Goal: Task Accomplishment & Management: Complete application form

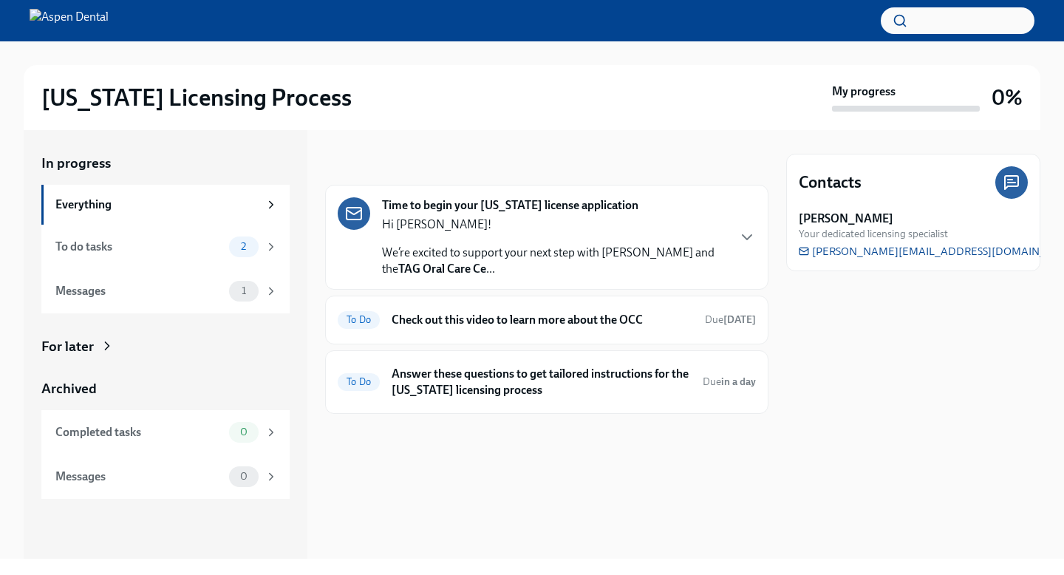
click at [756, 238] on div "Time to begin your [US_STATE] license application Hi [PERSON_NAME]! We’re excit…" at bounding box center [546, 237] width 443 height 105
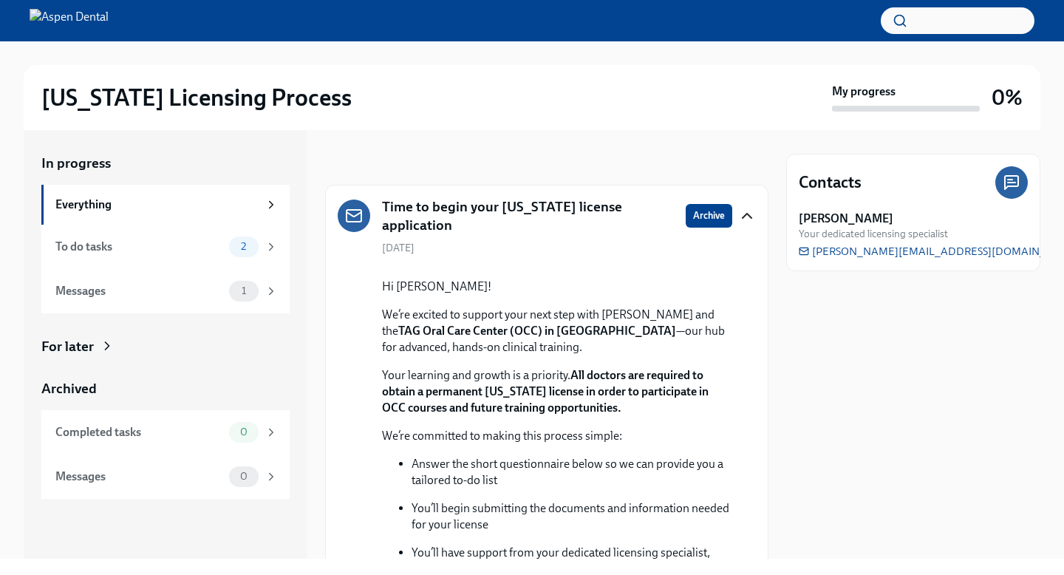
click at [743, 208] on icon "button" at bounding box center [747, 216] width 18 height 18
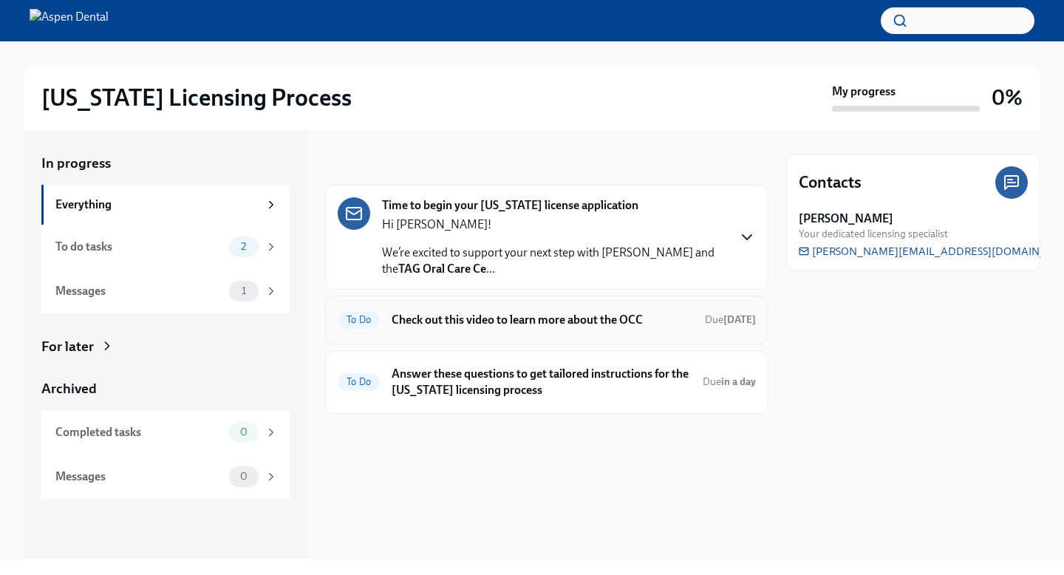
click at [637, 321] on h6 "Check out this video to learn more about the OCC" at bounding box center [542, 320] width 301 height 16
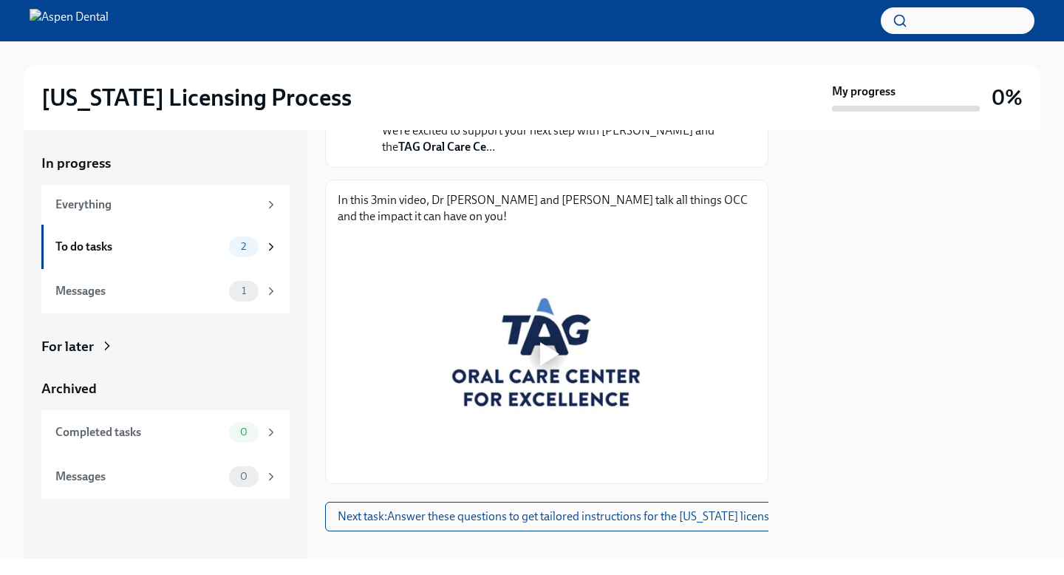
scroll to position [197, 0]
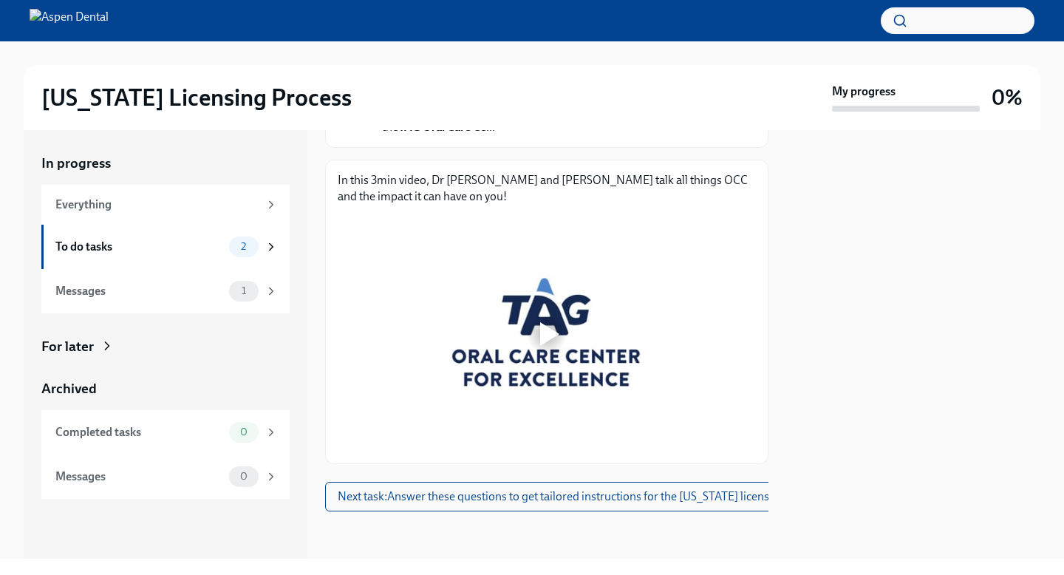
click at [544, 330] on div at bounding box center [549, 334] width 19 height 24
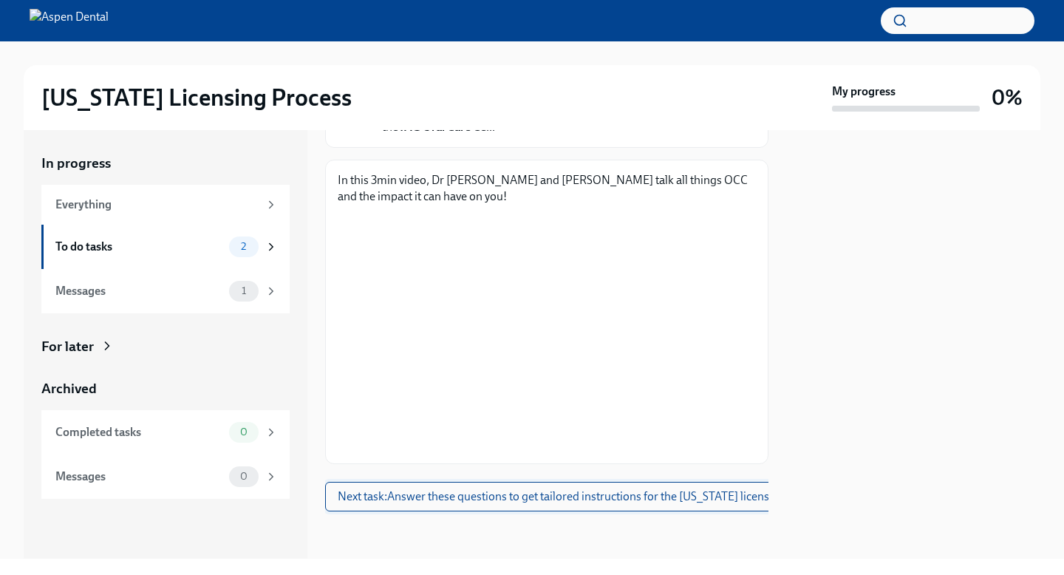
click at [648, 499] on span "Next task : Answer these questions to get tailored instructions for the [US_STA…" at bounding box center [582, 496] width 489 height 15
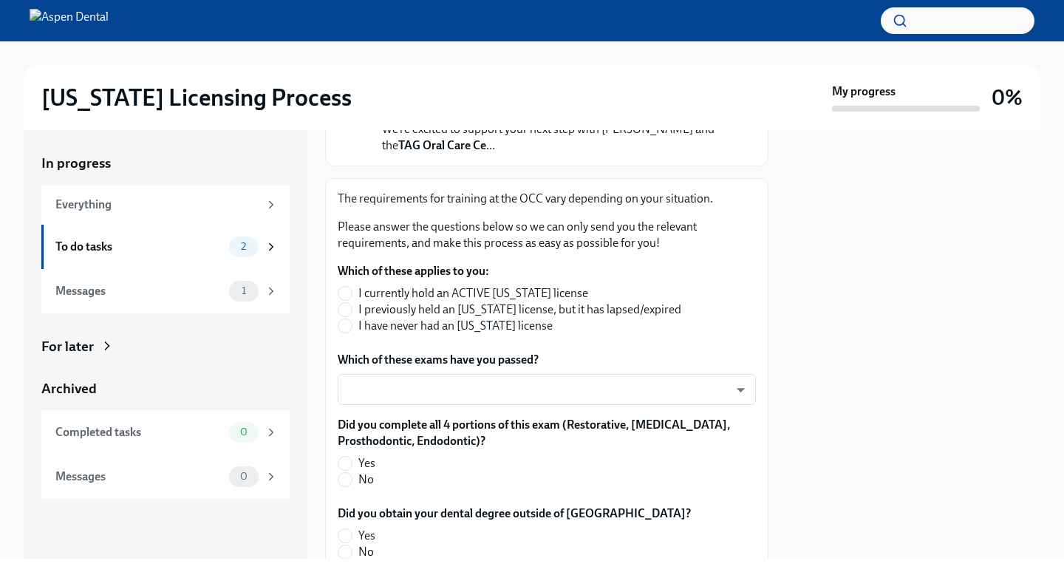
scroll to position [198, 0]
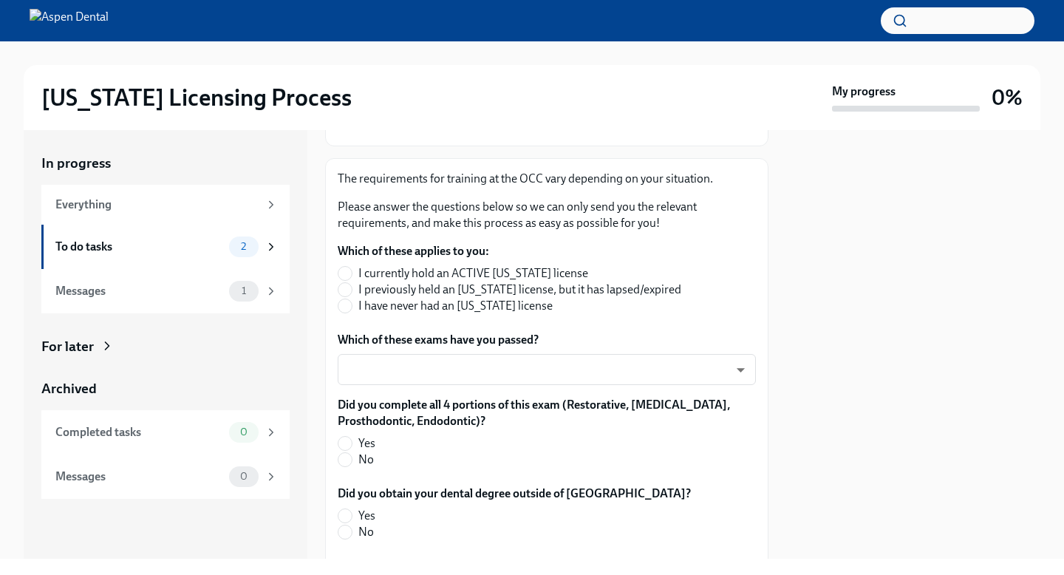
click at [447, 307] on span "I have never had an [US_STATE] license" at bounding box center [455, 306] width 194 height 16
click at [352, 307] on input "I have never had an [US_STATE] license" at bounding box center [344, 305] width 13 height 13
radio input "true"
click at [461, 376] on body "[US_STATE] Licensing Process My progress 0% In progress Everything To do tasks …" at bounding box center [532, 287] width 1064 height 575
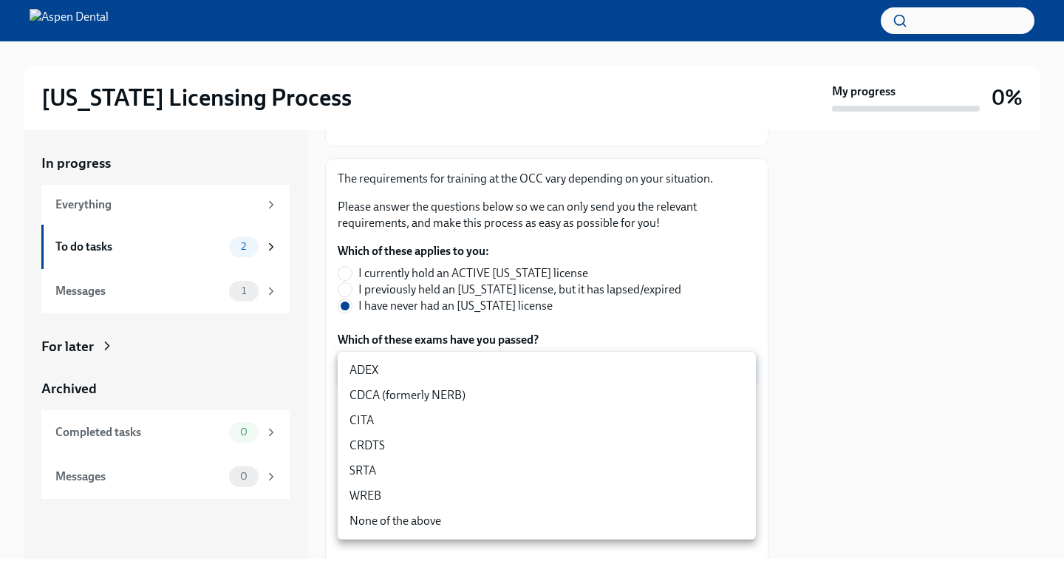
click at [416, 363] on li "ADEX" at bounding box center [547, 370] width 418 height 25
type input "pxo-W3vNi"
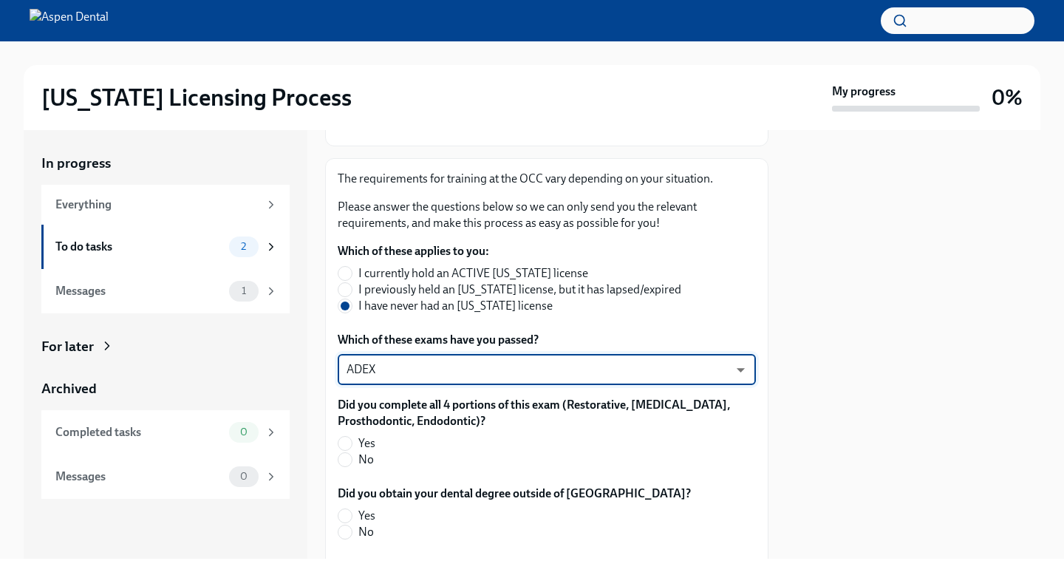
click at [462, 374] on body "[US_STATE] Licensing Process My progress 0% In progress Everything To do tasks …" at bounding box center [532, 287] width 1064 height 575
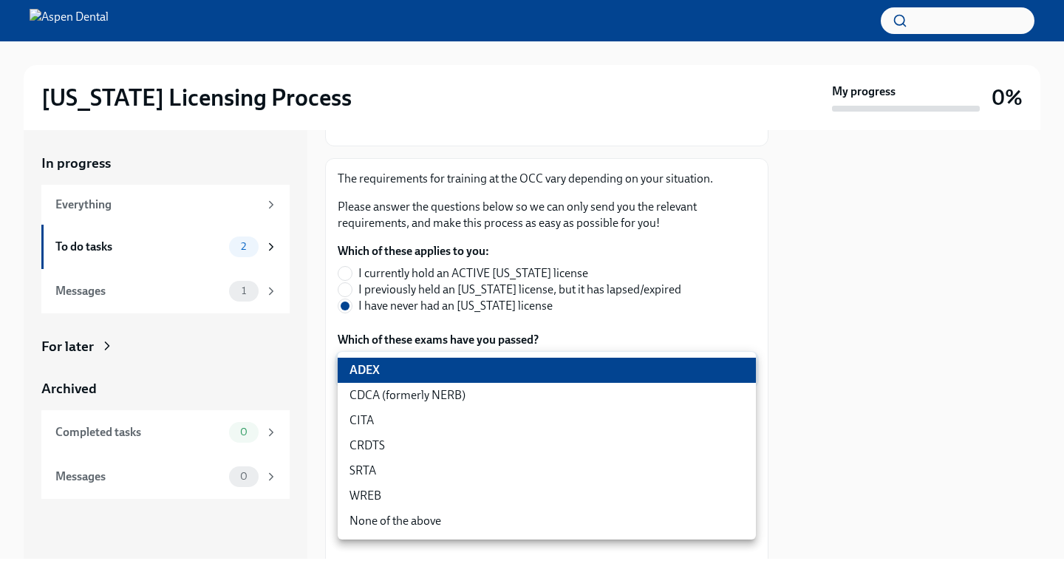
click at [462, 374] on li "ADEX" at bounding box center [547, 370] width 418 height 25
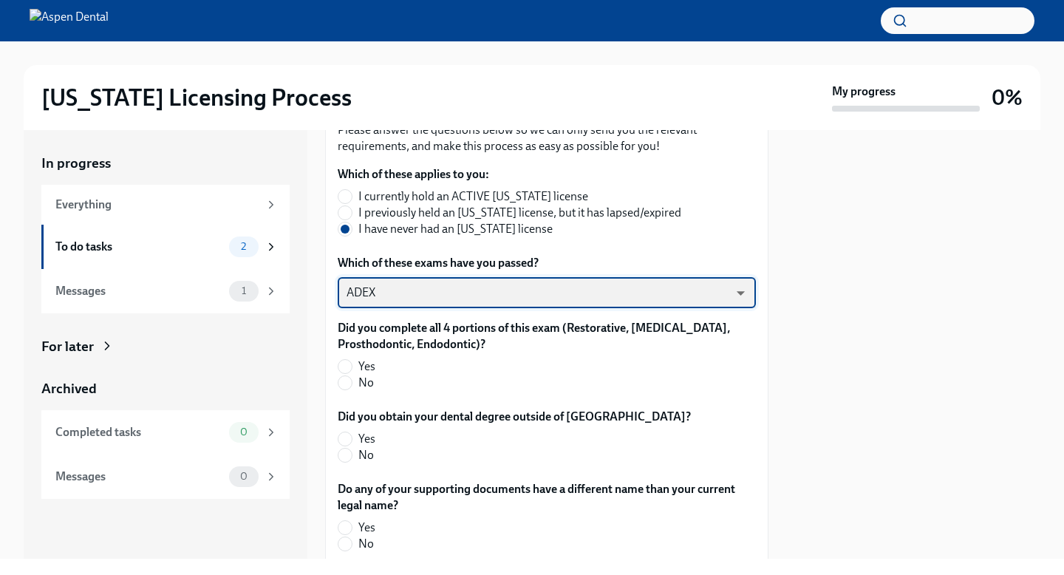
scroll to position [282, 0]
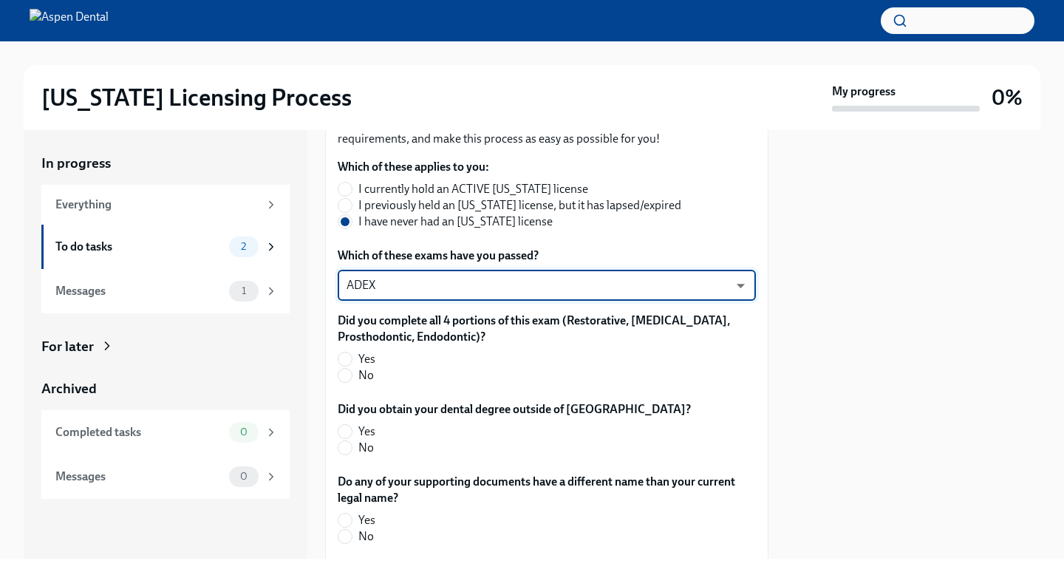
click at [357, 359] on label "Yes" at bounding box center [541, 359] width 406 height 16
click at [352, 359] on input "Yes" at bounding box center [344, 358] width 13 height 13
radio input "true"
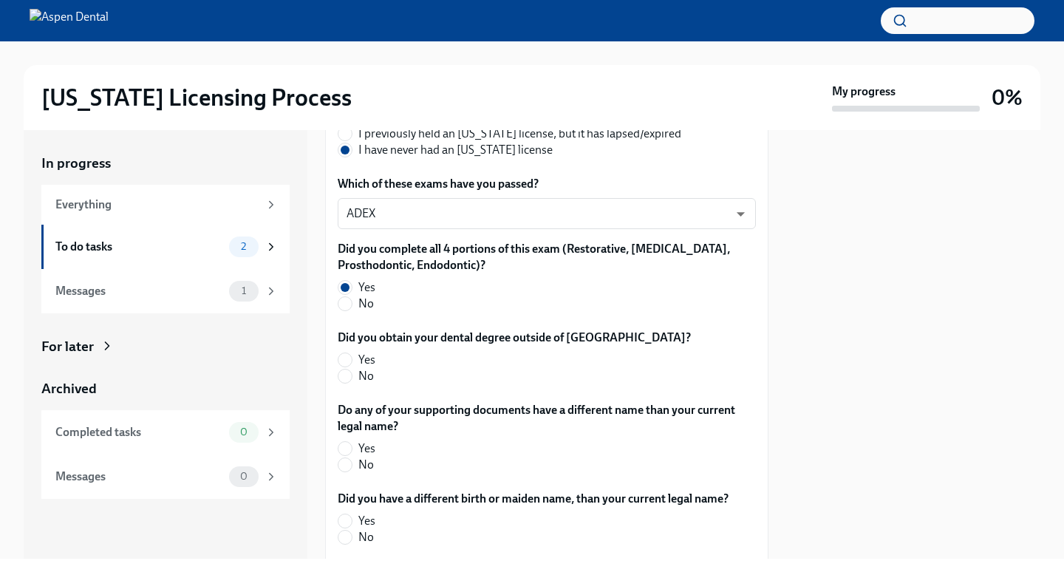
scroll to position [356, 0]
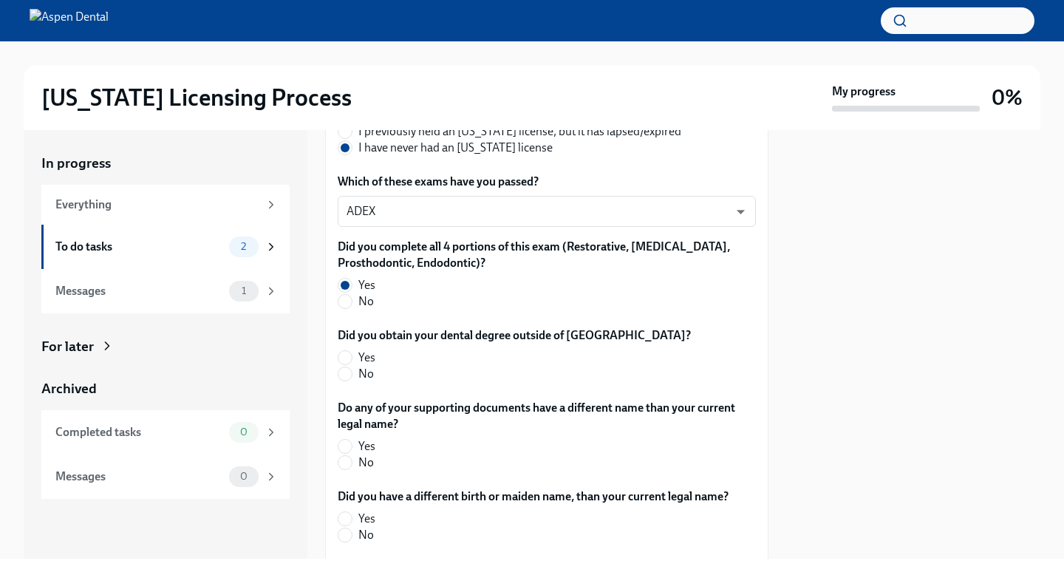
click at [366, 374] on span "No" at bounding box center [366, 374] width 16 height 16
click at [352, 374] on input "No" at bounding box center [344, 373] width 13 height 13
radio input "true"
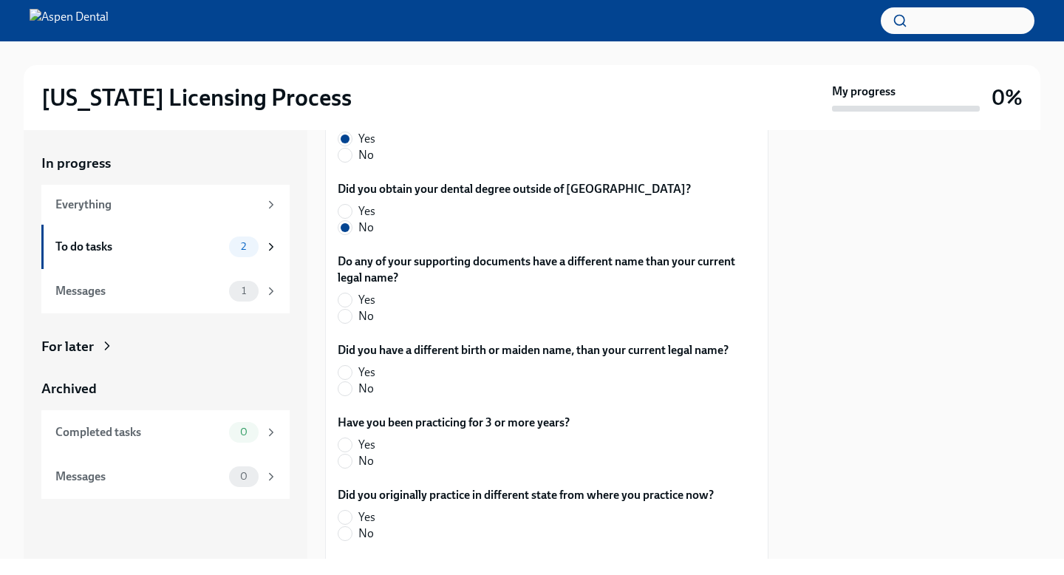
scroll to position [503, 0]
click at [361, 310] on span "No" at bounding box center [366, 315] width 16 height 16
click at [352, 310] on input "No" at bounding box center [344, 315] width 13 height 13
radio input "true"
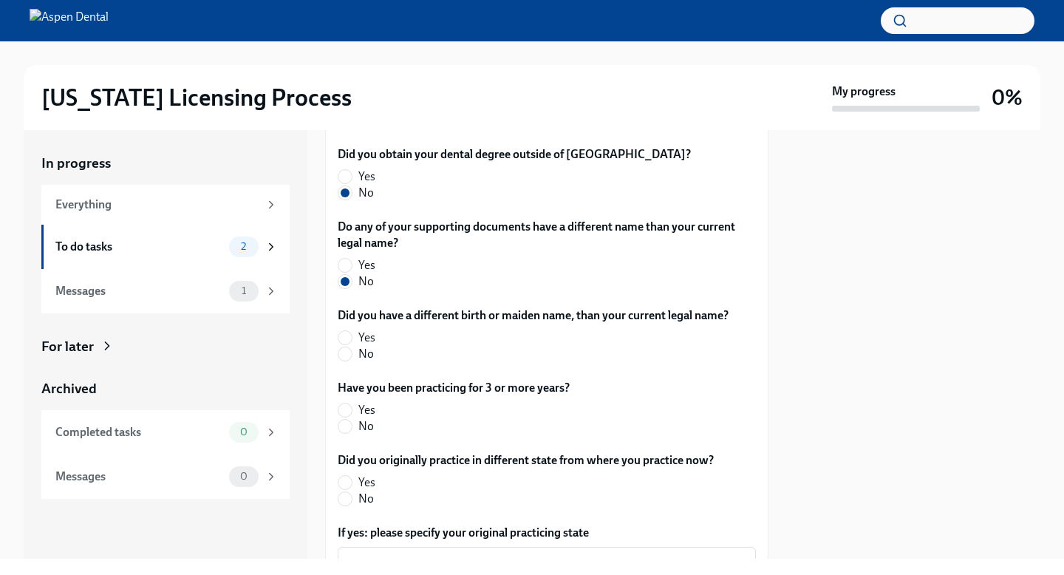
scroll to position [542, 0]
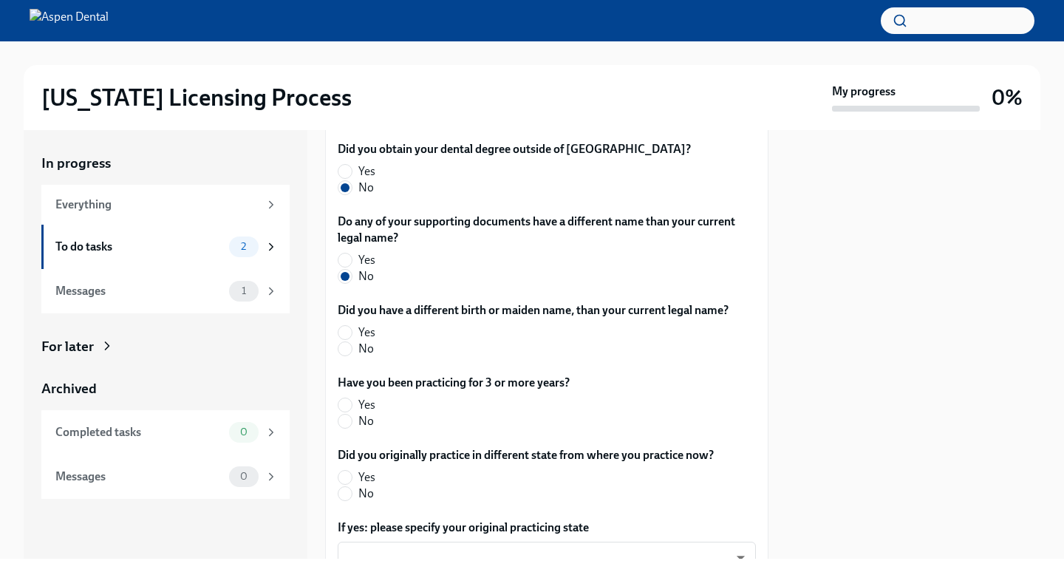
click at [357, 348] on label "No" at bounding box center [527, 349] width 379 height 16
click at [352, 348] on input "No" at bounding box center [344, 348] width 13 height 13
radio input "true"
click at [366, 419] on span "No" at bounding box center [366, 421] width 16 height 16
click at [352, 419] on input "No" at bounding box center [344, 420] width 13 height 13
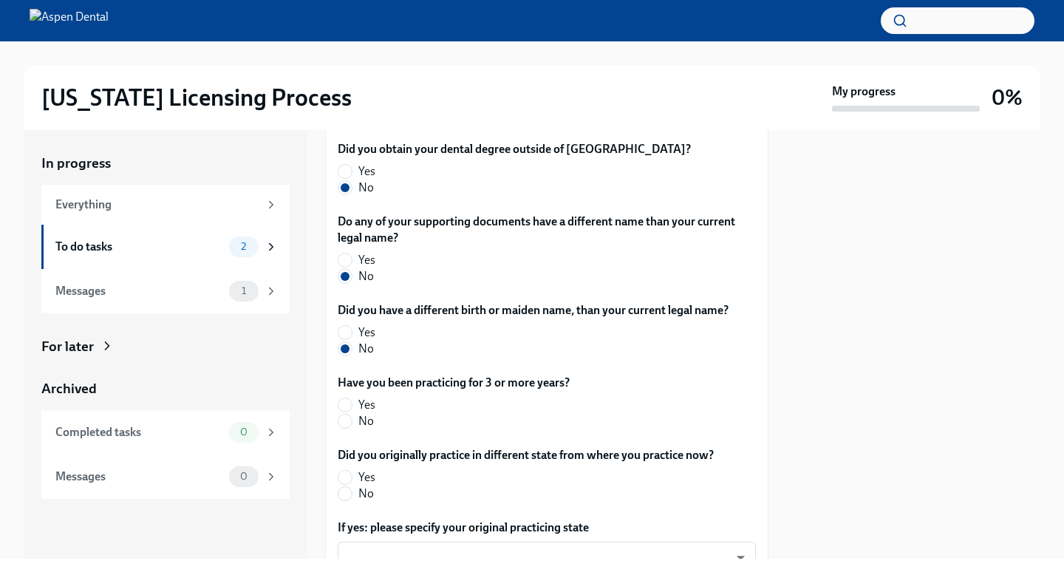
radio input "true"
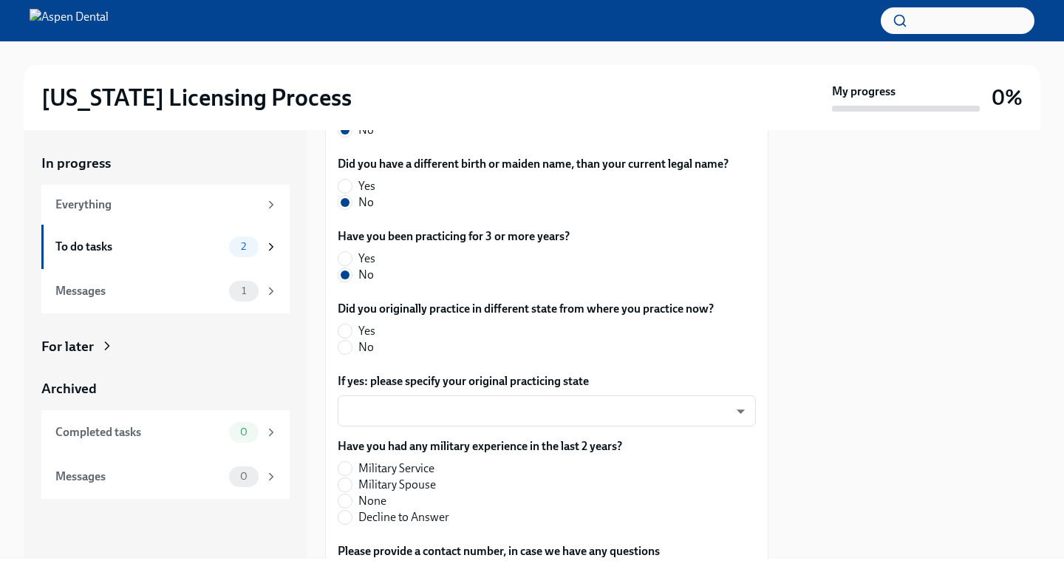
scroll to position [693, 0]
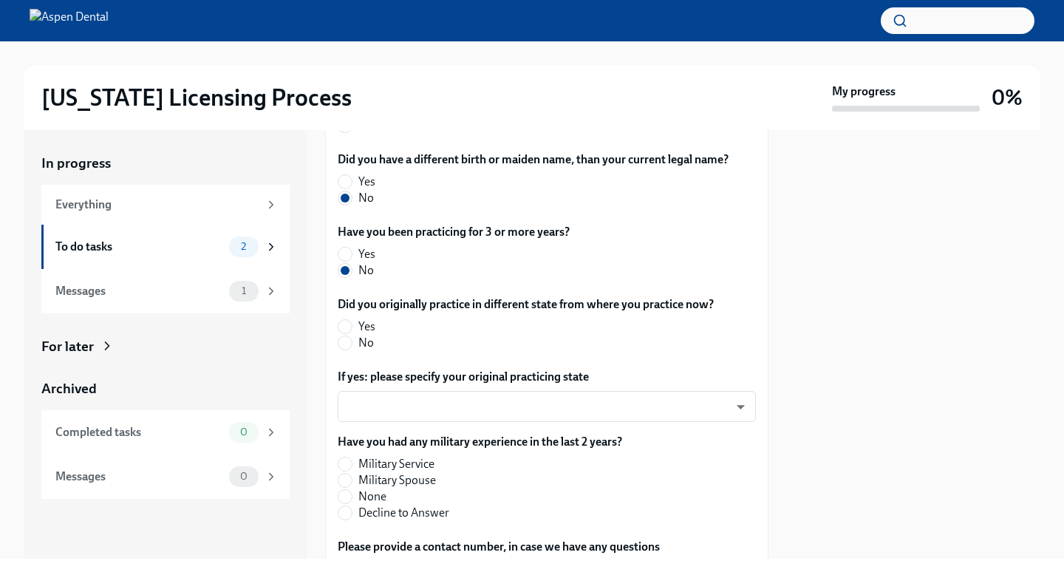
click at [365, 320] on span "Yes" at bounding box center [366, 326] width 17 height 16
click at [352, 320] on input "Yes" at bounding box center [344, 326] width 13 height 13
radio input "true"
click at [432, 414] on body "[US_STATE] Licensing Process My progress 0% In progress Everything To do tasks …" at bounding box center [532, 287] width 1064 height 575
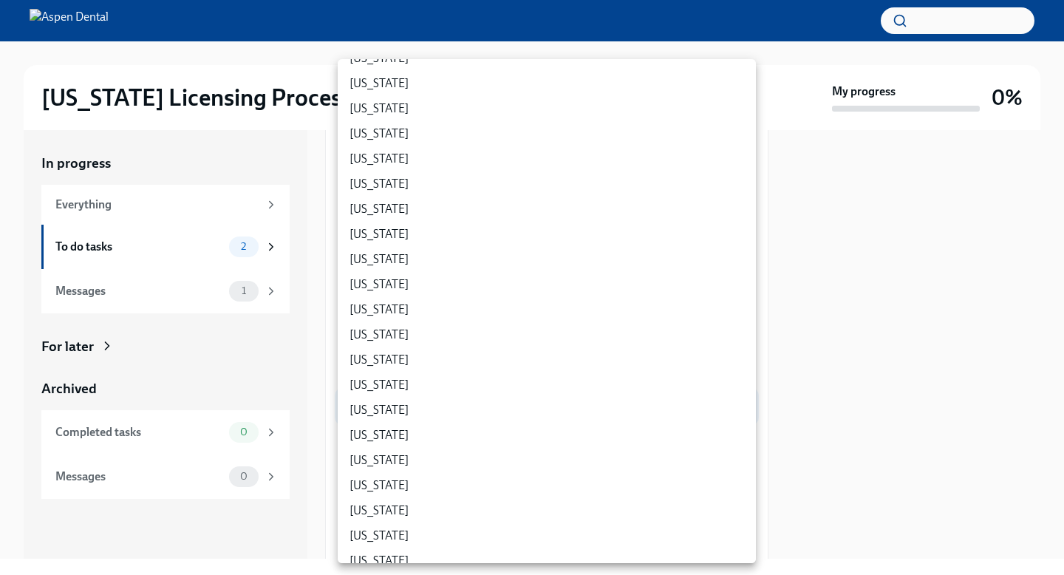
scroll to position [518, 0]
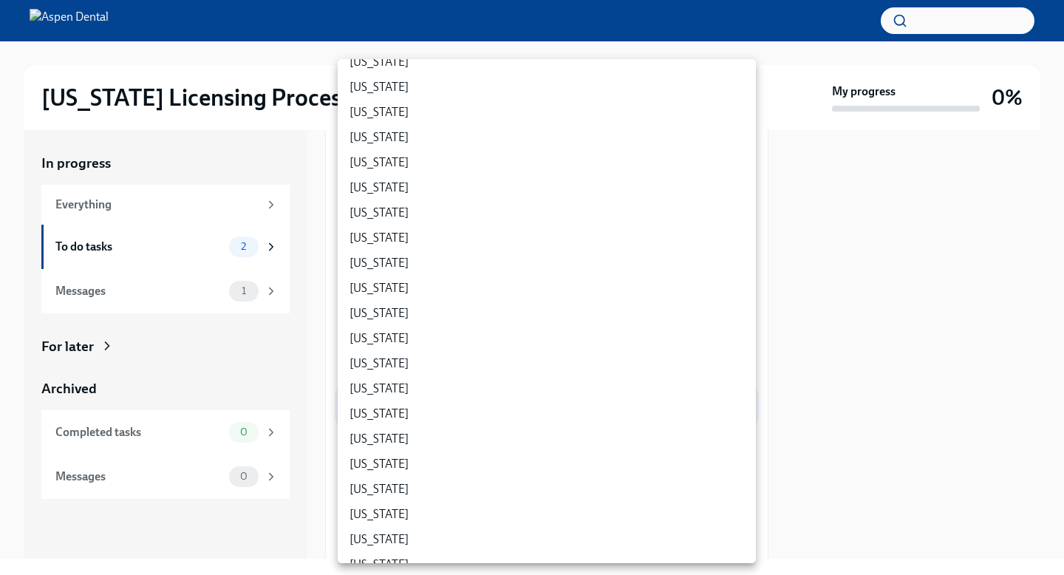
click at [419, 386] on li "[US_STATE]" at bounding box center [547, 388] width 418 height 25
type input "5OKuUXVbO"
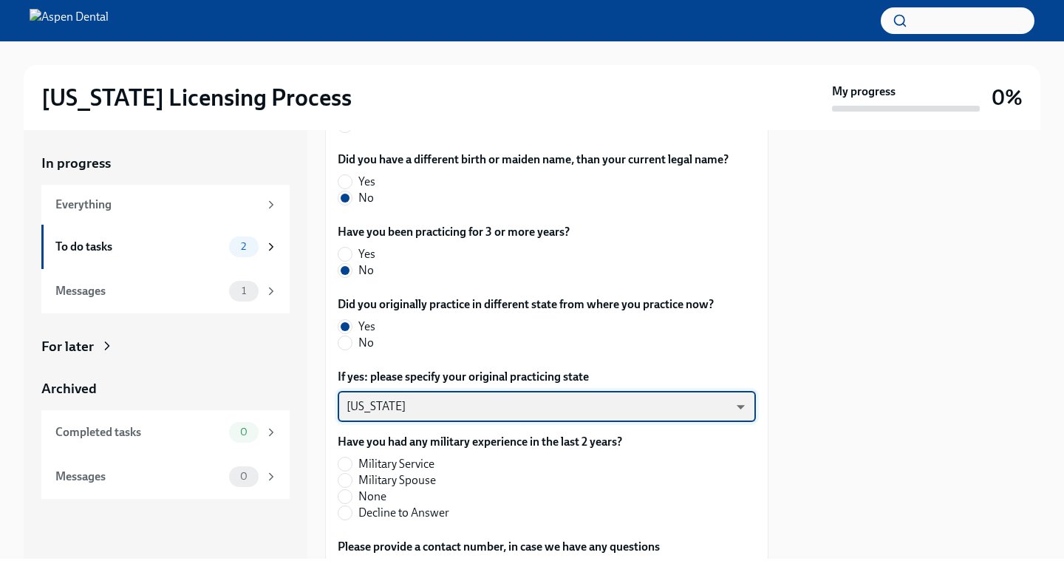
scroll to position [829, 0]
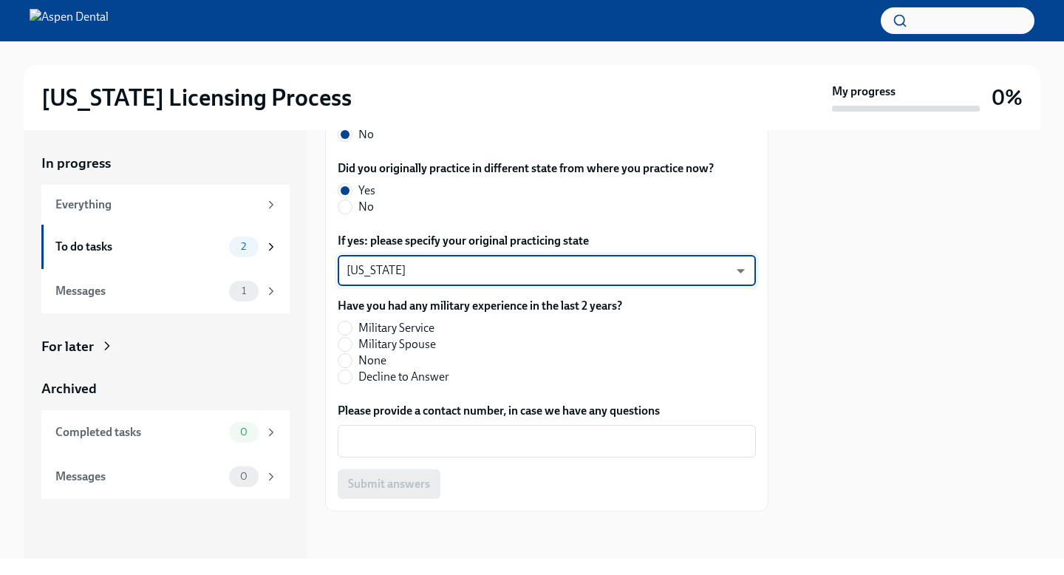
click at [377, 361] on span "None" at bounding box center [372, 360] width 28 height 16
click at [352, 361] on input "None" at bounding box center [344, 360] width 13 height 13
radio input "true"
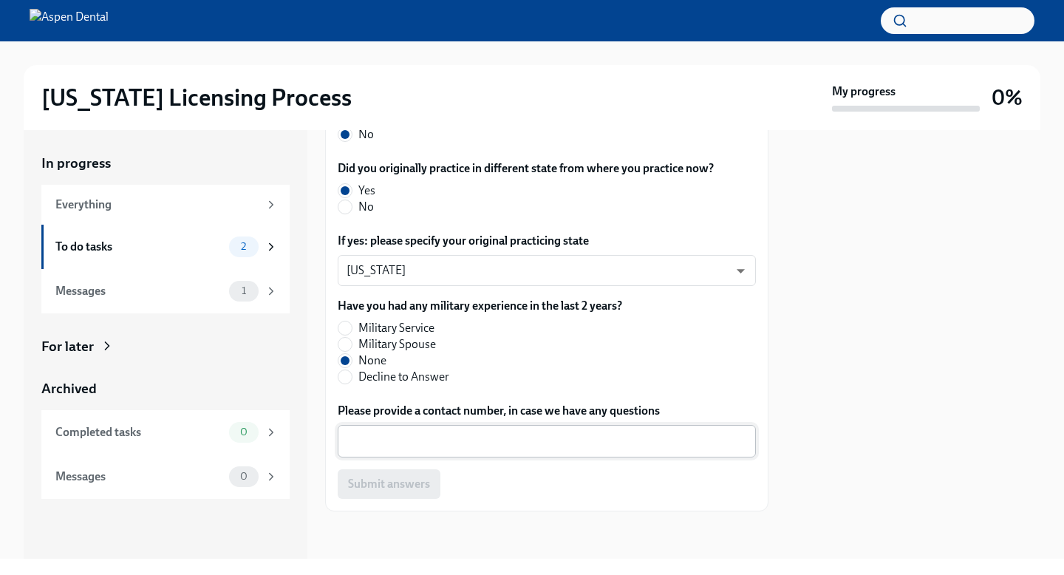
click at [413, 434] on textarea "Please provide a contact number, in case we have any questions" at bounding box center [546, 441] width 400 height 18
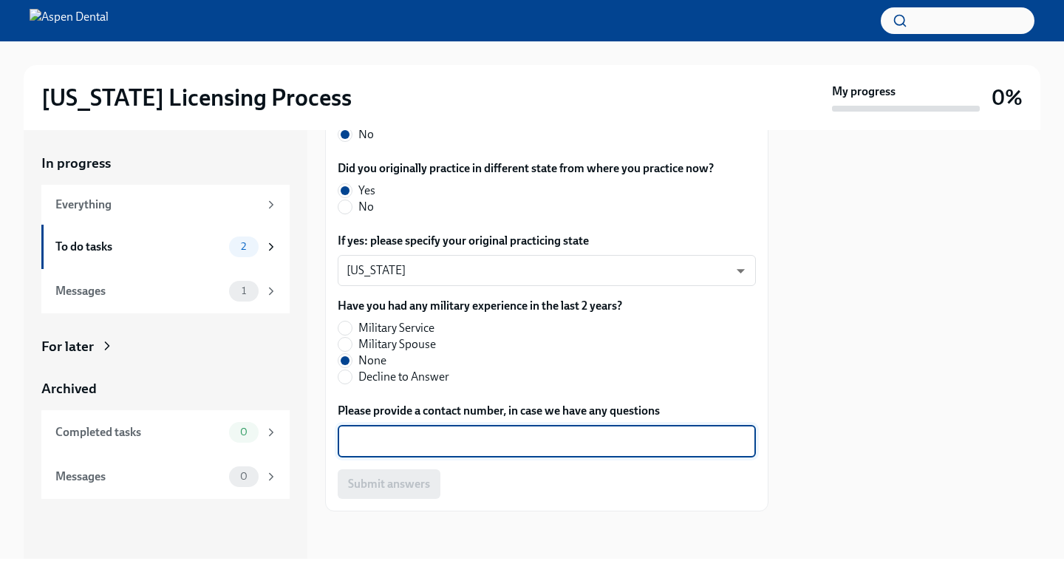
type textarea "1"
type textarea "[PHONE_NUMBER]"
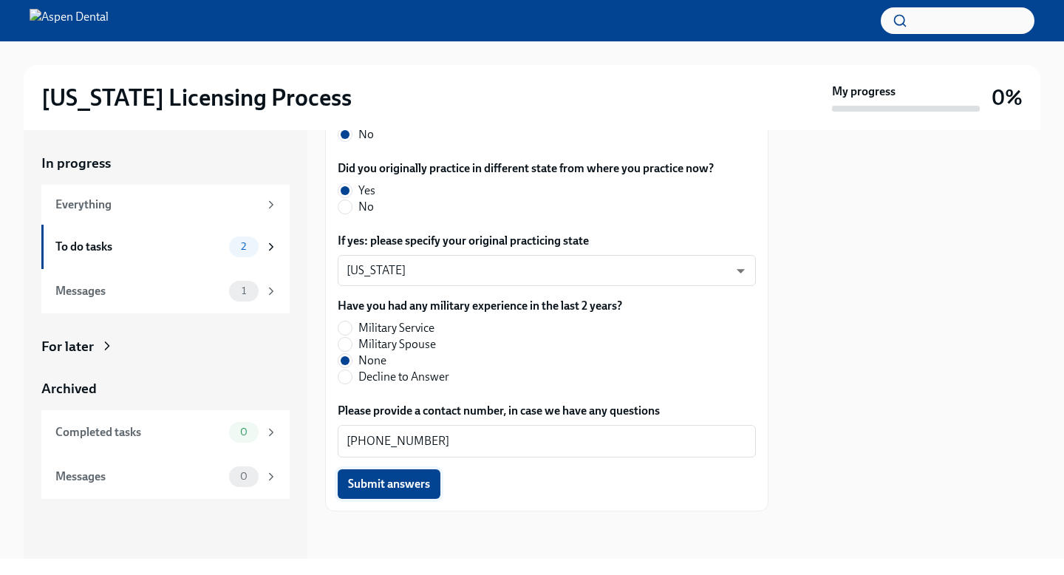
click at [405, 485] on span "Submit answers" at bounding box center [389, 483] width 82 height 15
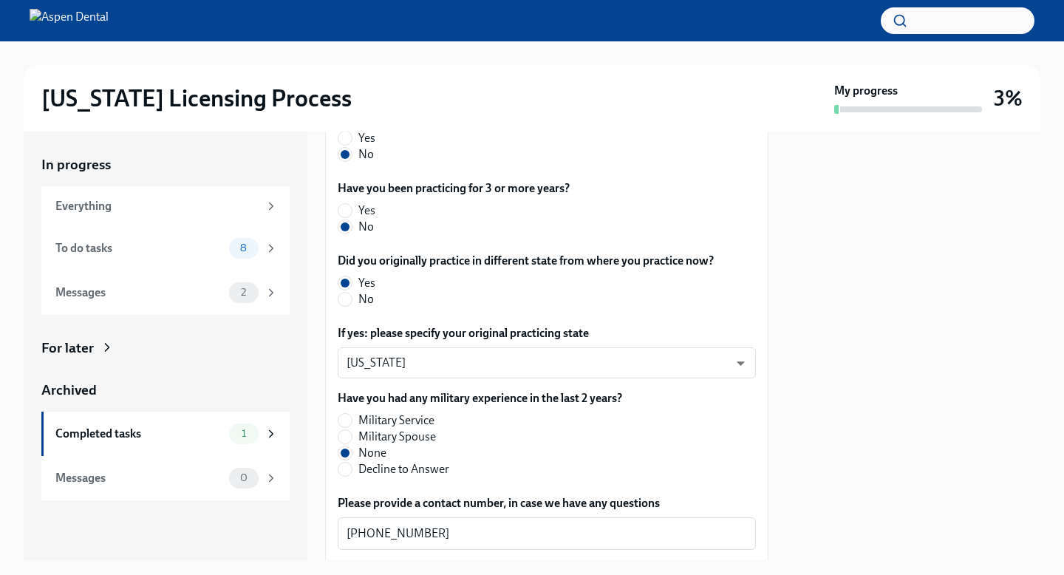
scroll to position [876, 0]
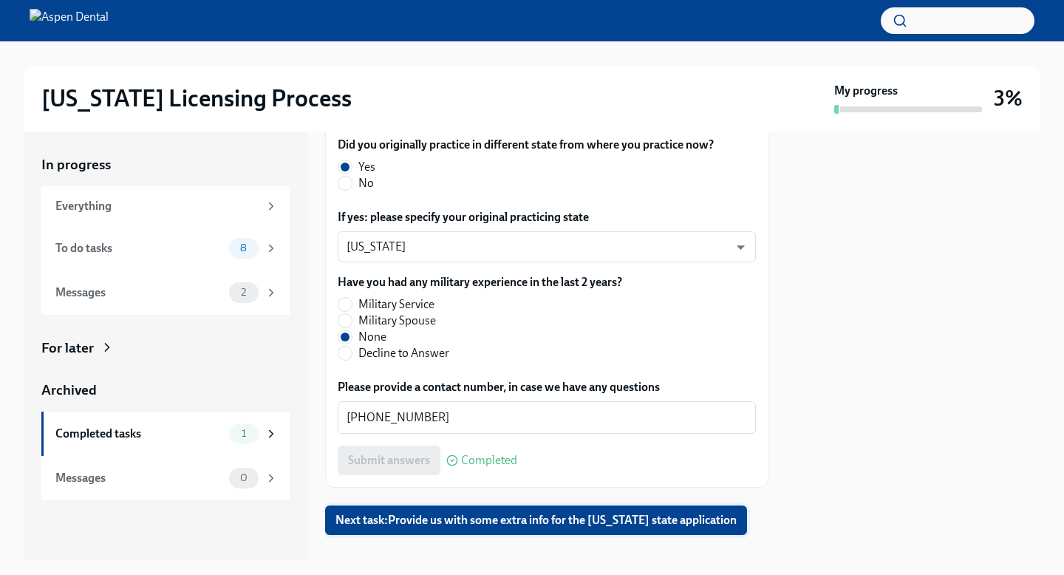
click at [488, 506] on button "Next task : Provide us with some extra info for the [US_STATE] state application" at bounding box center [536, 520] width 422 height 30
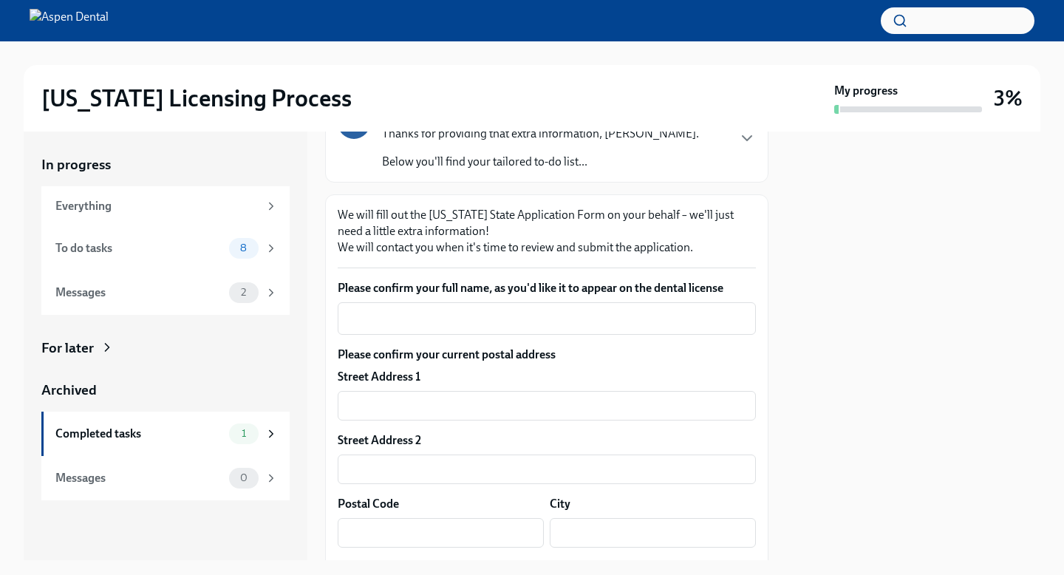
scroll to position [154, 0]
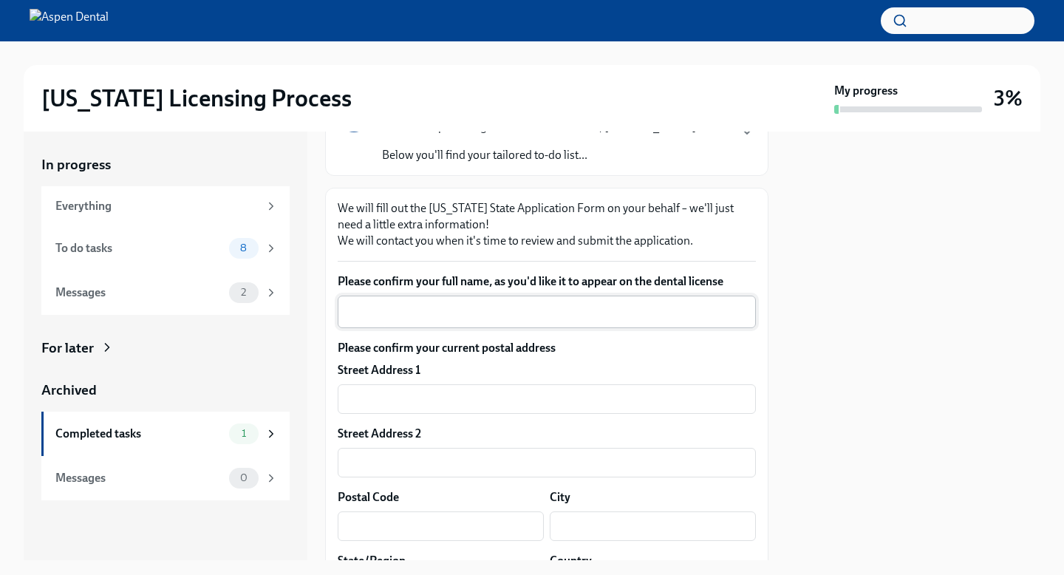
click at [547, 300] on div "x ​" at bounding box center [547, 311] width 418 height 33
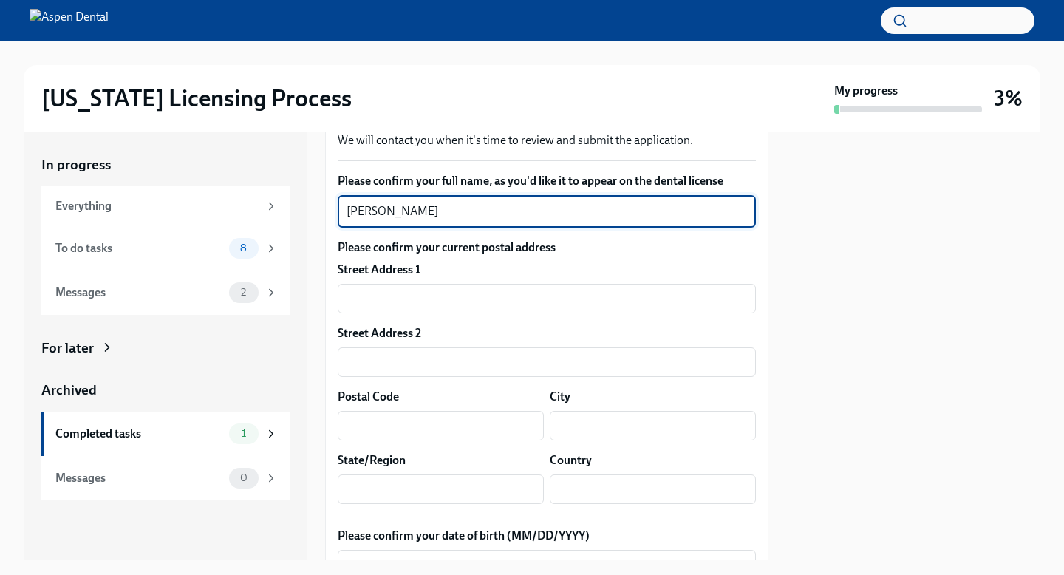
scroll to position [256, 0]
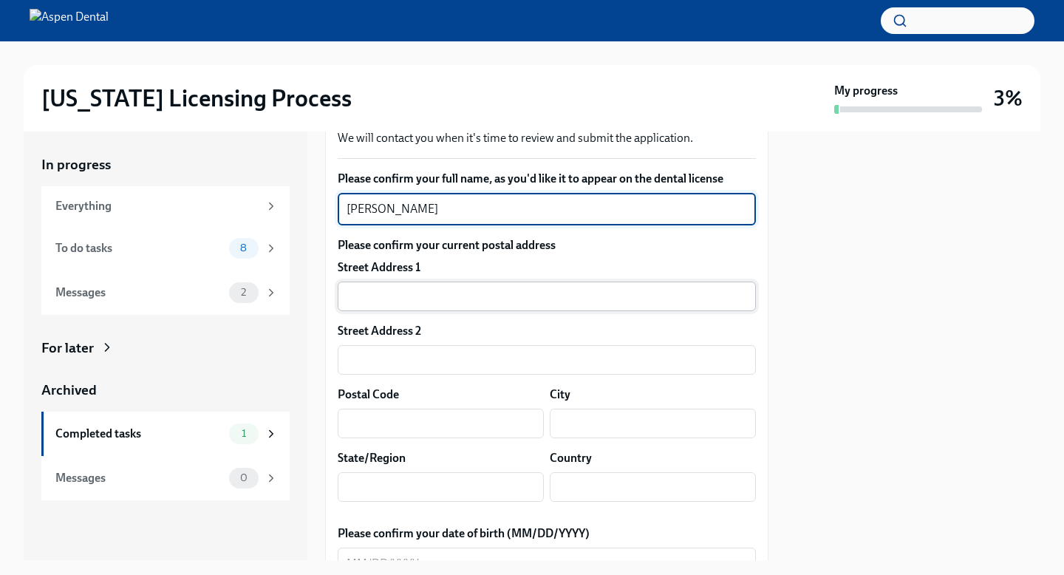
type textarea "[PERSON_NAME]"
click at [518, 295] on input "text" at bounding box center [547, 296] width 418 height 30
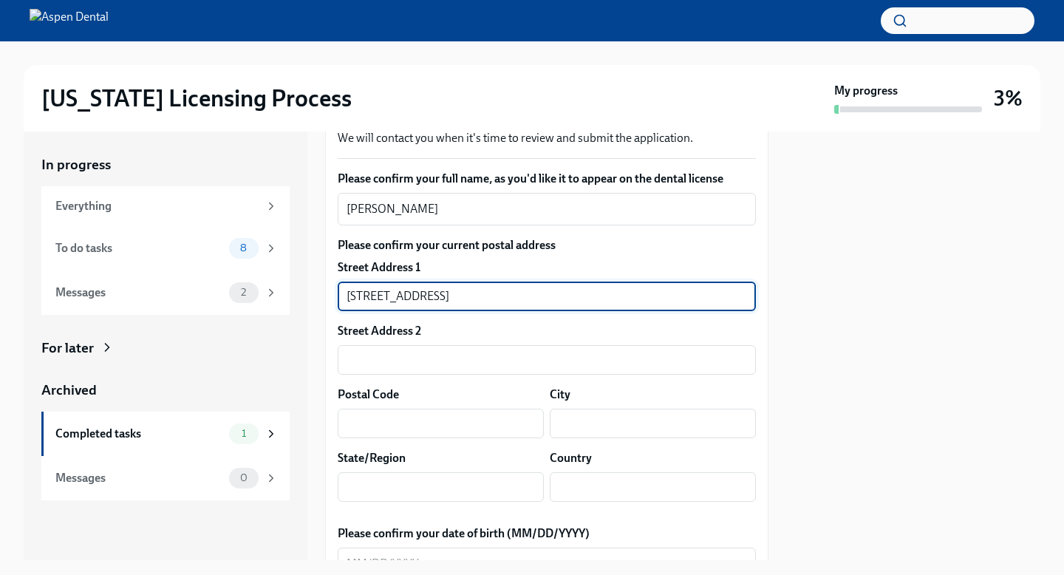
type input "[STREET_ADDRESS]"
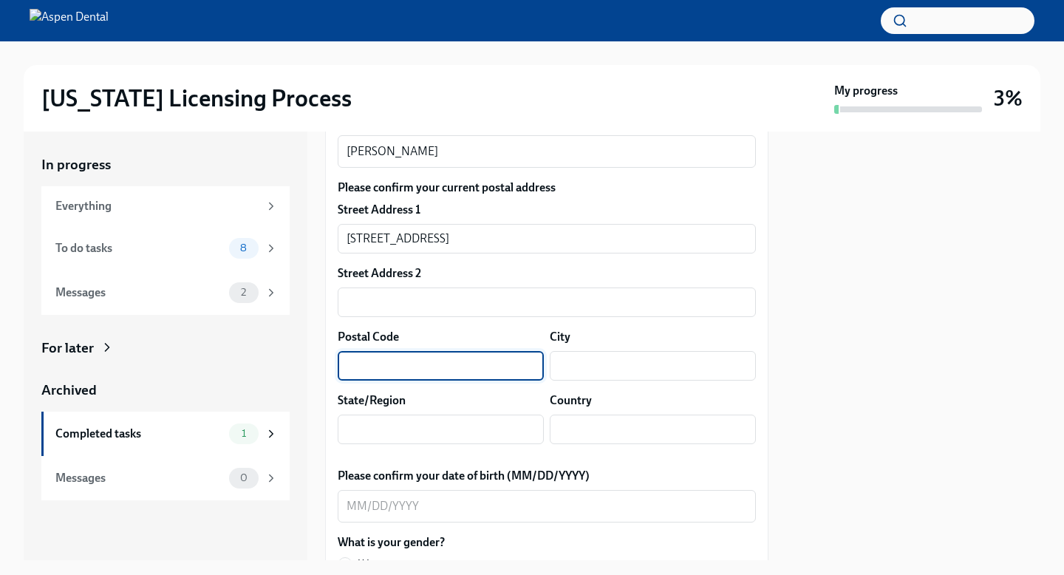
click at [383, 375] on input "text" at bounding box center [441, 366] width 206 height 30
type input "78611"
click at [622, 375] on input "text" at bounding box center [653, 366] width 206 height 30
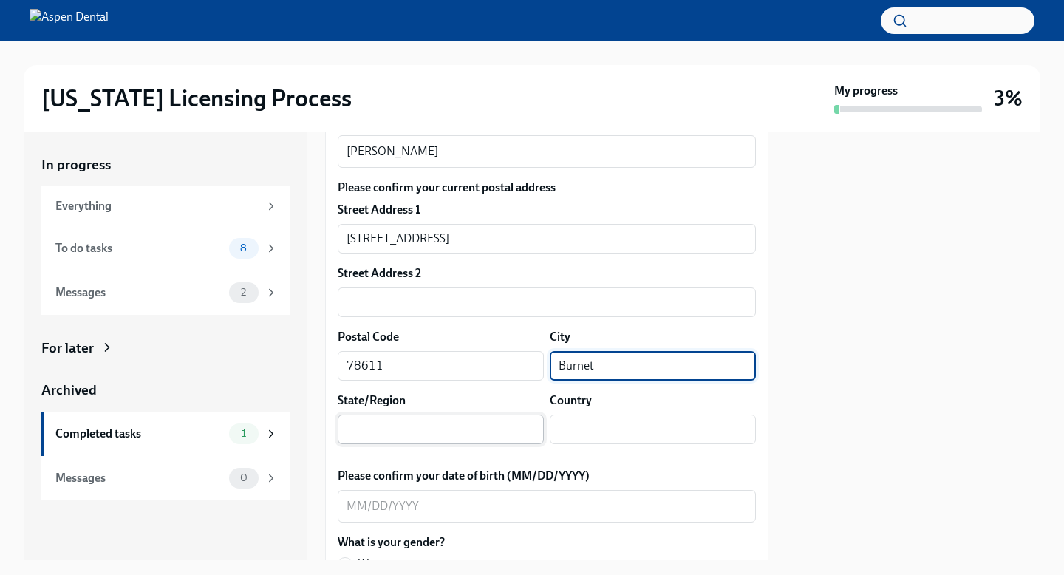
type input "Burnet"
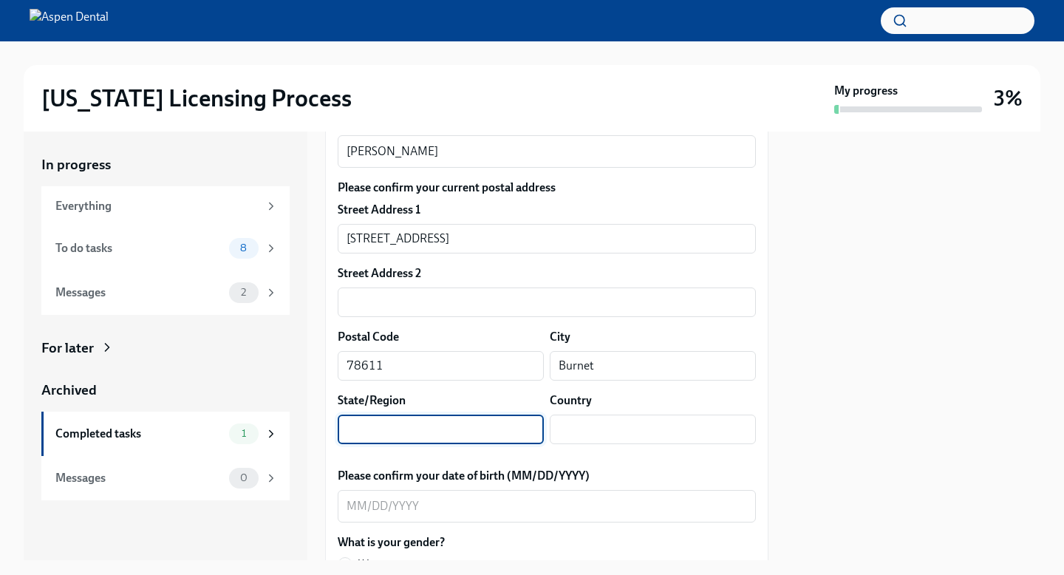
click at [394, 425] on input "text" at bounding box center [441, 429] width 206 height 30
type input "R"
type input "[US_STATE]"
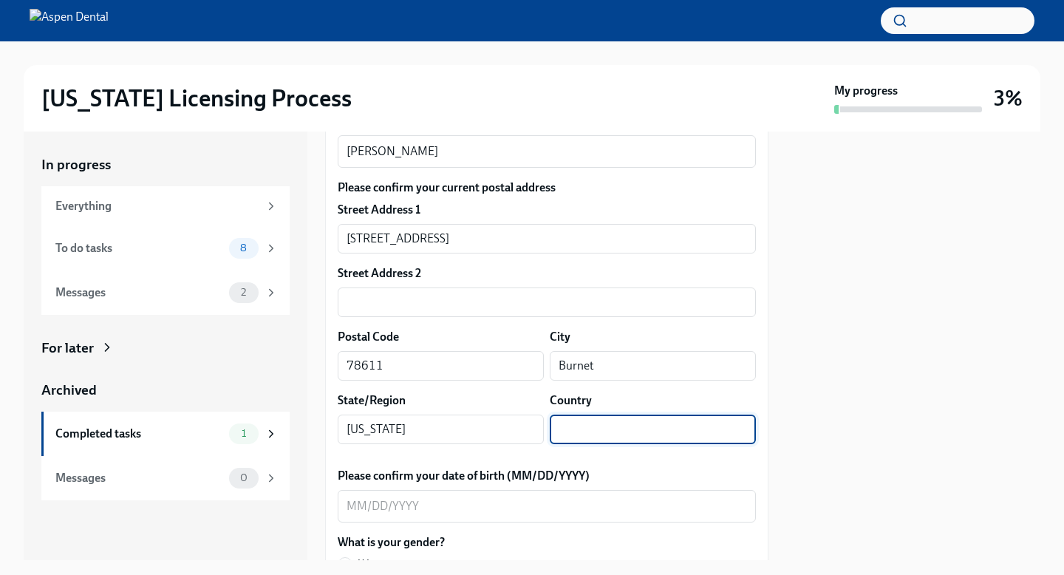
click at [665, 437] on input "text" at bounding box center [653, 429] width 206 height 30
click at [680, 434] on input "USAA" at bounding box center [653, 429] width 206 height 30
type input "[GEOGRAPHIC_DATA]"
click at [853, 342] on div at bounding box center [913, 345] width 254 height 428
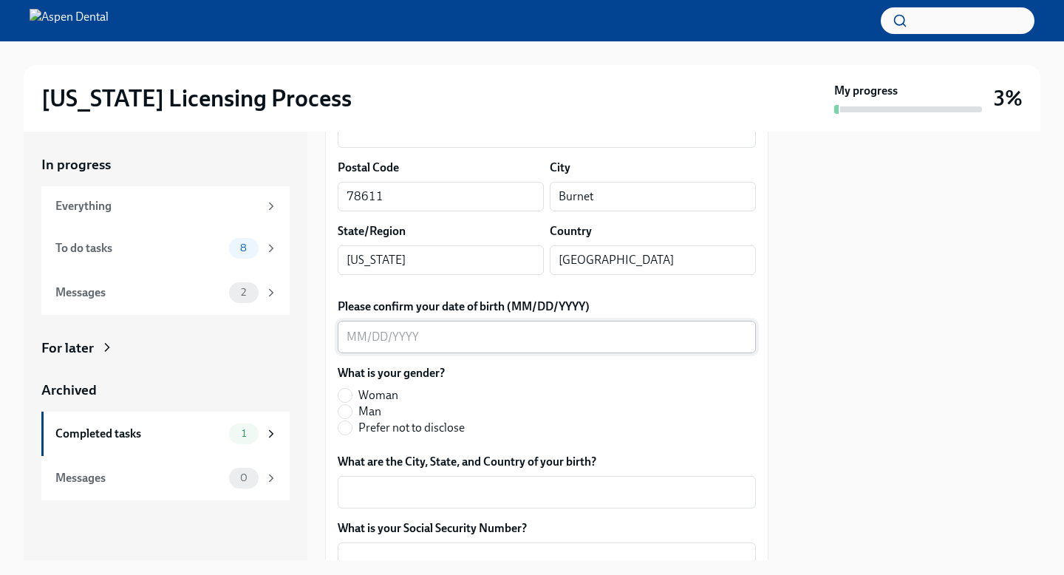
scroll to position [502, 0]
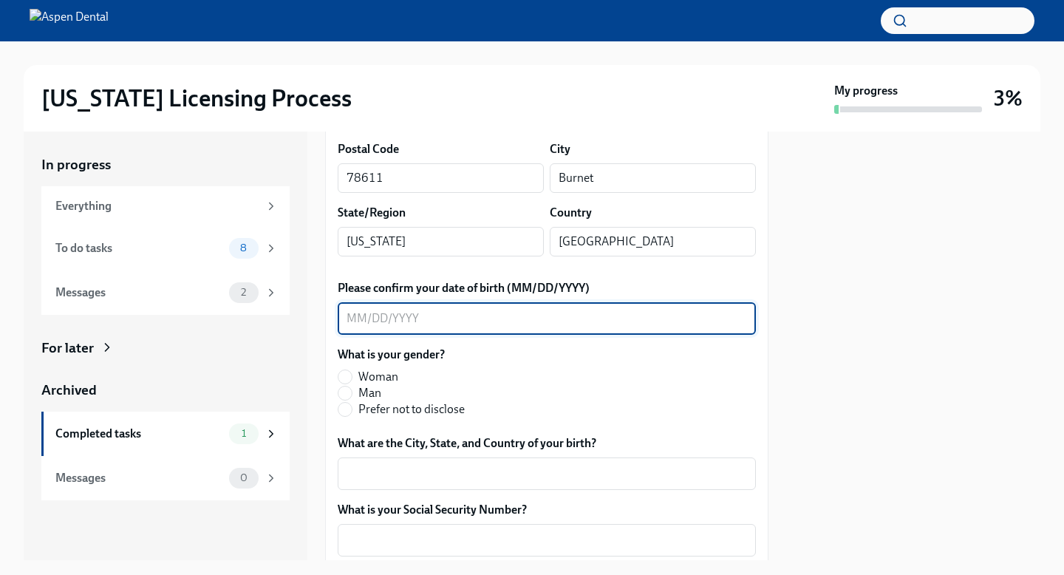
click at [359, 316] on textarea "Please confirm your date of birth (MM/DD/YYYY)" at bounding box center [546, 319] width 400 height 18
type textarea "[DATE]"
click at [366, 385] on span "Man" at bounding box center [369, 393] width 23 height 16
click at [352, 386] on input "Man" at bounding box center [344, 392] width 13 height 13
radio input "true"
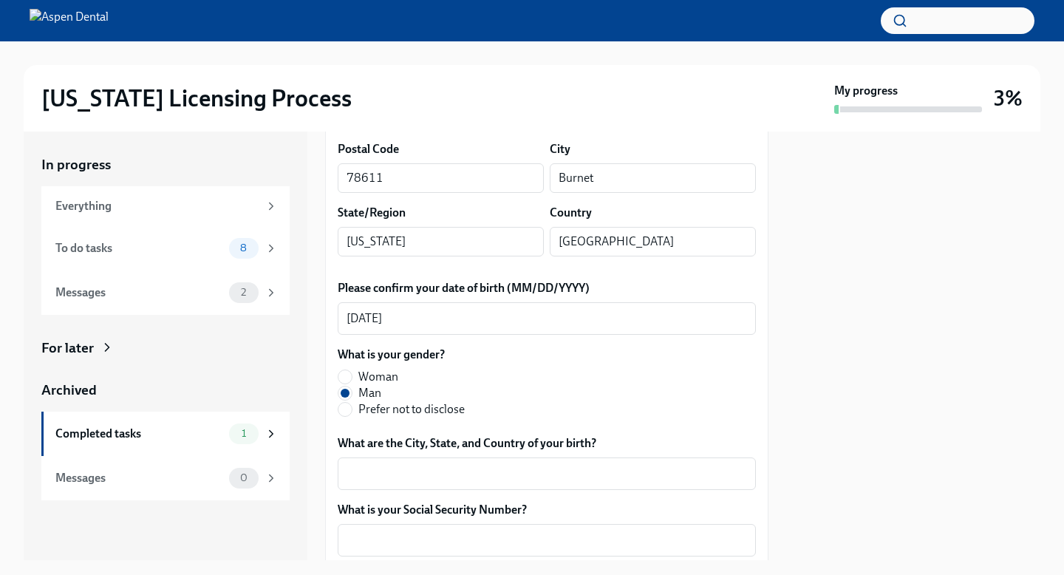
click at [363, 395] on span "Man" at bounding box center [369, 393] width 23 height 16
click at [352, 395] on input "Man" at bounding box center [344, 392] width 13 height 13
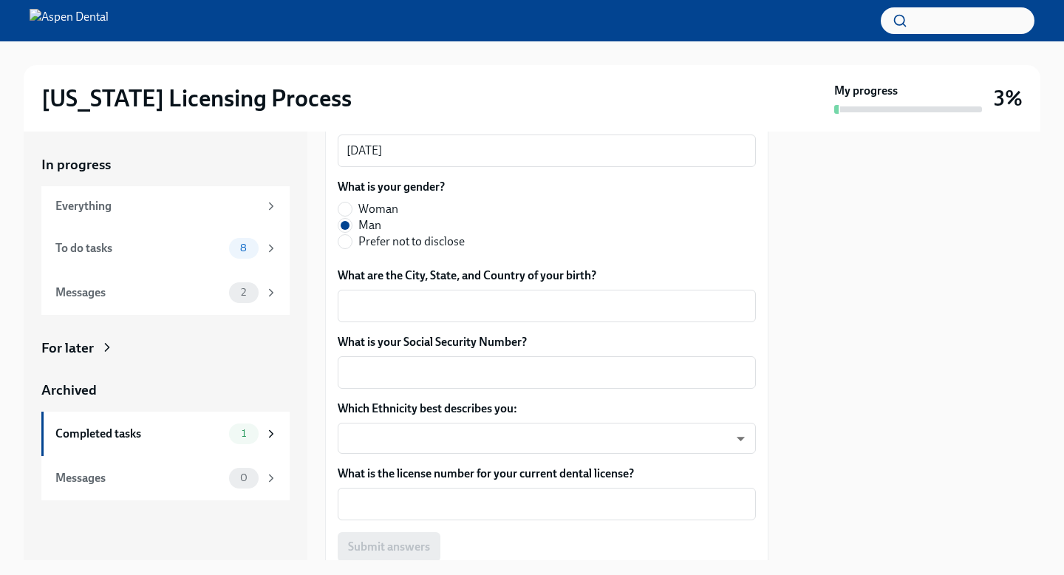
scroll to position [671, 0]
click at [395, 298] on textarea "What are the City, State, and Country of your birth?" at bounding box center [546, 304] width 400 height 18
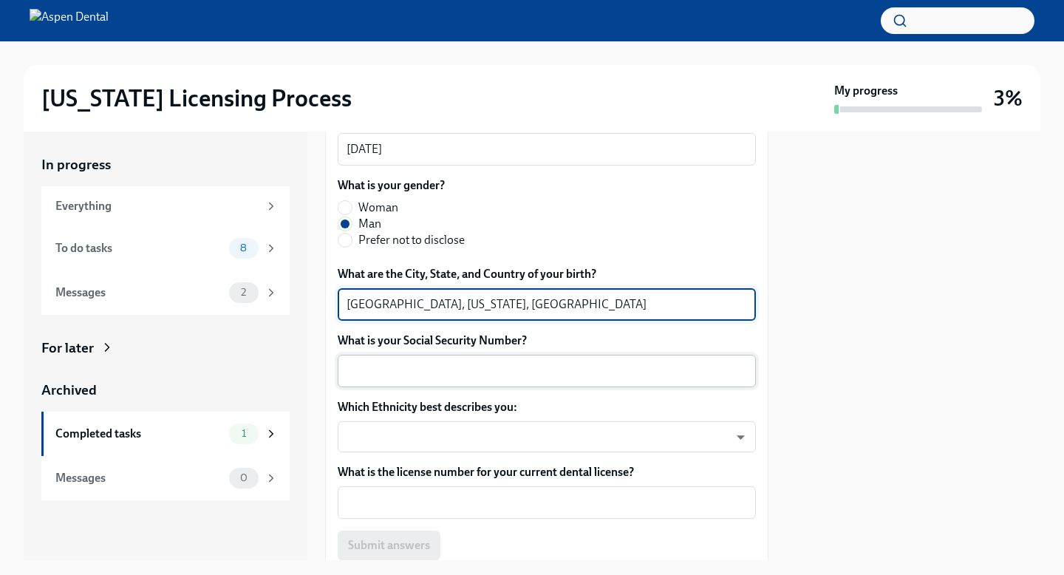
type textarea "[GEOGRAPHIC_DATA], [US_STATE], [GEOGRAPHIC_DATA]"
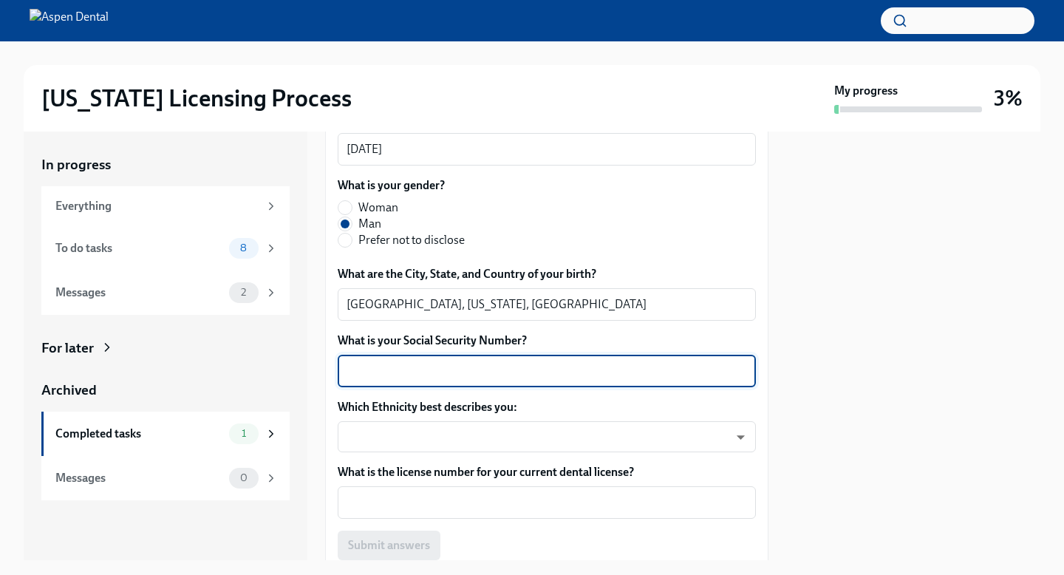
click at [671, 366] on textarea "What is your Social Security Number?" at bounding box center [546, 371] width 400 height 18
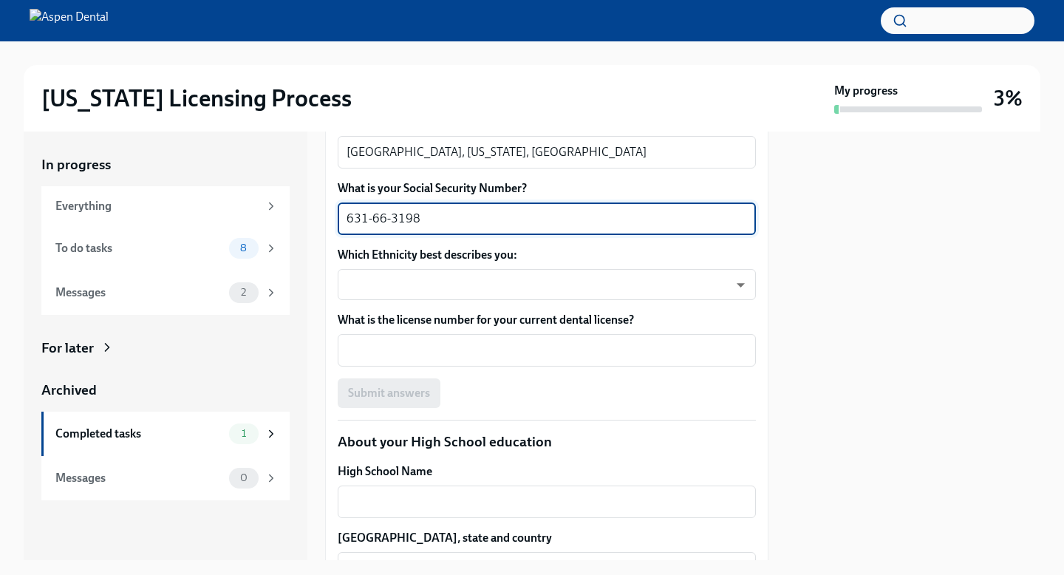
scroll to position [824, 0]
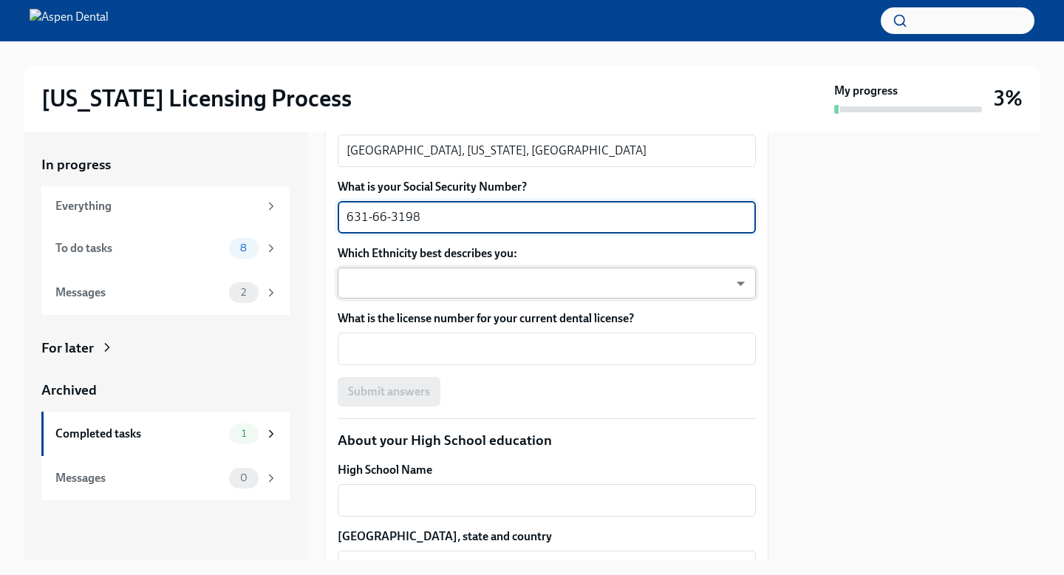
type textarea "631-66-3198"
click at [564, 285] on body "[US_STATE] Licensing Process My progress 3% In progress Everything To do tasks …" at bounding box center [532, 287] width 1064 height 575
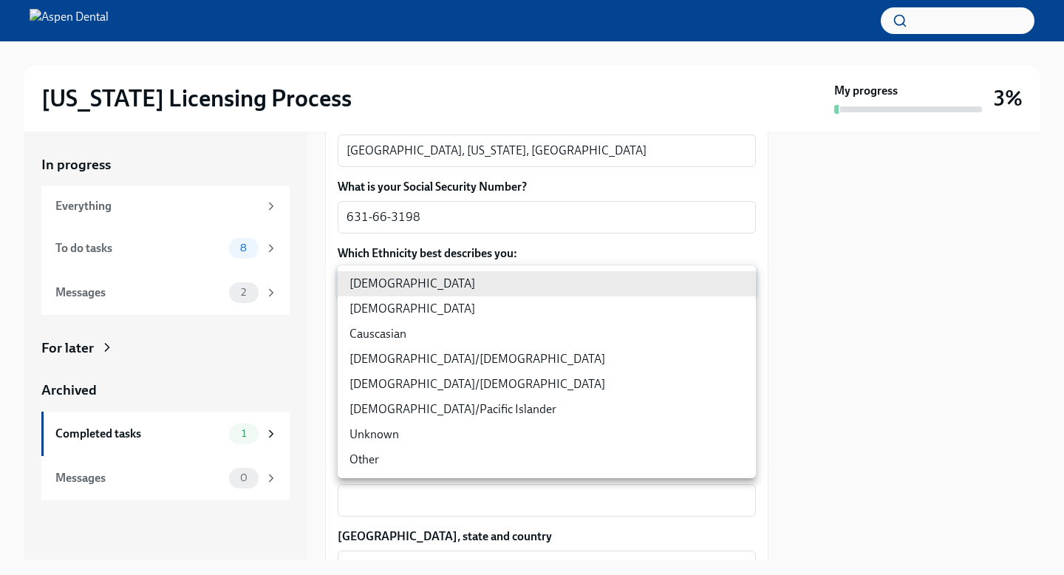
click at [415, 335] on li "Causcasian" at bounding box center [547, 333] width 418 height 25
type input "Sgg7VB5SW"
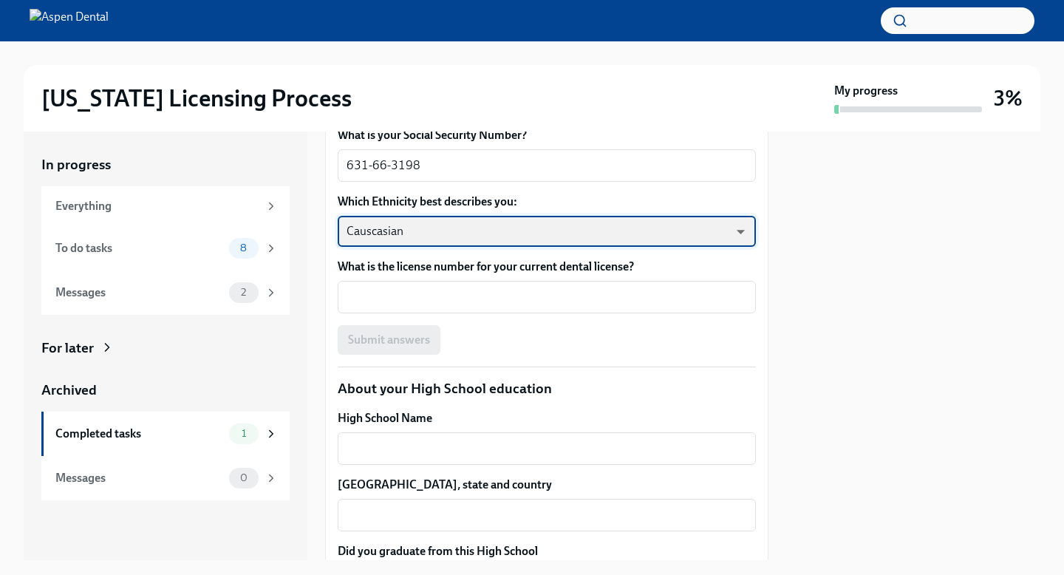
scroll to position [896, 0]
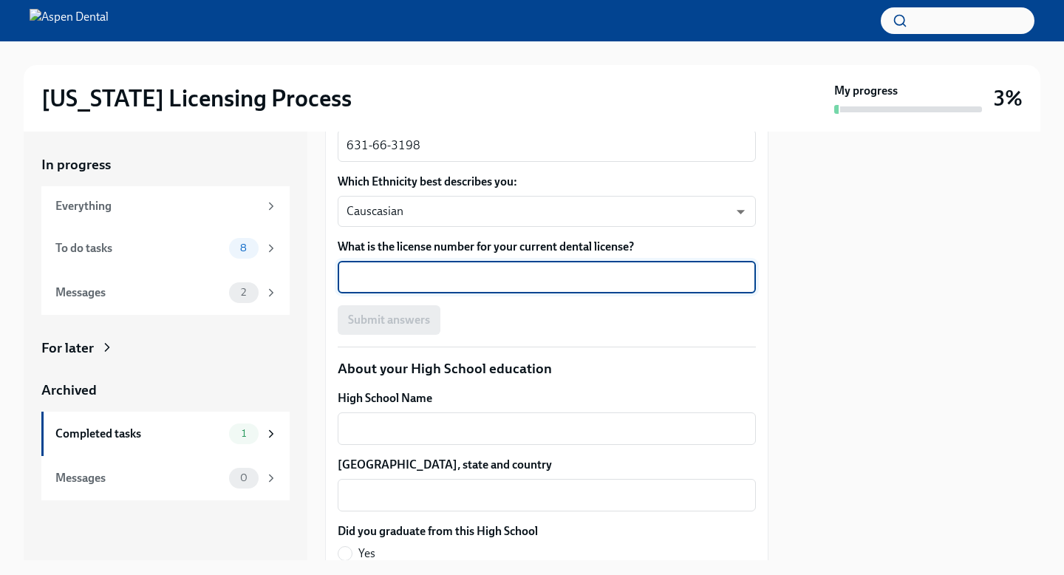
click at [444, 280] on textarea "What is the license number for your current dental license?" at bounding box center [546, 277] width 400 height 18
type textarea "41861"
click at [420, 321] on span "Submit answers" at bounding box center [389, 319] width 82 height 15
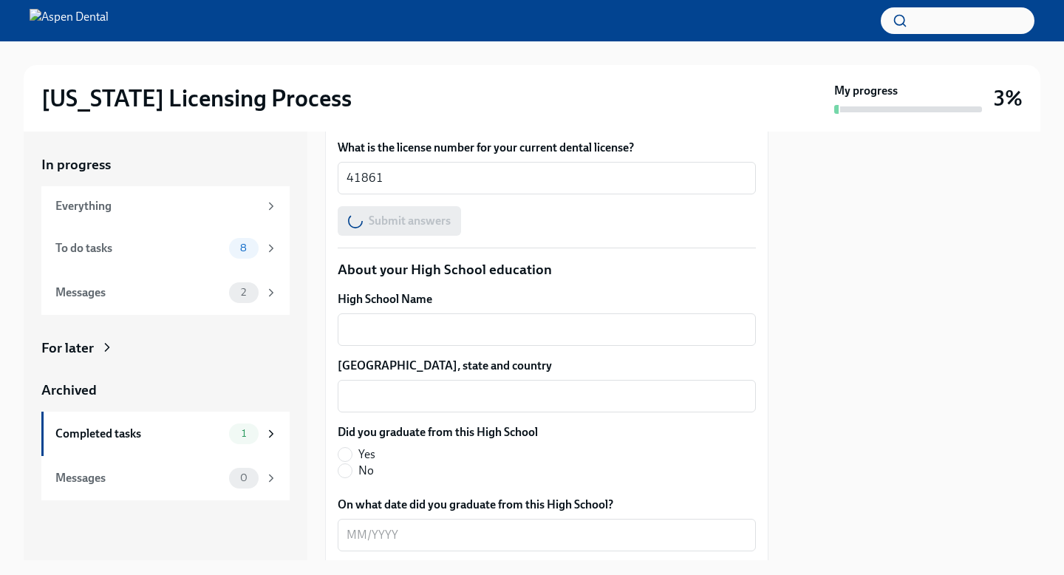
scroll to position [1000, 0]
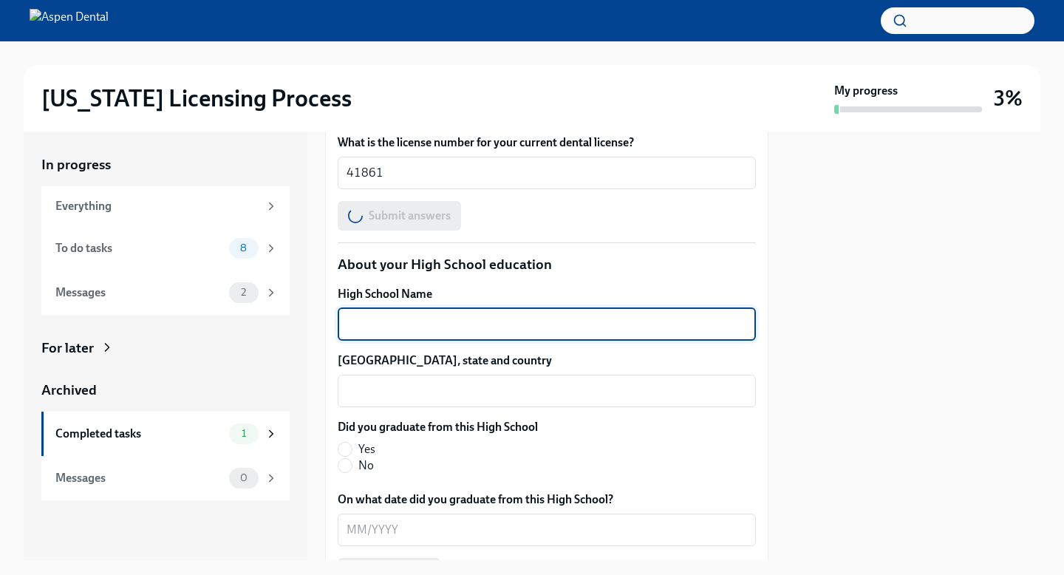
click at [423, 315] on textarea "High School Name" at bounding box center [546, 324] width 400 height 18
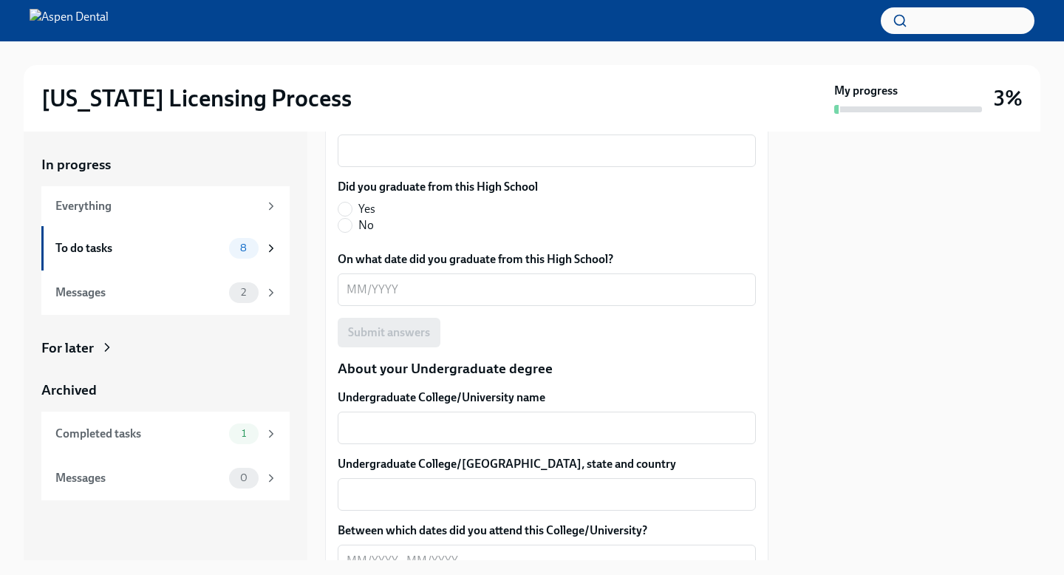
scroll to position [1265, 0]
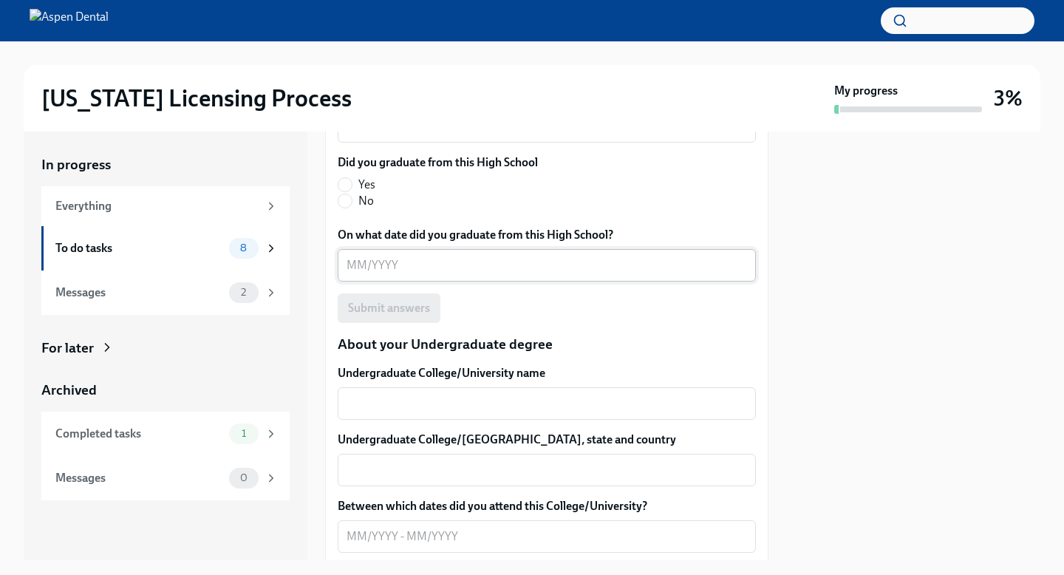
click at [448, 280] on div "x ​" at bounding box center [547, 265] width 418 height 33
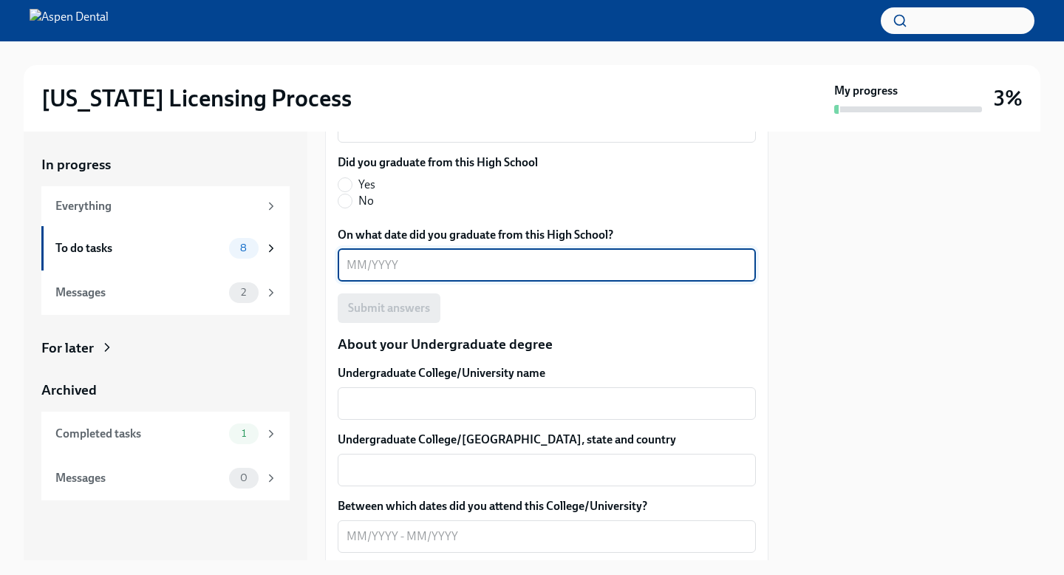
type textarea "e"
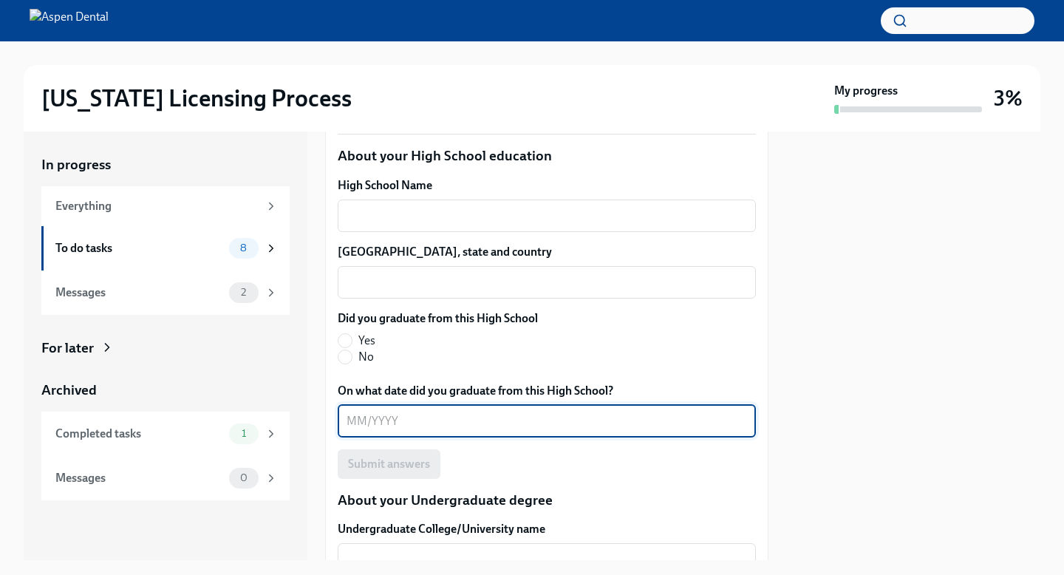
scroll to position [1116, 0]
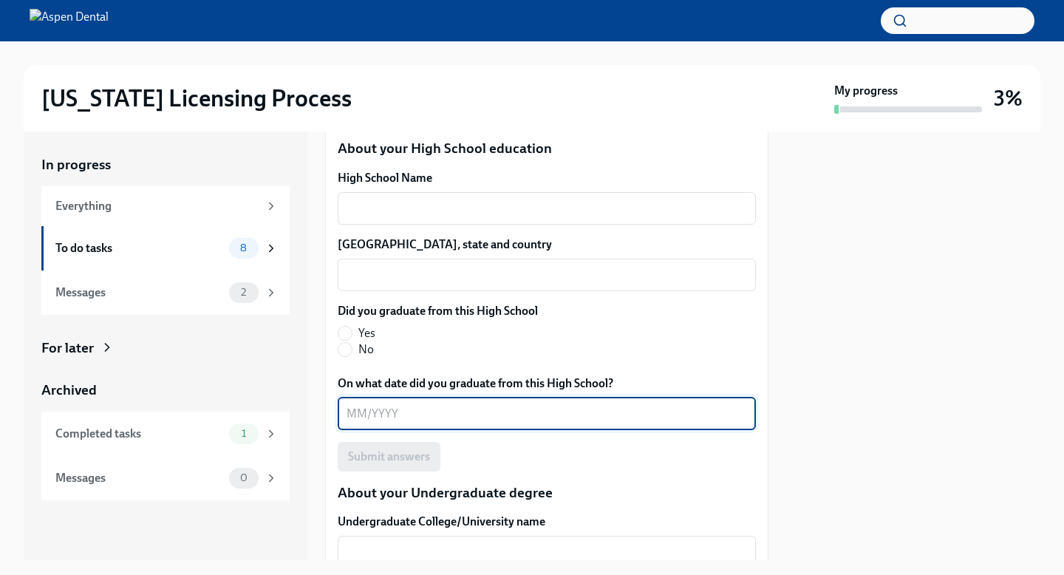
click at [368, 332] on span "Yes" at bounding box center [366, 333] width 17 height 16
click at [352, 332] on input "Yes" at bounding box center [344, 333] width 13 height 13
radio input "true"
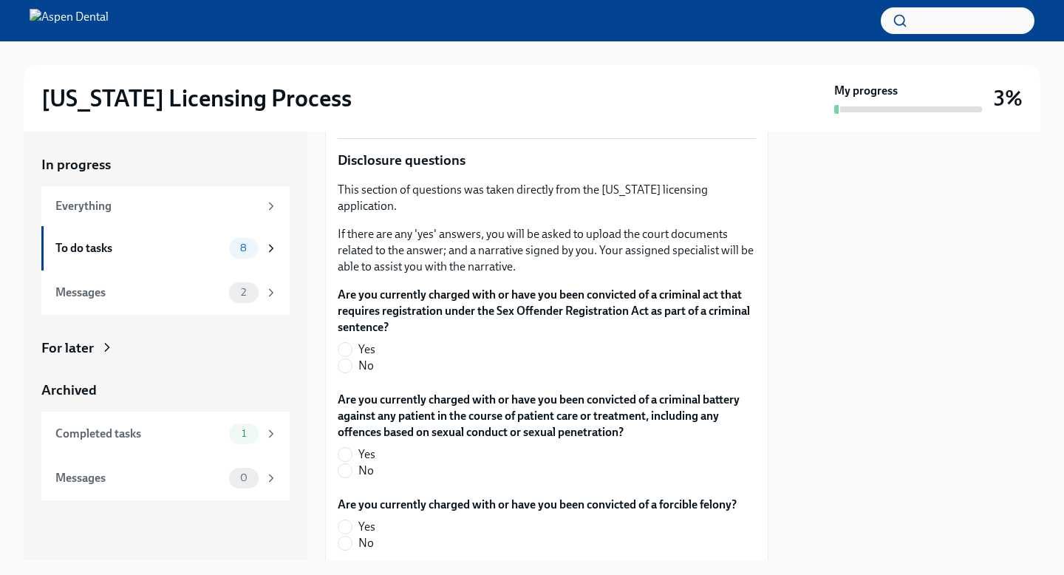
scroll to position [2420, 0]
click at [370, 342] on span "Yes" at bounding box center [366, 350] width 17 height 16
click at [352, 344] on input "Yes" at bounding box center [344, 350] width 13 height 13
radio input "true"
click at [352, 358] on label "No" at bounding box center [541, 366] width 406 height 16
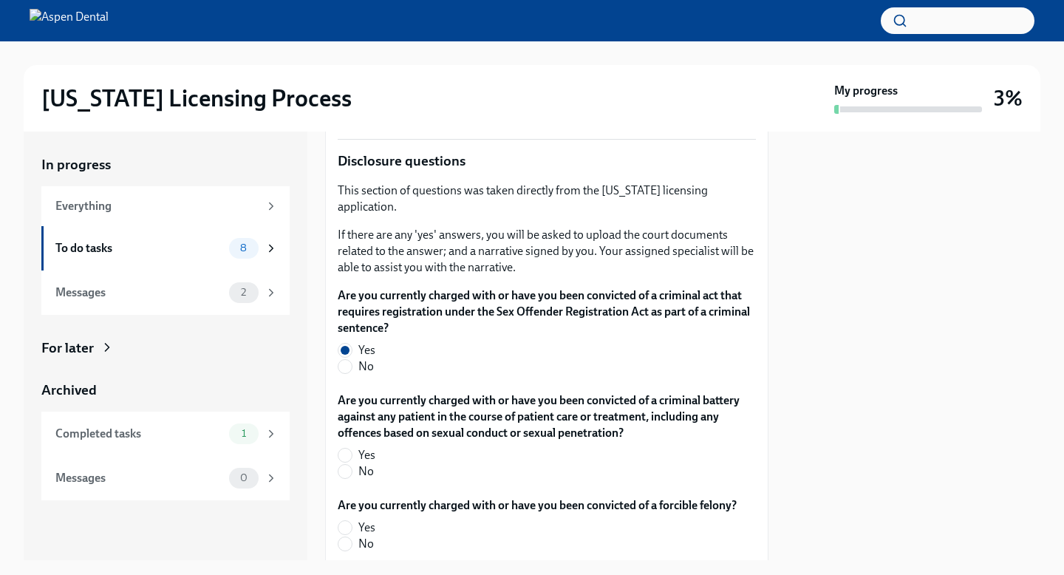
click at [352, 360] on input "No" at bounding box center [344, 366] width 13 height 13
radio input "true"
click at [356, 463] on label "No" at bounding box center [541, 471] width 406 height 16
click at [352, 465] on input "No" at bounding box center [344, 471] width 13 height 13
radio input "true"
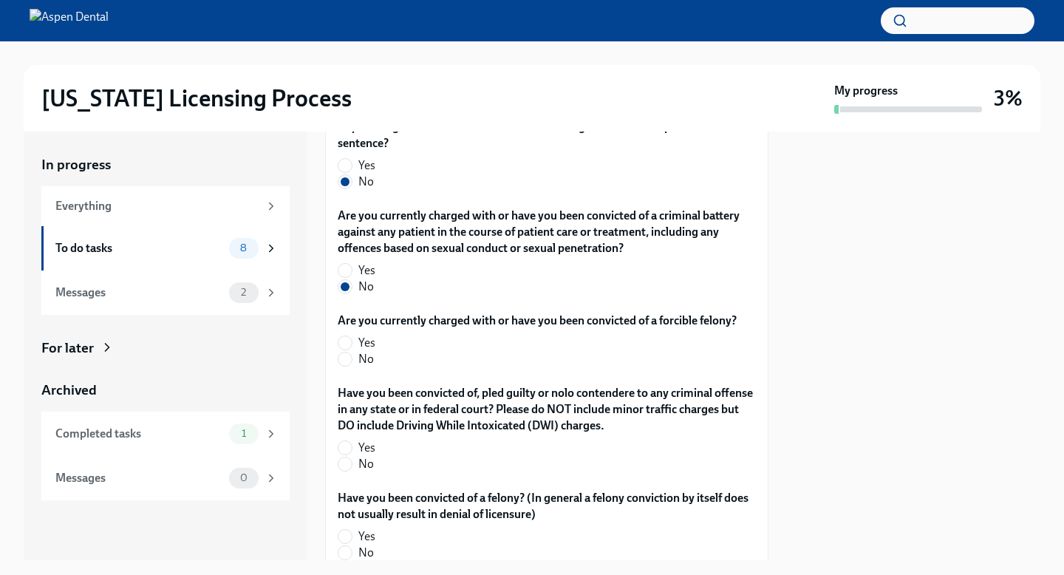
scroll to position [2606, 0]
click at [364, 349] on span "No" at bounding box center [366, 357] width 16 height 16
click at [352, 351] on input "No" at bounding box center [344, 357] width 13 height 13
radio input "true"
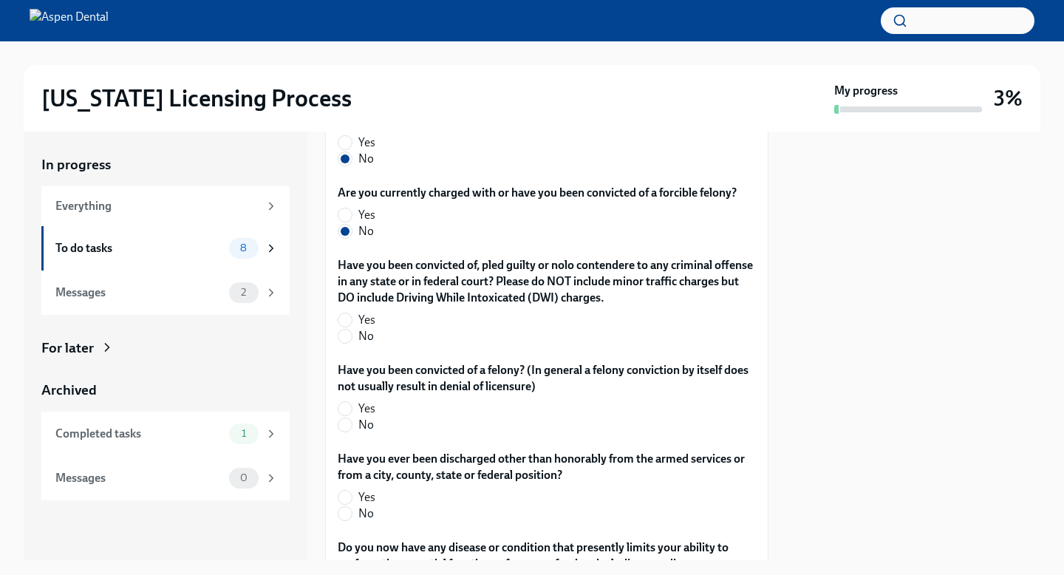
scroll to position [2741, 0]
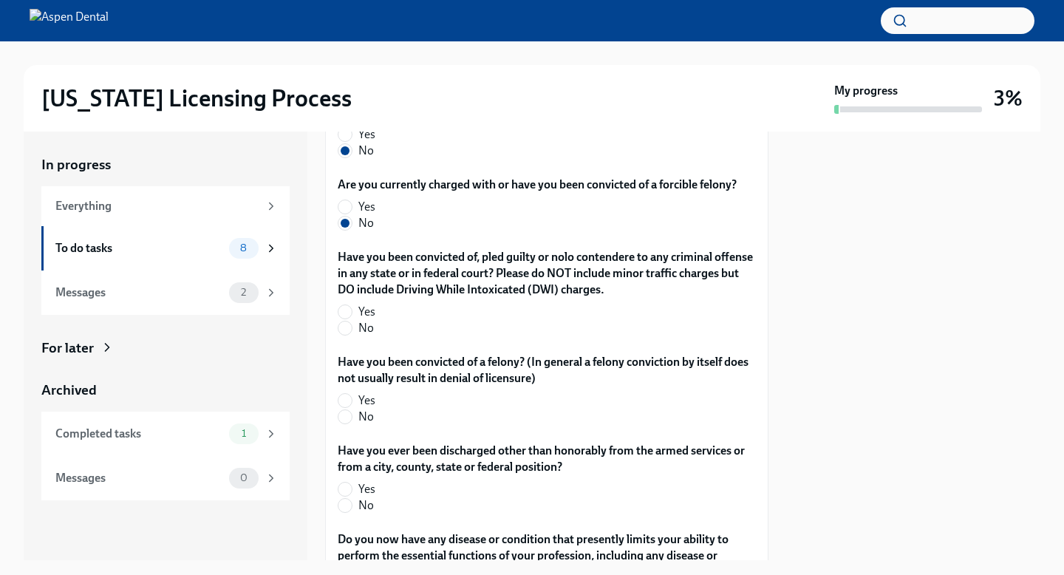
click at [366, 320] on span "No" at bounding box center [366, 328] width 16 height 16
click at [352, 321] on input "No" at bounding box center [344, 327] width 13 height 13
radio input "true"
click at [366, 409] on span "No" at bounding box center [366, 417] width 16 height 16
click at [352, 410] on input "No" at bounding box center [344, 416] width 13 height 13
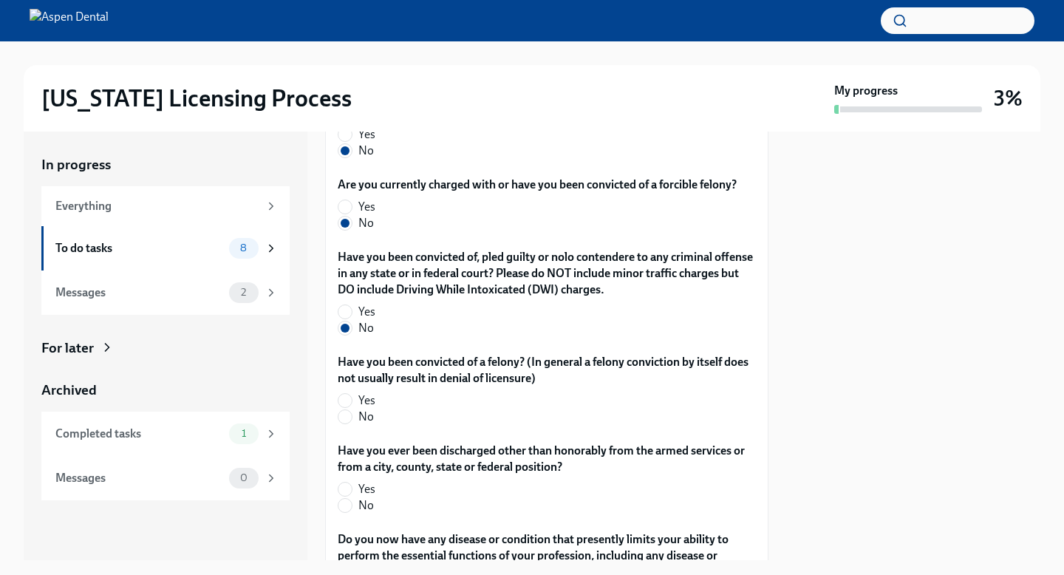
radio input "true"
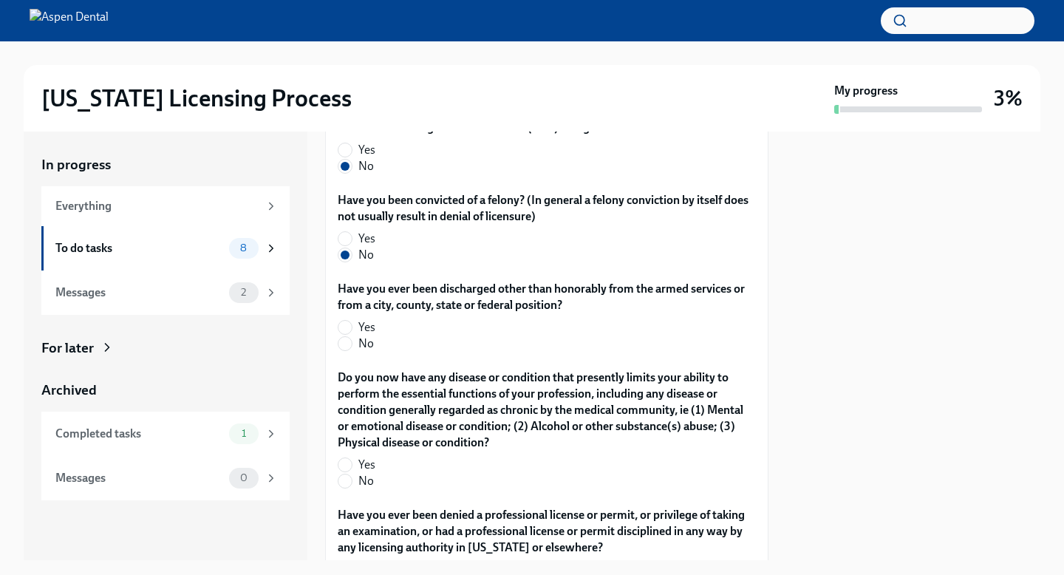
scroll to position [2902, 0]
click at [356, 336] on label "No" at bounding box center [541, 344] width 406 height 16
click at [352, 338] on input "No" at bounding box center [344, 344] width 13 height 13
radio input "true"
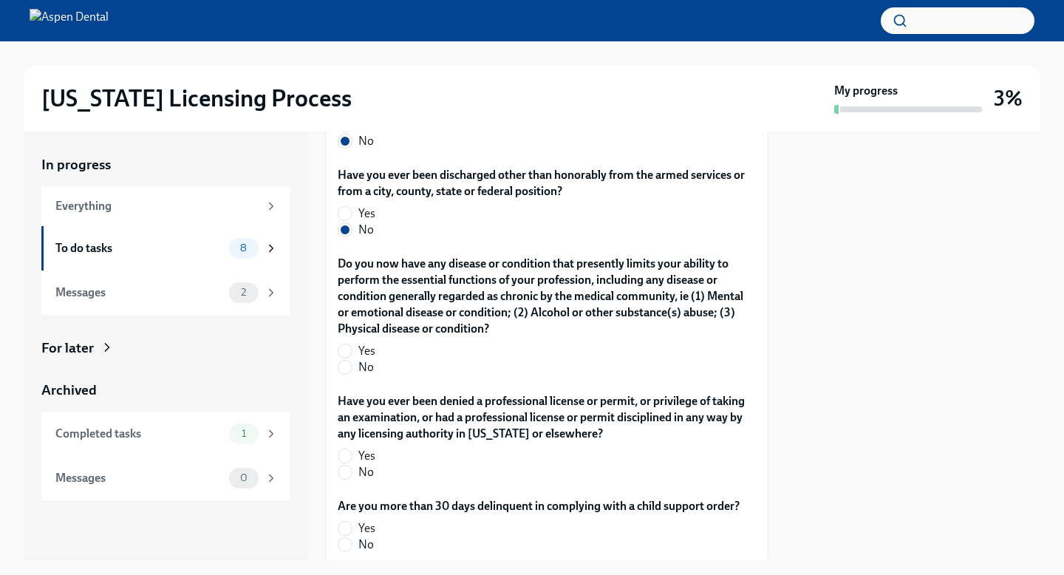
scroll to position [3017, 0]
click at [363, 358] on span "No" at bounding box center [366, 366] width 16 height 16
click at [352, 360] on input "No" at bounding box center [344, 366] width 13 height 13
radio input "true"
click at [365, 465] on div "Have you ever been denied a professional license or permit, or privilege of tak…" at bounding box center [547, 438] width 418 height 93
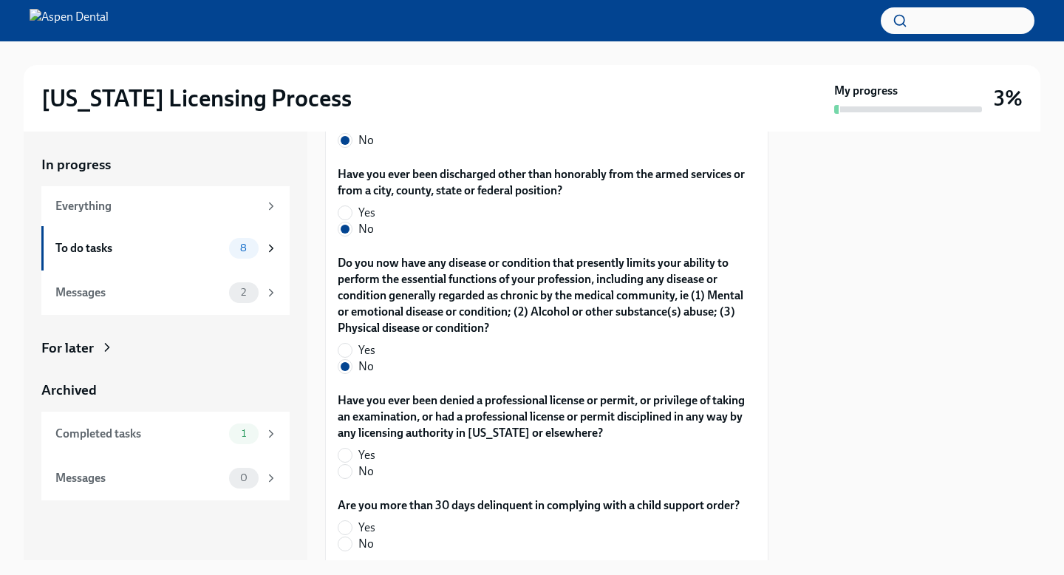
click at [365, 463] on span "No" at bounding box center [366, 471] width 16 height 16
click at [352, 465] on input "No" at bounding box center [344, 471] width 13 height 13
radio input "true"
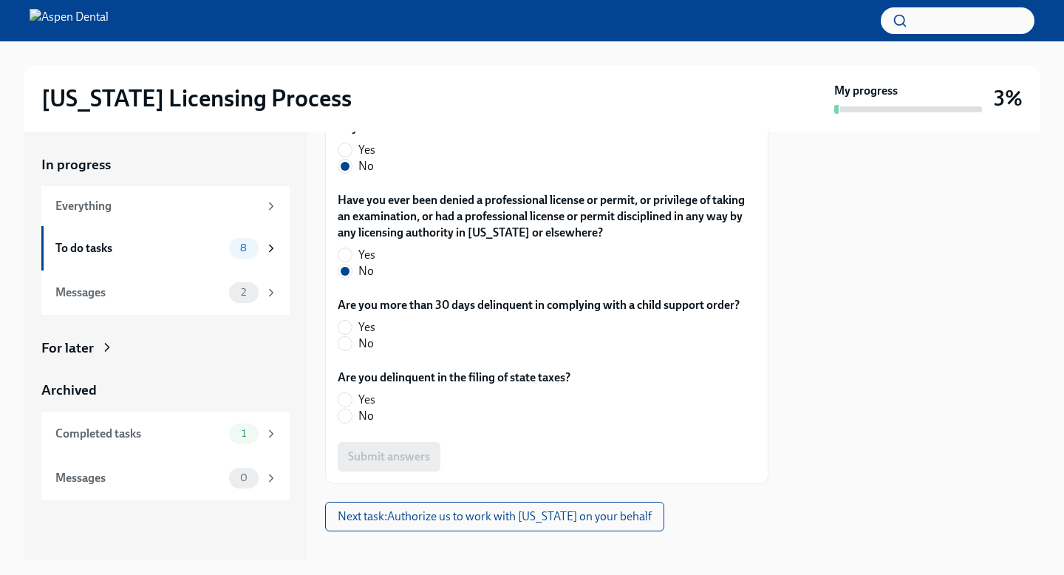
scroll to position [3219, 0]
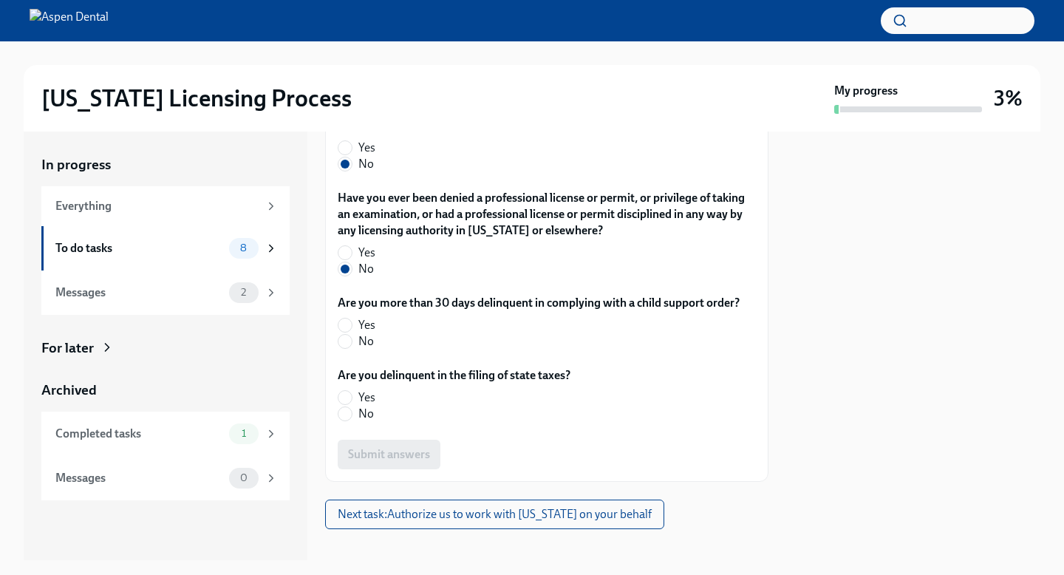
click at [358, 406] on span "No" at bounding box center [366, 414] width 16 height 16
click at [352, 407] on input "No" at bounding box center [344, 413] width 13 height 13
radio input "true"
click at [363, 333] on span "No" at bounding box center [366, 341] width 16 height 16
click at [352, 335] on input "No" at bounding box center [344, 341] width 13 height 13
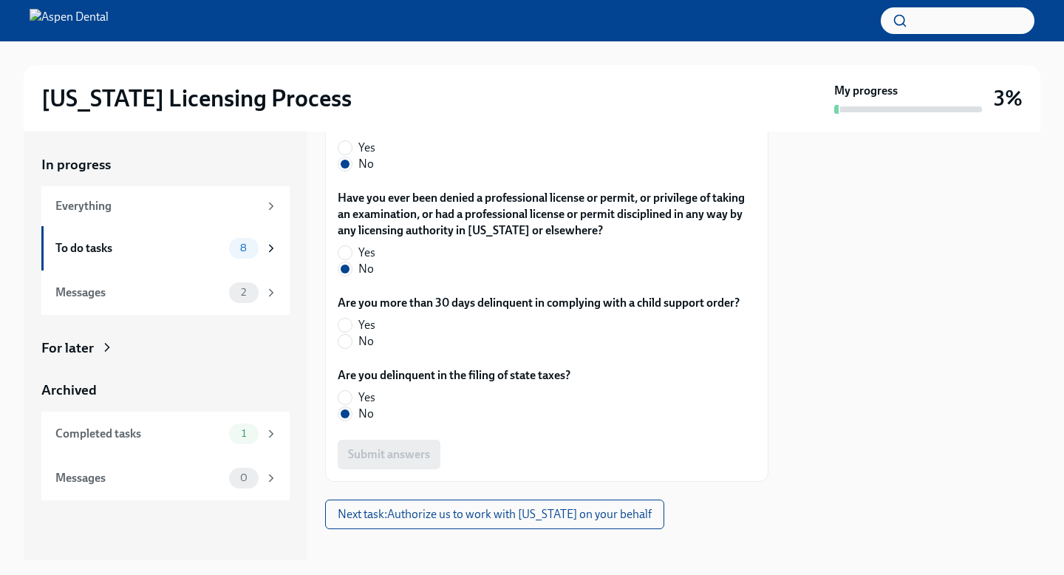
radio input "true"
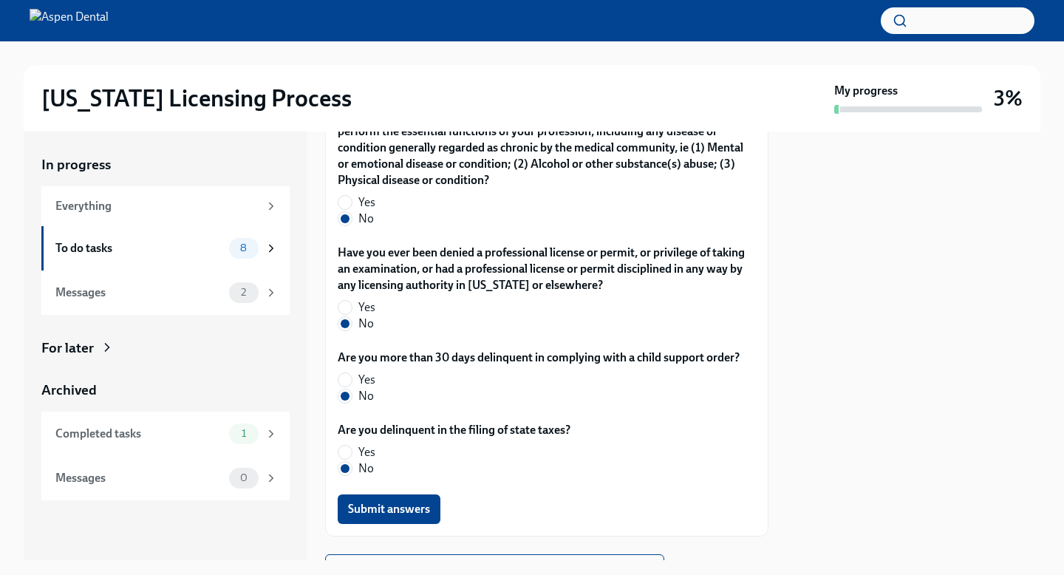
scroll to position [3166, 0]
click at [389, 500] on span "Submit answers" at bounding box center [389, 507] width 82 height 15
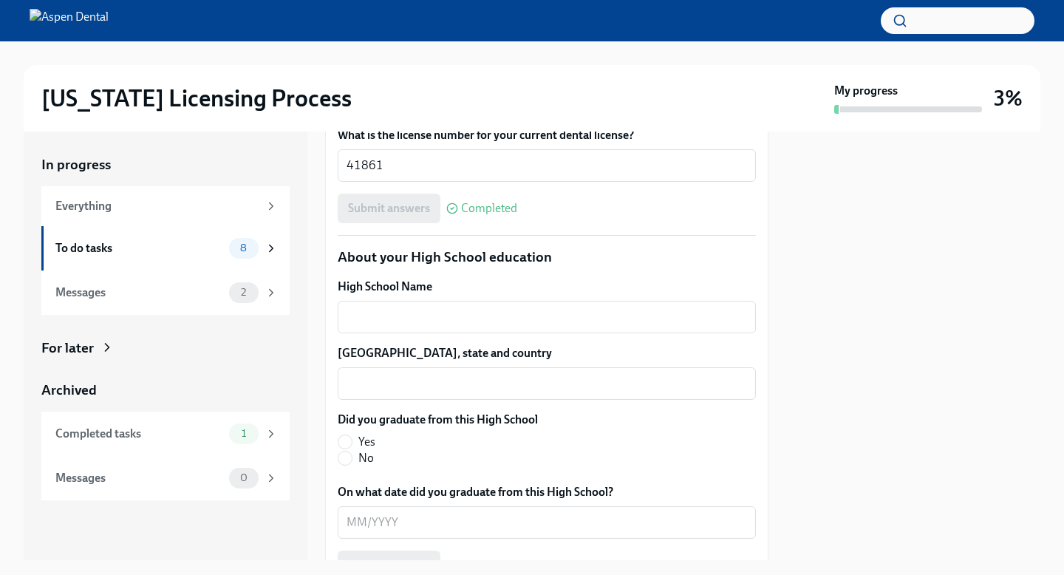
scroll to position [1008, 0]
click at [465, 315] on textarea "High School Name" at bounding box center [546, 316] width 400 height 18
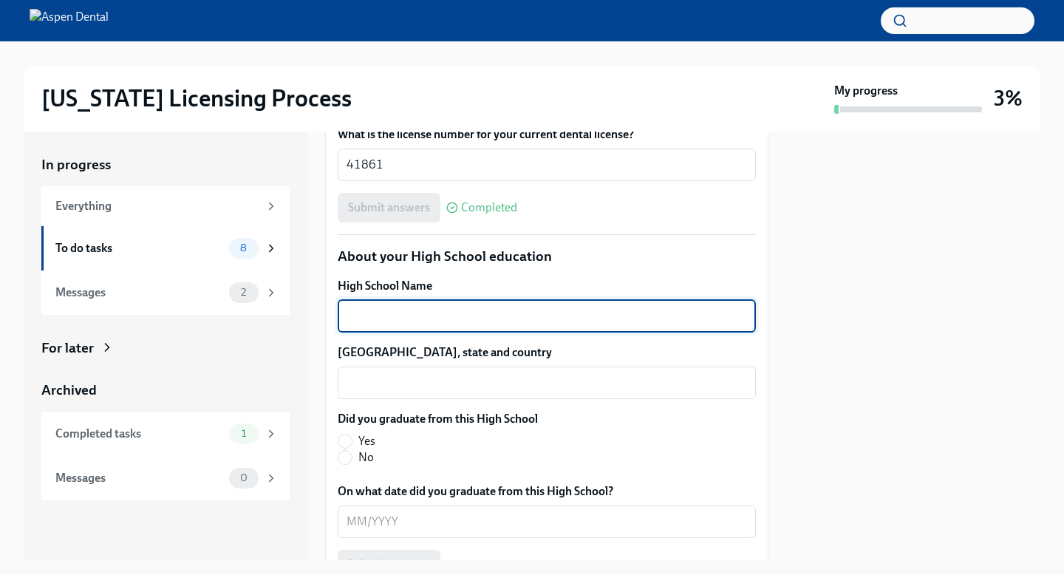
scroll to position [1073, 0]
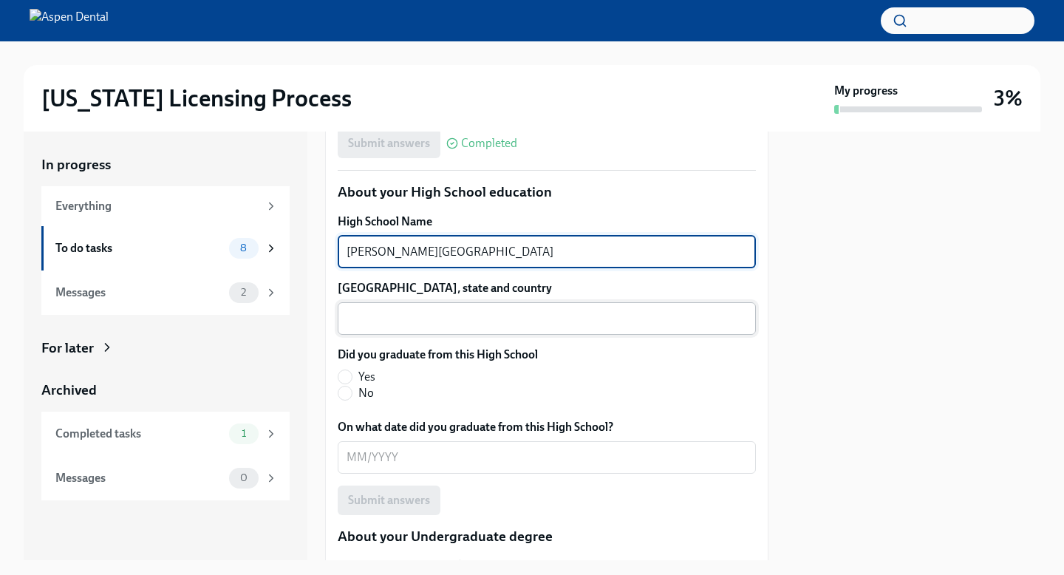
type textarea "[PERSON_NAME][GEOGRAPHIC_DATA]"
click at [443, 324] on textarea "[GEOGRAPHIC_DATA], state and country" at bounding box center [546, 319] width 400 height 18
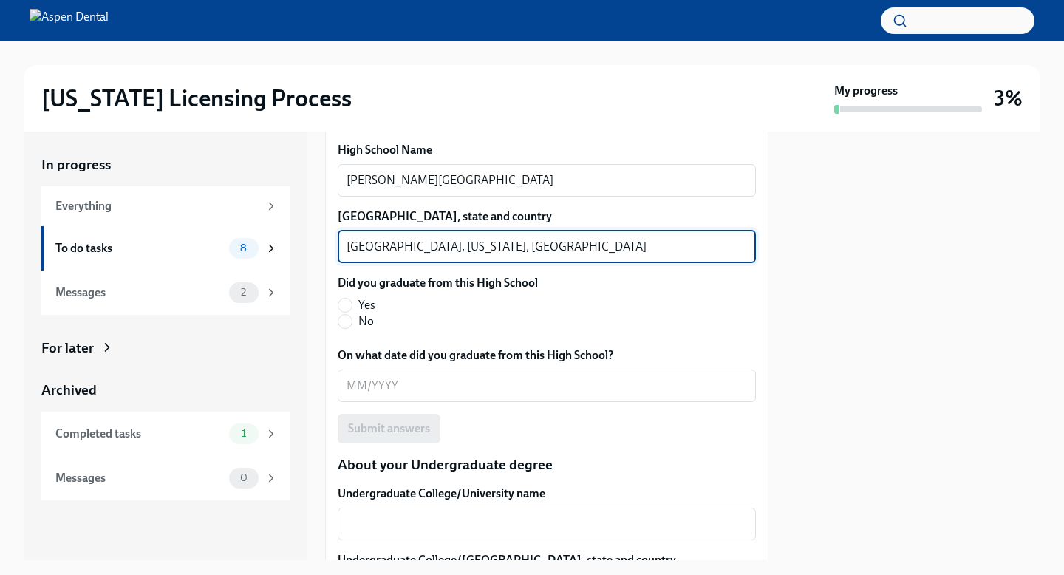
scroll to position [1147, 0]
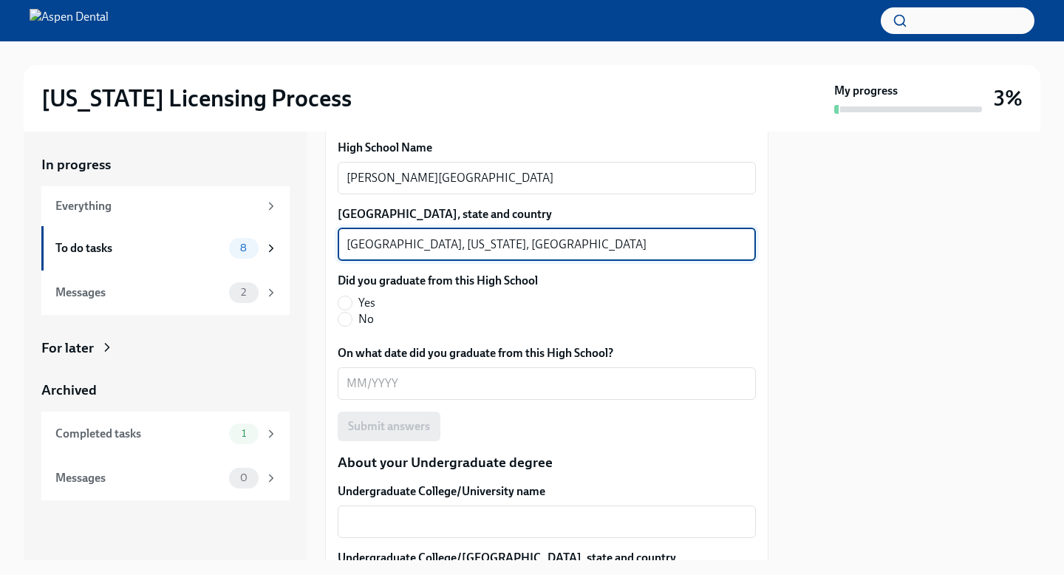
type textarea "[GEOGRAPHIC_DATA], [US_STATE], [GEOGRAPHIC_DATA]"
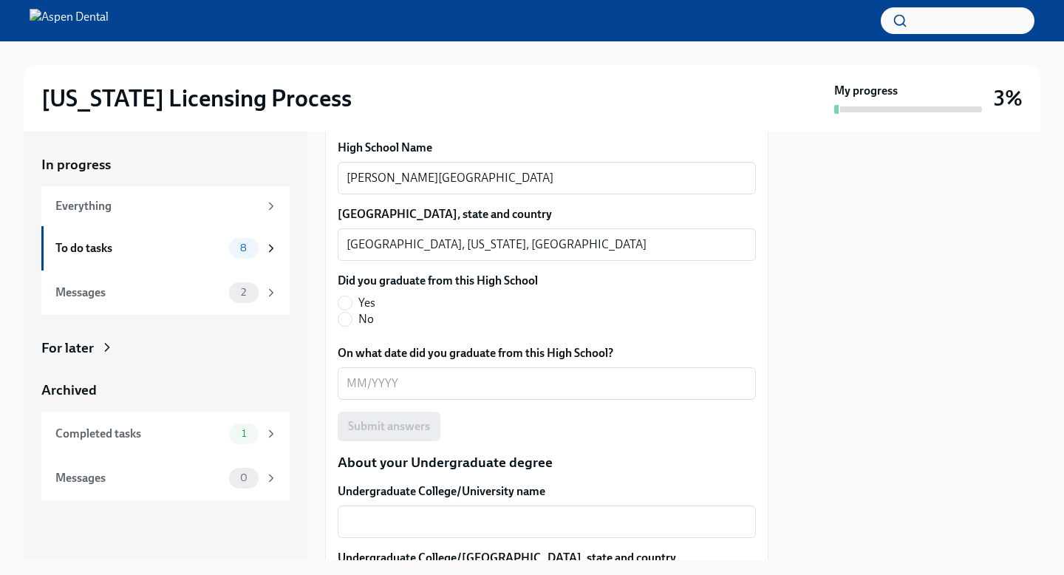
click at [377, 298] on label "Yes" at bounding box center [432, 303] width 188 height 16
click at [352, 298] on input "Yes" at bounding box center [344, 302] width 13 height 13
radio input "true"
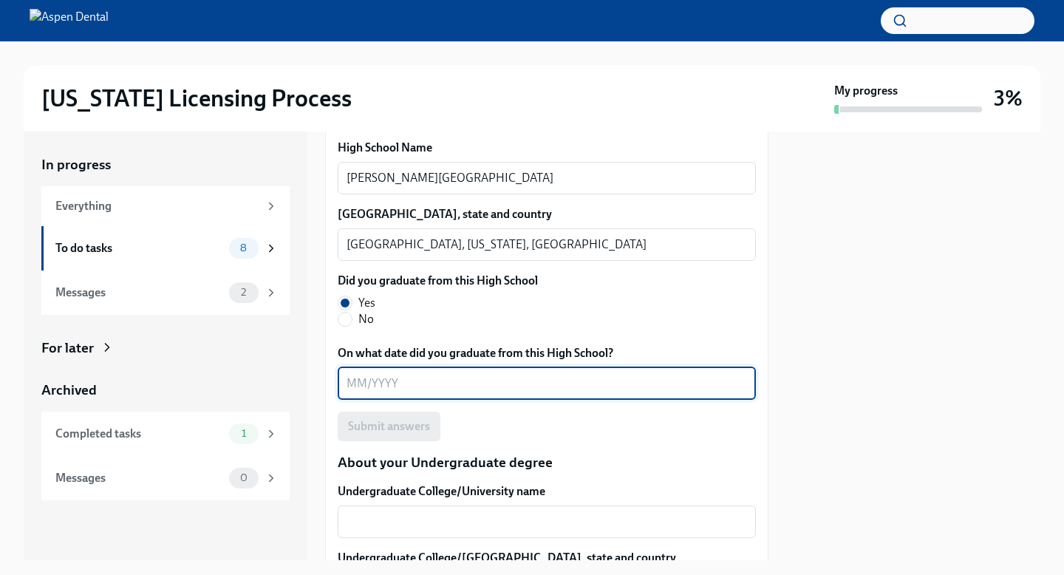
click at [391, 376] on textarea "On what date did you graduate from this High School?" at bounding box center [546, 384] width 400 height 18
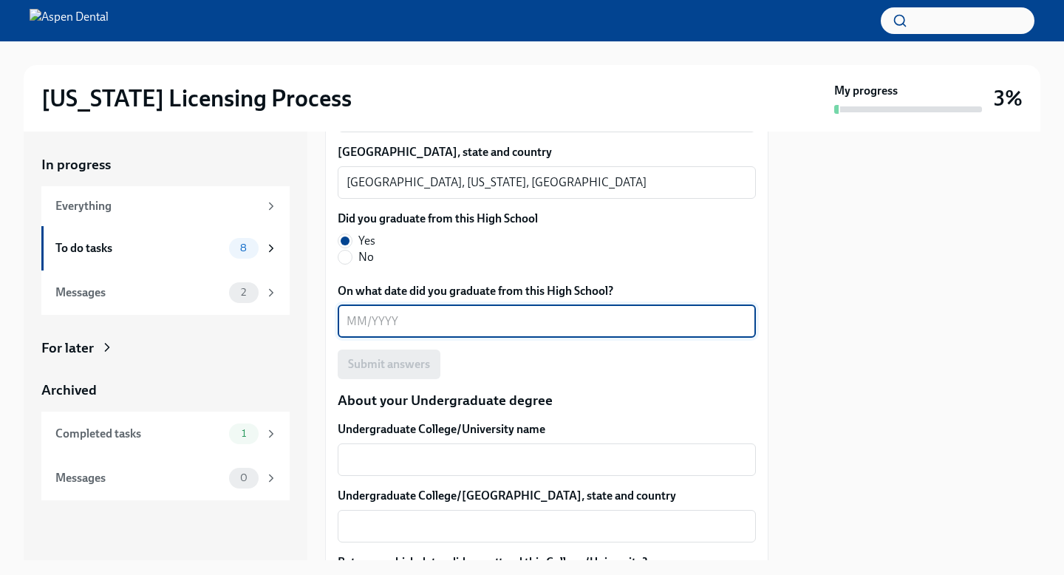
scroll to position [1209, 0]
type textarea "0"
type textarea "5"
drag, startPoint x: 360, startPoint y: 322, endPoint x: 378, endPoint y: 353, distance: 36.1
click at [360, 323] on textarea "052017" at bounding box center [546, 321] width 400 height 18
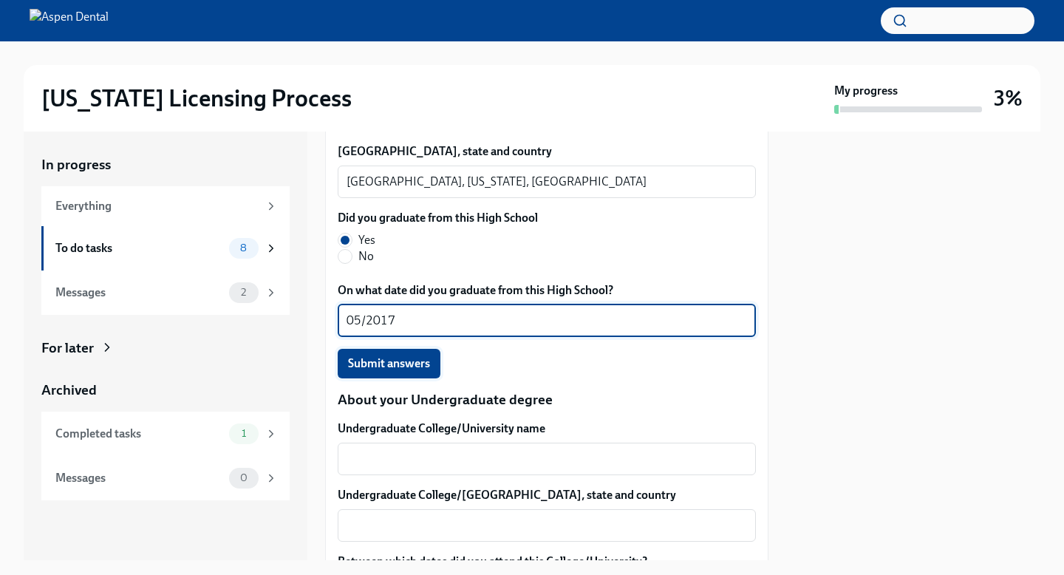
type textarea "05/2017"
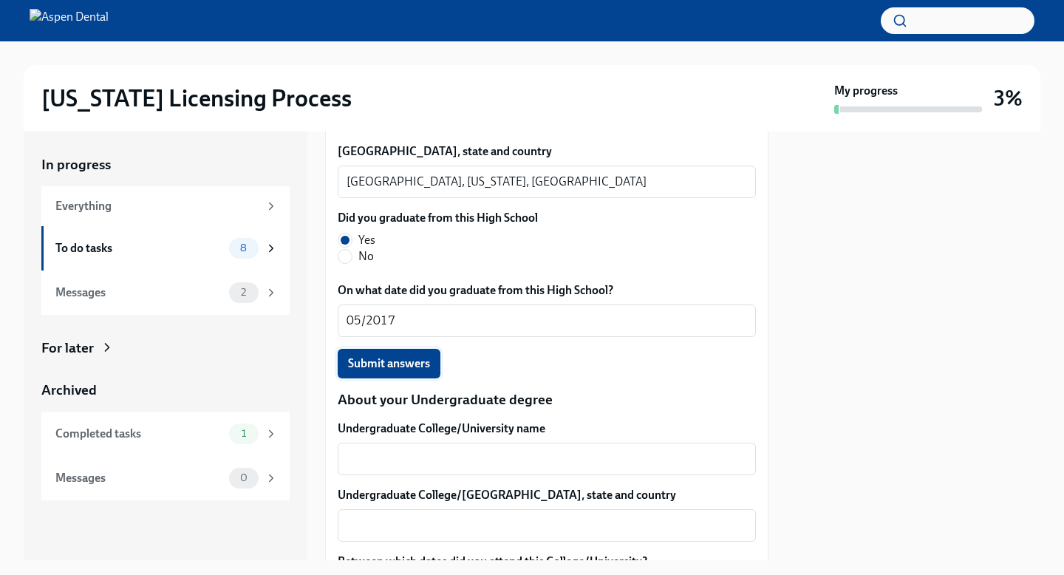
click at [434, 369] on button "Submit answers" at bounding box center [389, 364] width 103 height 30
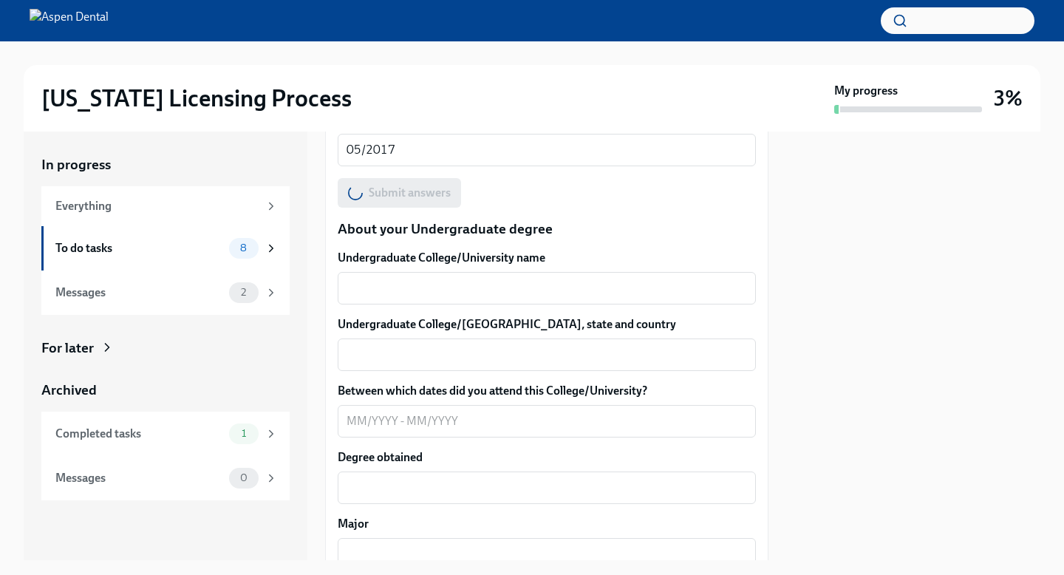
scroll to position [1381, 0]
click at [434, 290] on textarea "Undergraduate College/University name" at bounding box center [546, 288] width 400 height 18
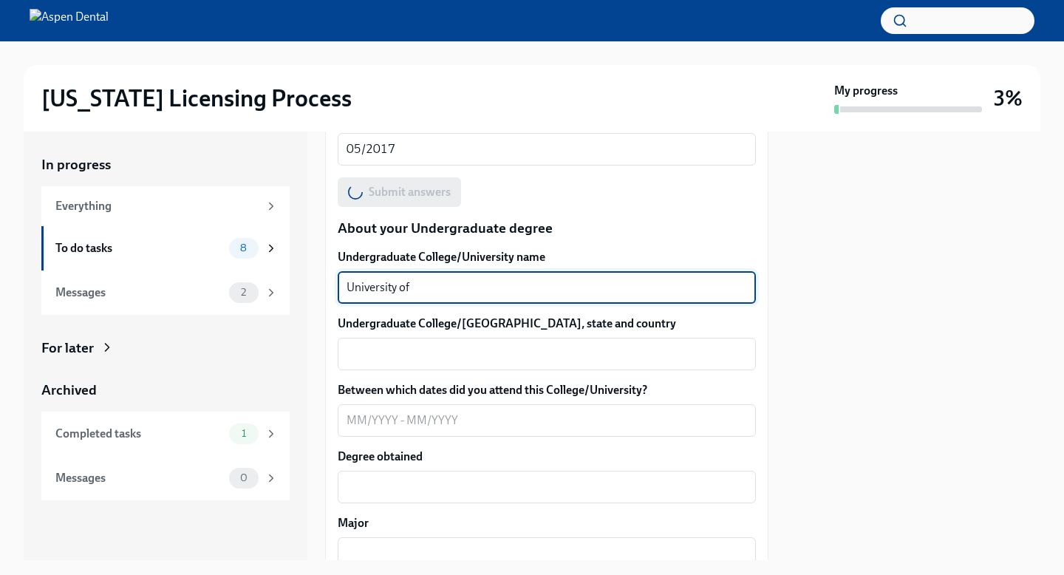
type textarea "University of A"
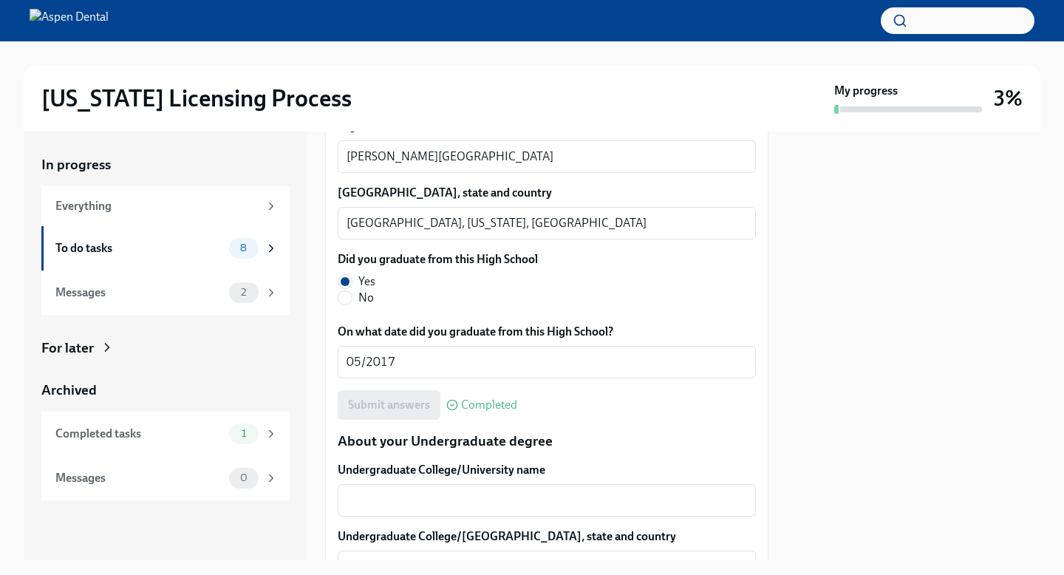
scroll to position [1332, 0]
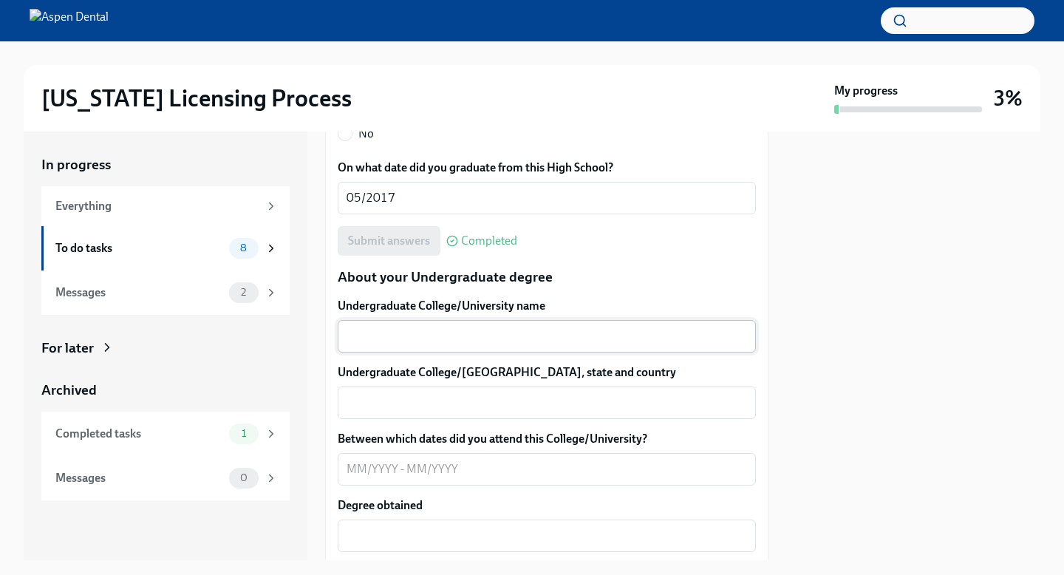
click at [399, 334] on textarea "Undergraduate College/University name" at bounding box center [546, 336] width 400 height 18
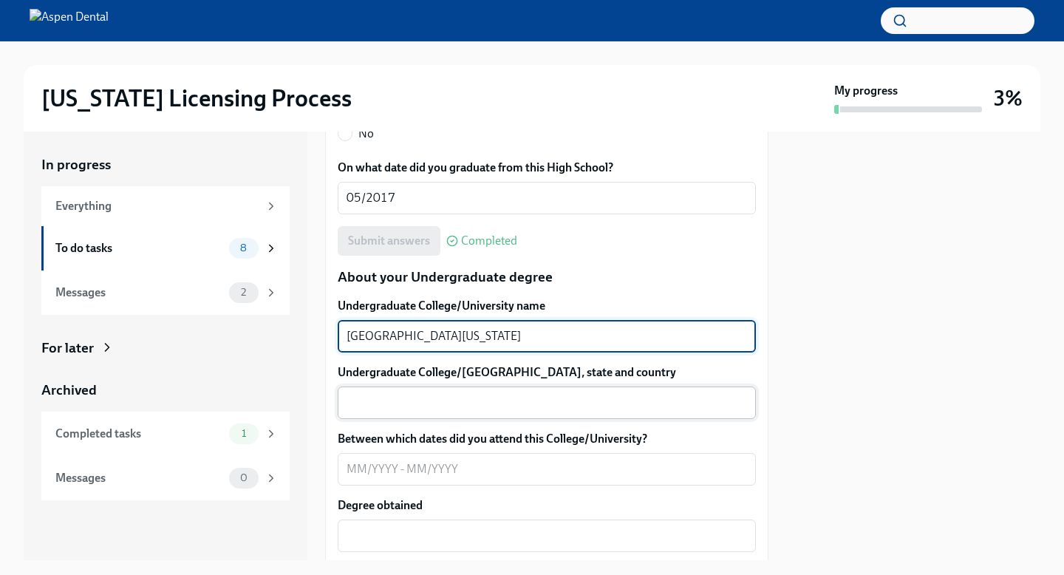
type textarea "[GEOGRAPHIC_DATA][US_STATE]"
click at [379, 403] on textarea "Undergraduate College/[GEOGRAPHIC_DATA], state and country" at bounding box center [546, 403] width 400 height 18
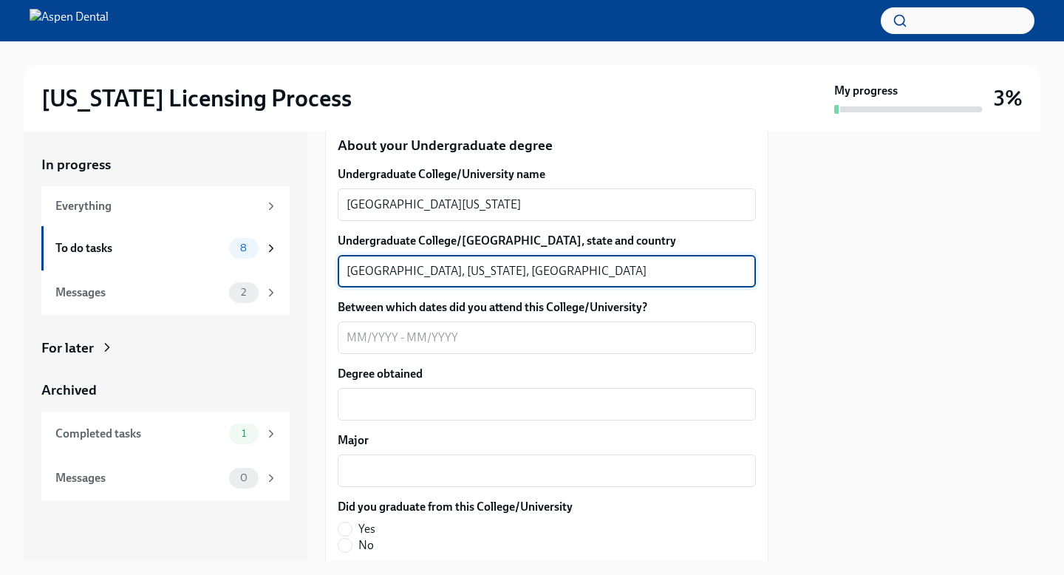
scroll to position [1464, 0]
type textarea "[GEOGRAPHIC_DATA], [US_STATE], [GEOGRAPHIC_DATA]"
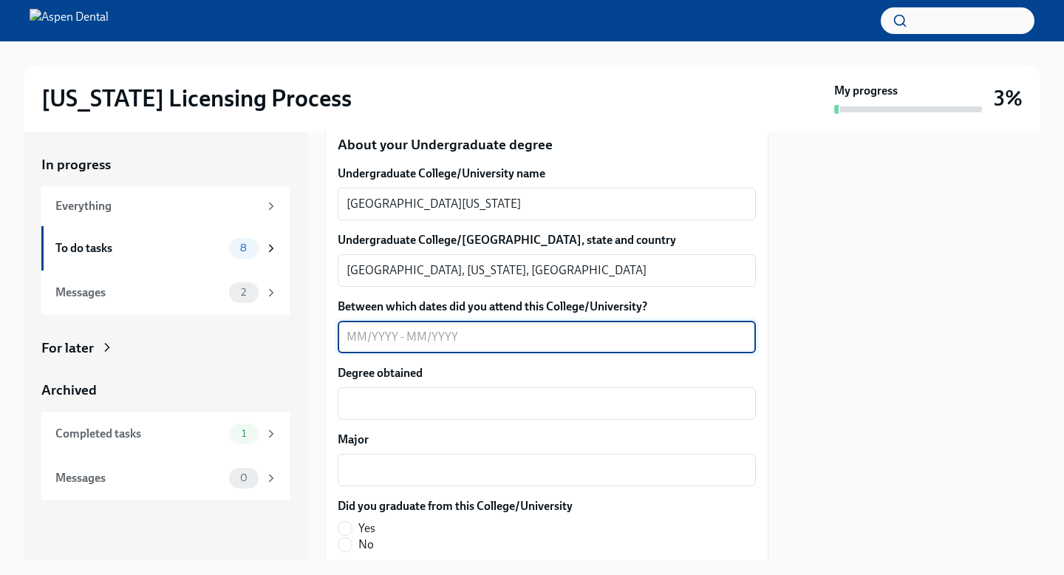
click at [361, 337] on textarea "Between which dates did you attend this College/University?" at bounding box center [546, 337] width 400 height 18
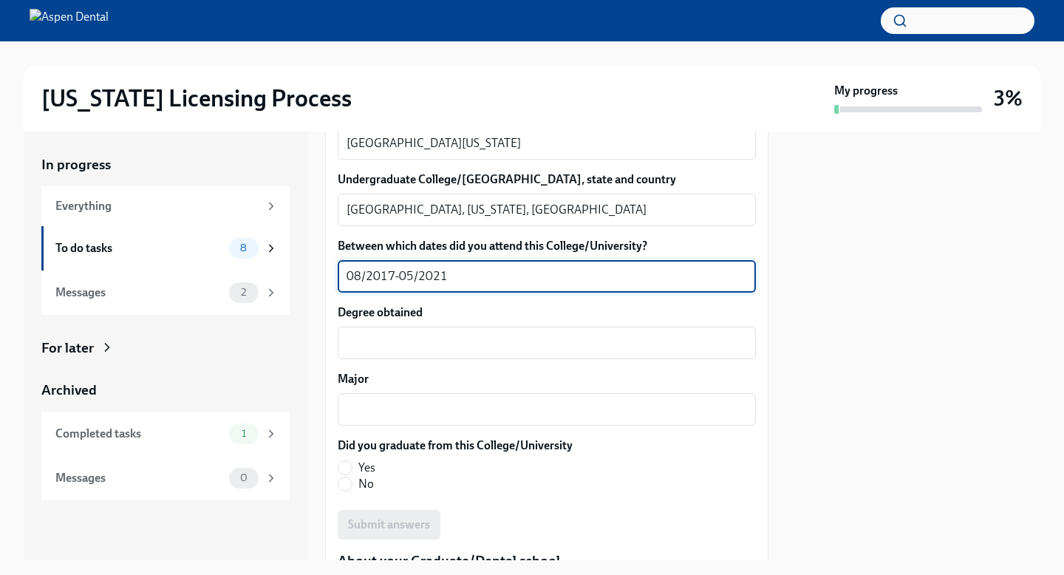
scroll to position [1525, 0]
type textarea "08/2017-05/2021"
click at [424, 340] on textarea "Degree obtained" at bounding box center [546, 342] width 400 height 18
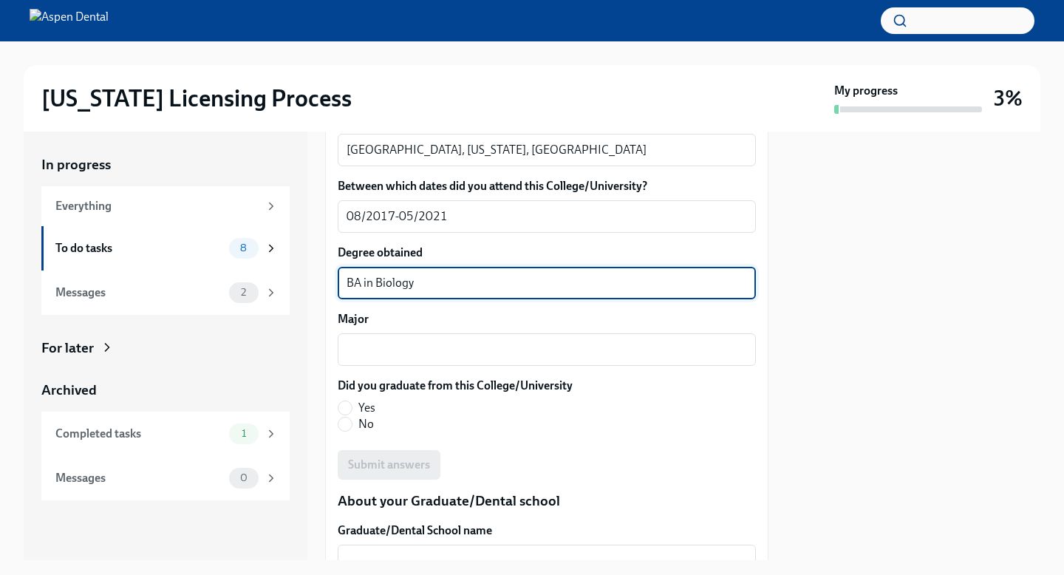
scroll to position [1588, 0]
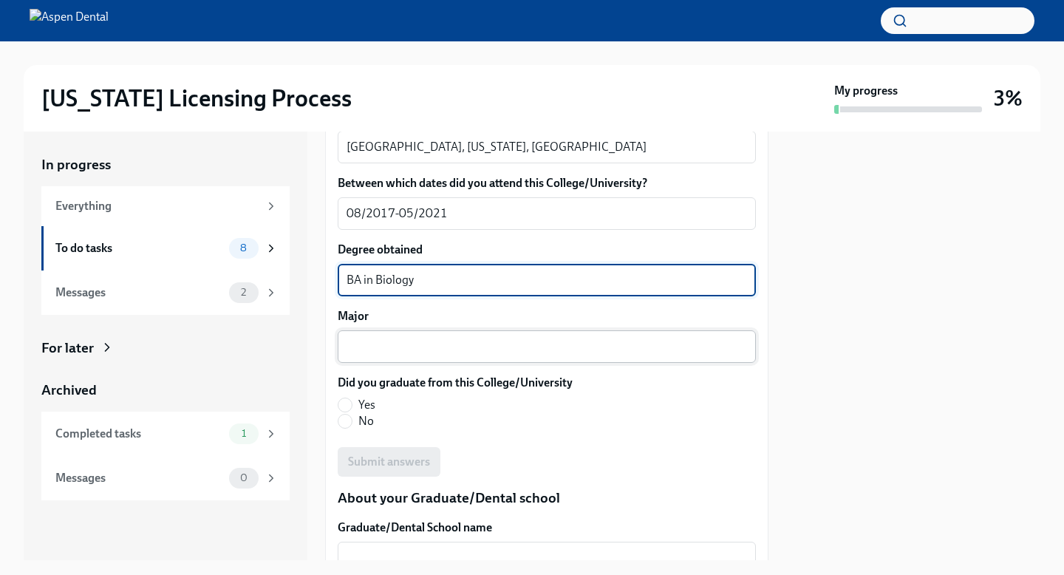
type textarea "BA in Biology"
click at [375, 349] on textarea "Major" at bounding box center [546, 347] width 400 height 18
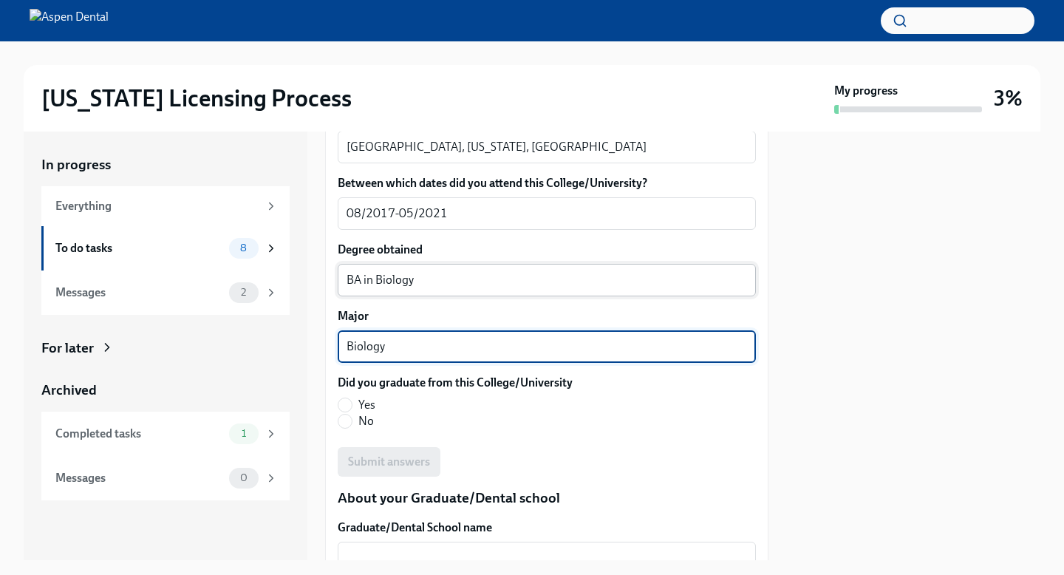
type textarea "Biology"
click at [431, 277] on textarea "BA in Biology" at bounding box center [546, 280] width 400 height 18
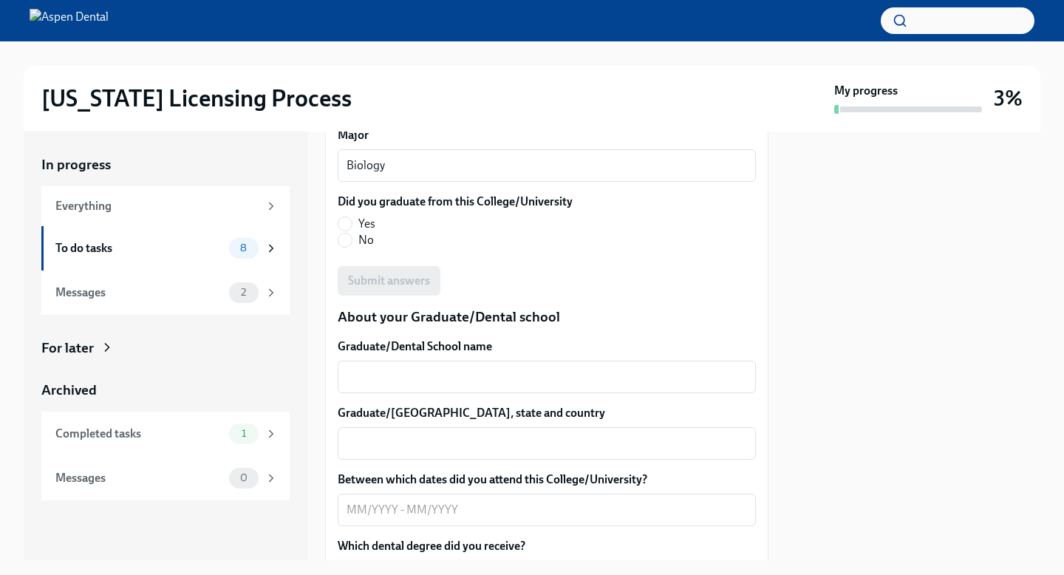
scroll to position [1769, 0]
type textarea "BA"
click at [464, 248] on div "Did you graduate from this College/University Yes No" at bounding box center [547, 223] width 418 height 61
click at [368, 226] on span "Yes" at bounding box center [366, 223] width 17 height 16
click at [352, 226] on input "Yes" at bounding box center [344, 222] width 13 height 13
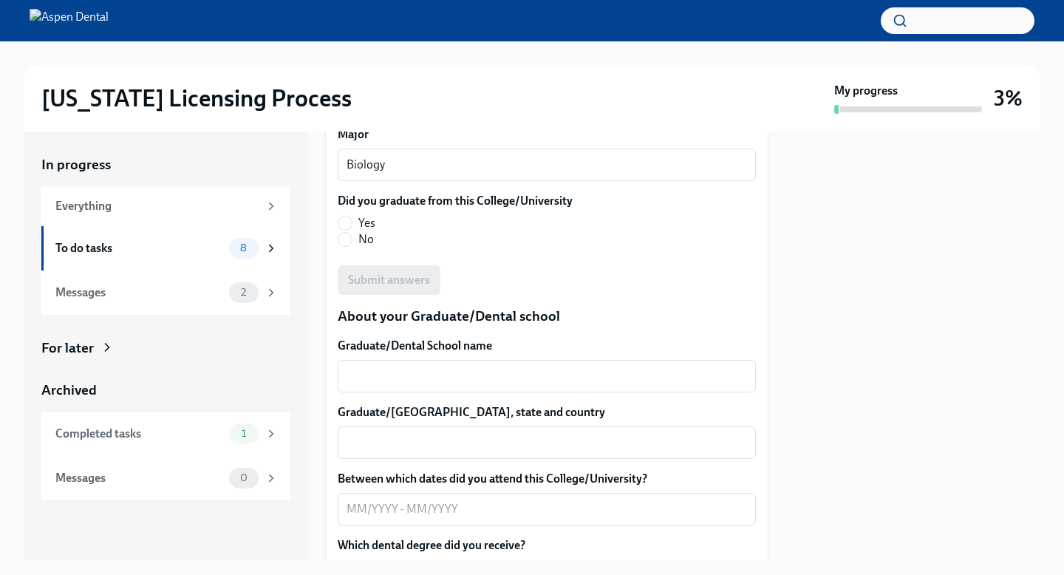
radio input "true"
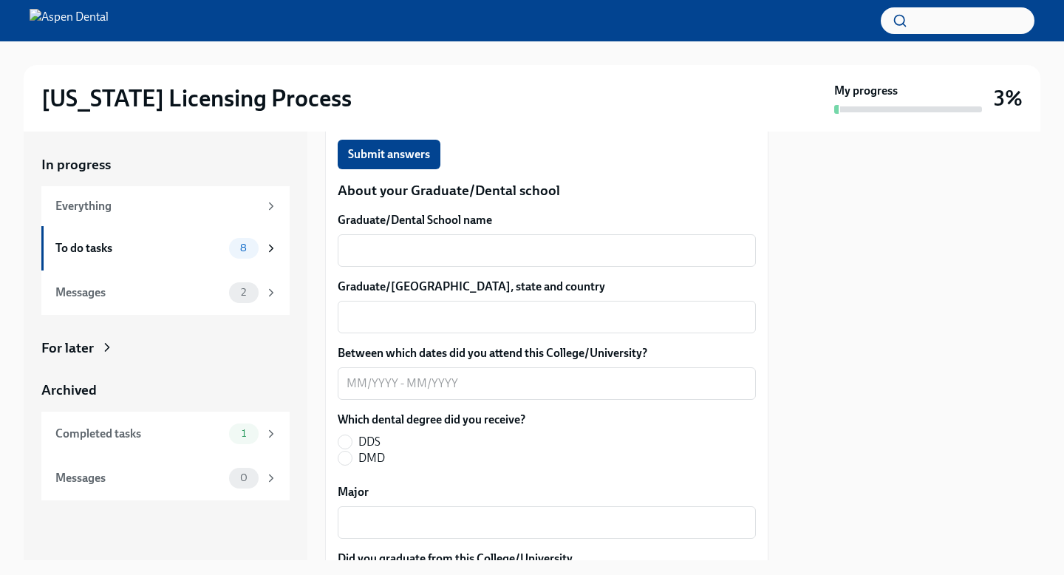
scroll to position [1893, 0]
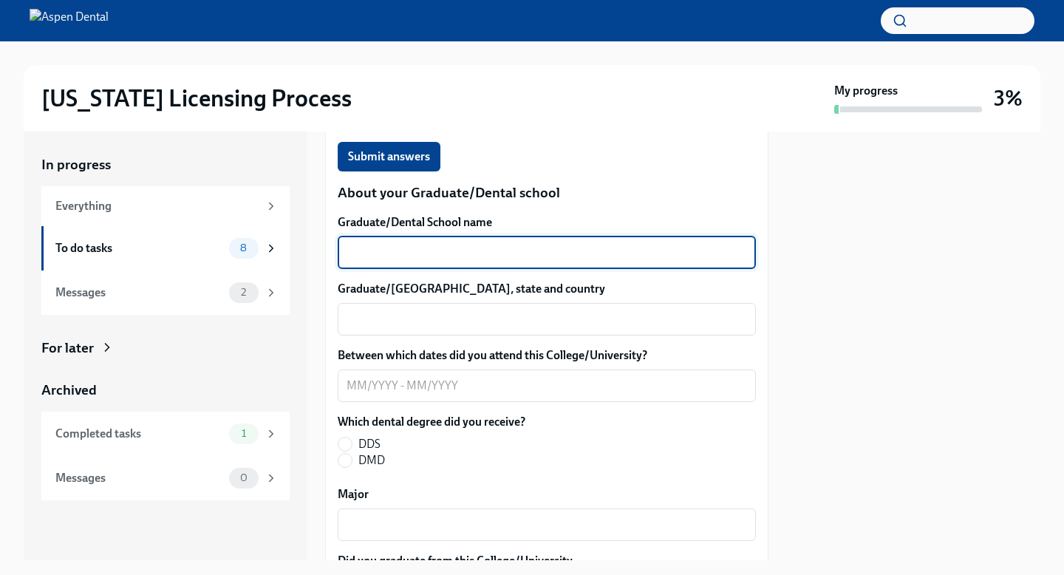
click at [516, 253] on textarea "Graduate/Dental School name" at bounding box center [546, 253] width 400 height 18
click at [530, 209] on div "We will fill out the [US_STATE] State Application Form on your behalf – we'll j…" at bounding box center [547, 128] width 418 height 3334
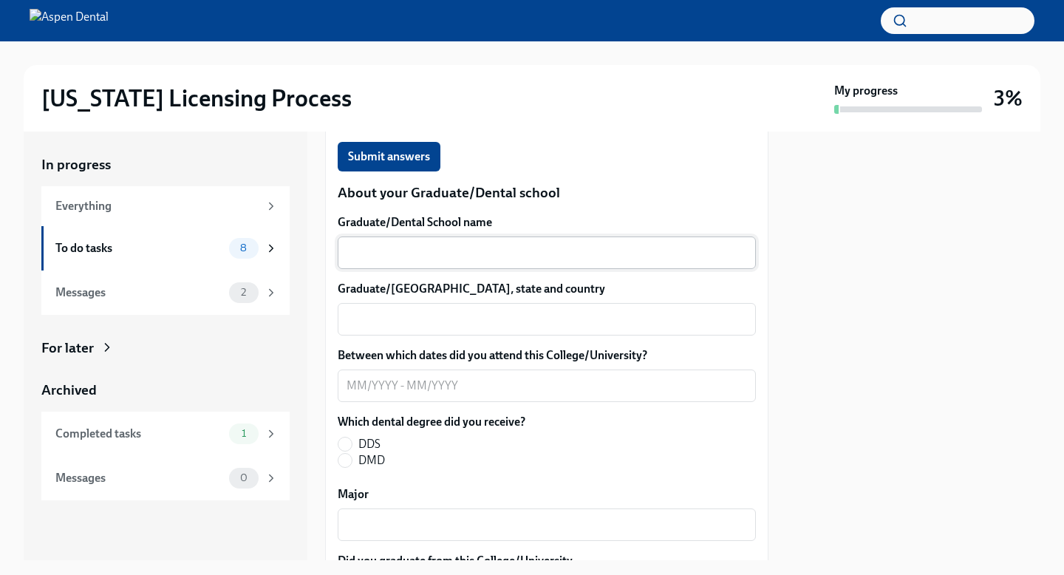
click at [521, 250] on textarea "Graduate/Dental School name" at bounding box center [546, 253] width 400 height 18
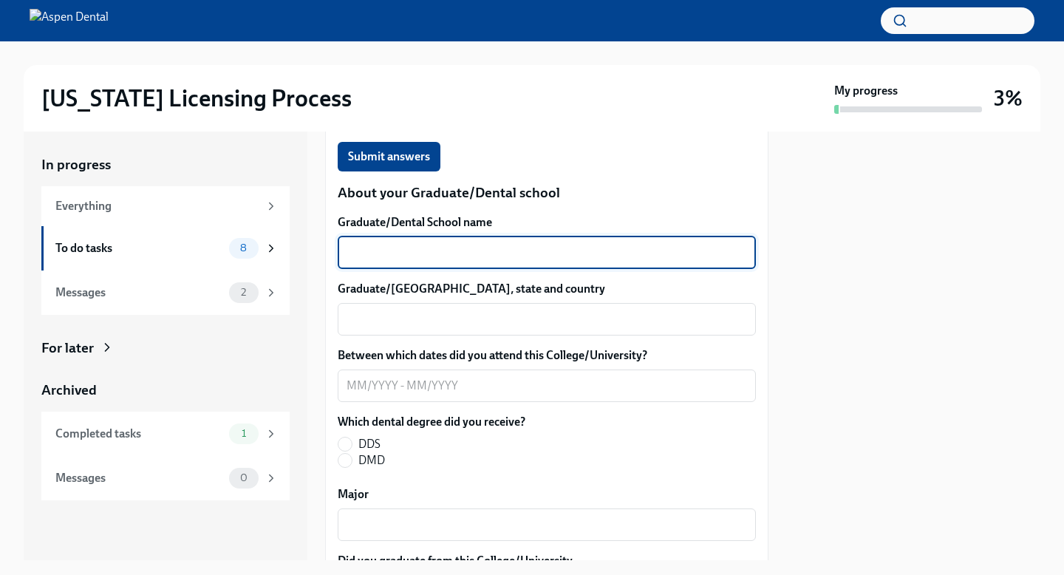
click at [517, 222] on label "Graduate/Dental School name" at bounding box center [547, 222] width 418 height 16
click at [517, 244] on textarea "Graduate/Dental School name" at bounding box center [546, 253] width 400 height 18
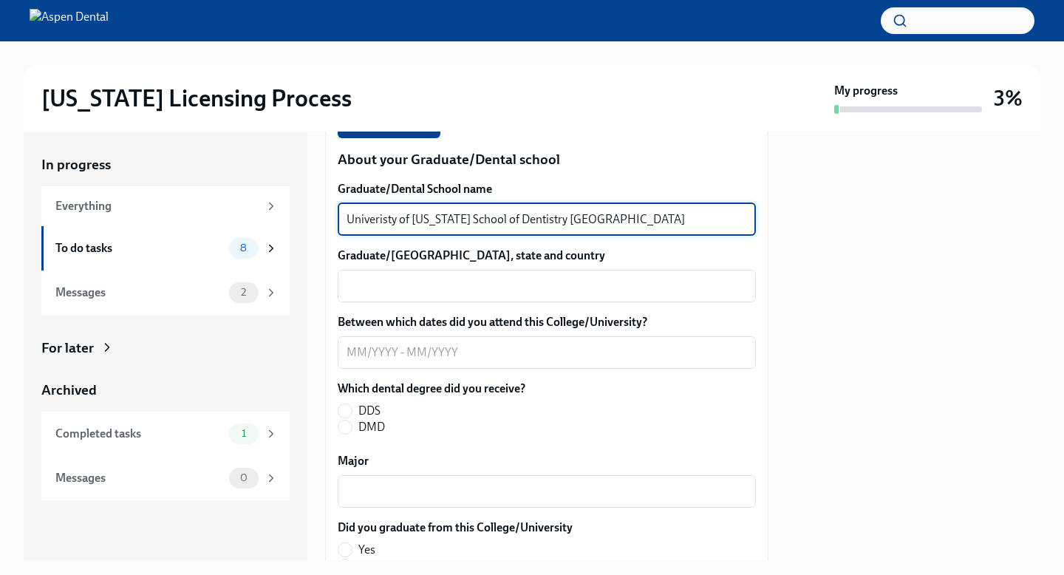
scroll to position [1929, 0]
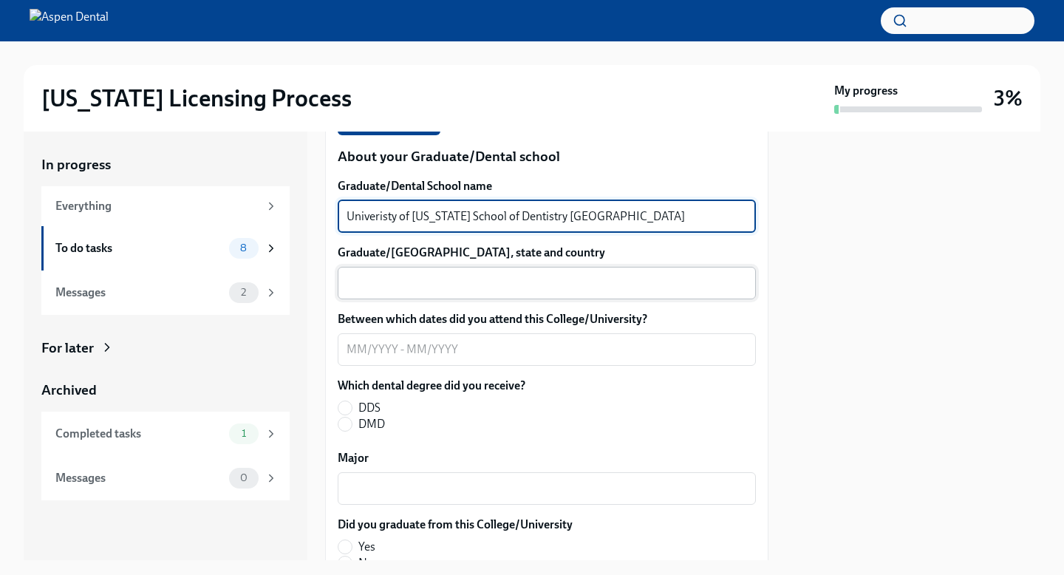
type textarea "Univeristy of [US_STATE] School of Dentistry [GEOGRAPHIC_DATA]"
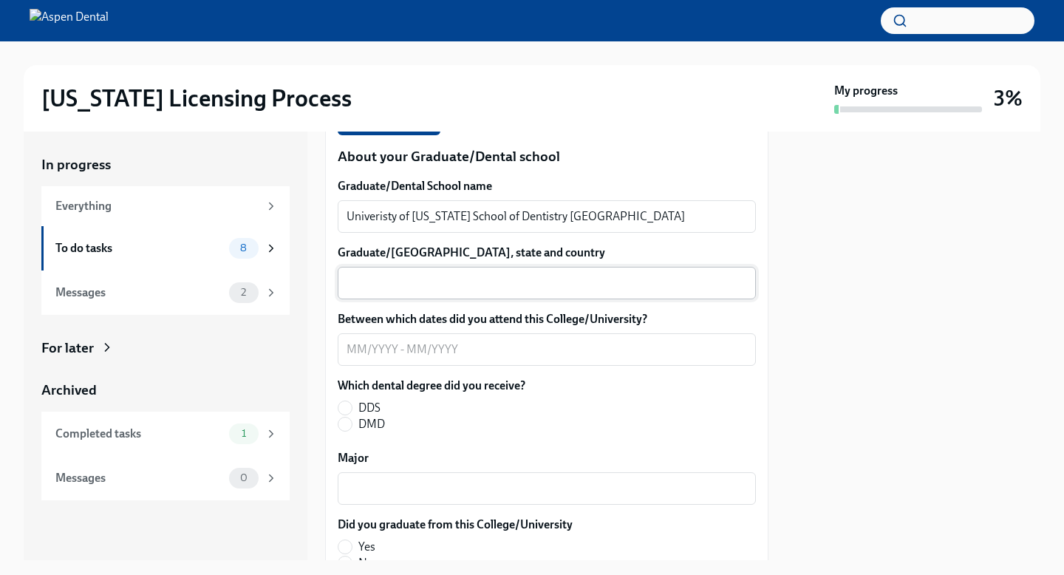
click at [441, 271] on div "x ​" at bounding box center [547, 283] width 418 height 33
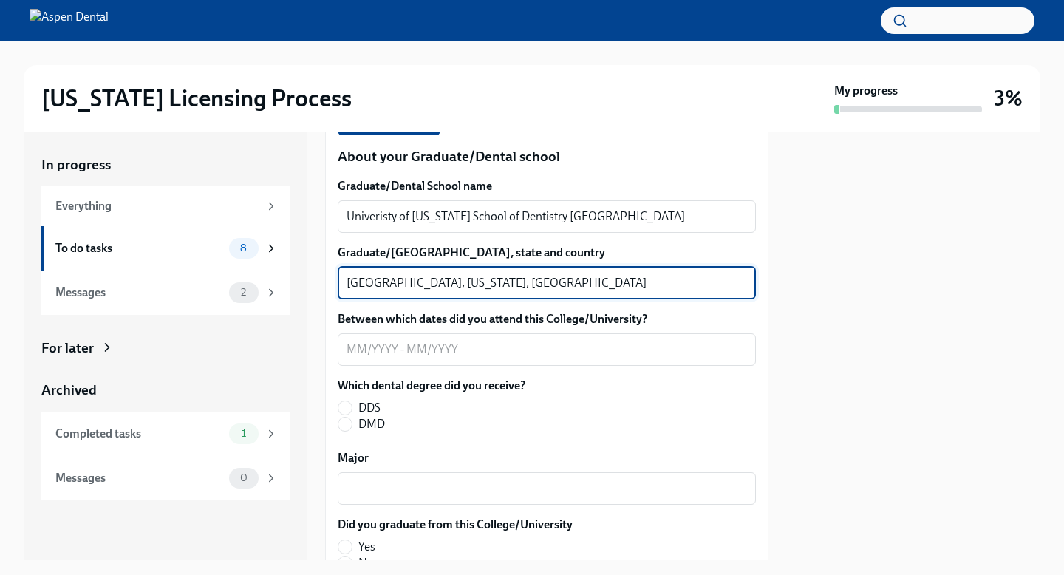
scroll to position [1971, 0]
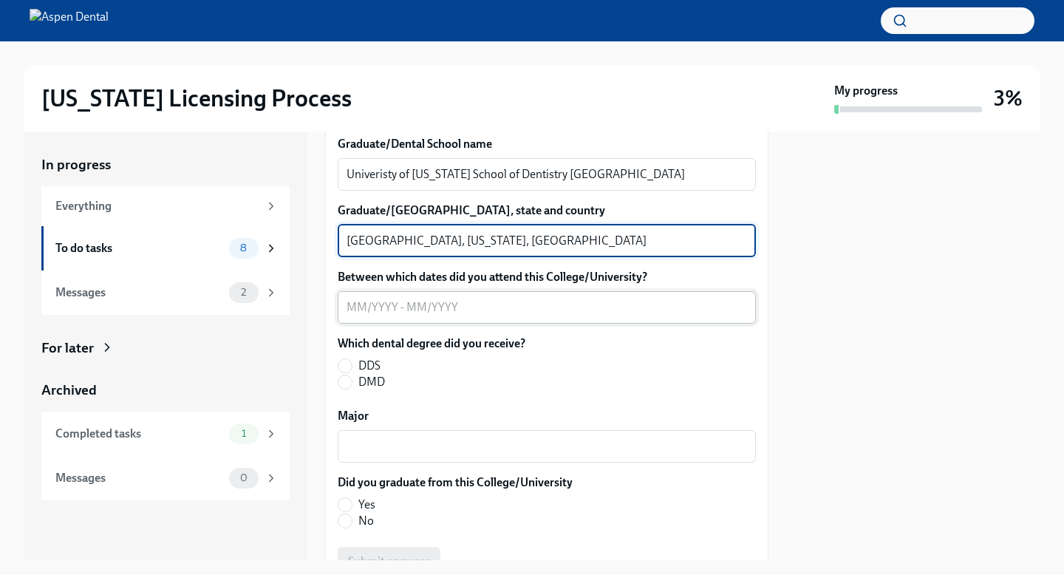
type textarea "[GEOGRAPHIC_DATA], [US_STATE], [GEOGRAPHIC_DATA]"
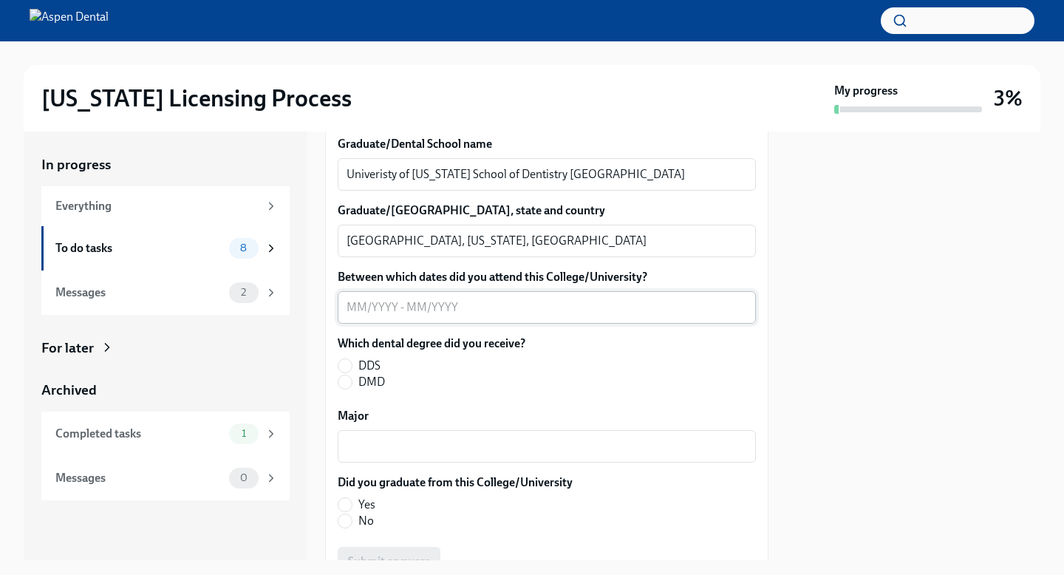
click at [362, 318] on div "x ​" at bounding box center [547, 307] width 418 height 33
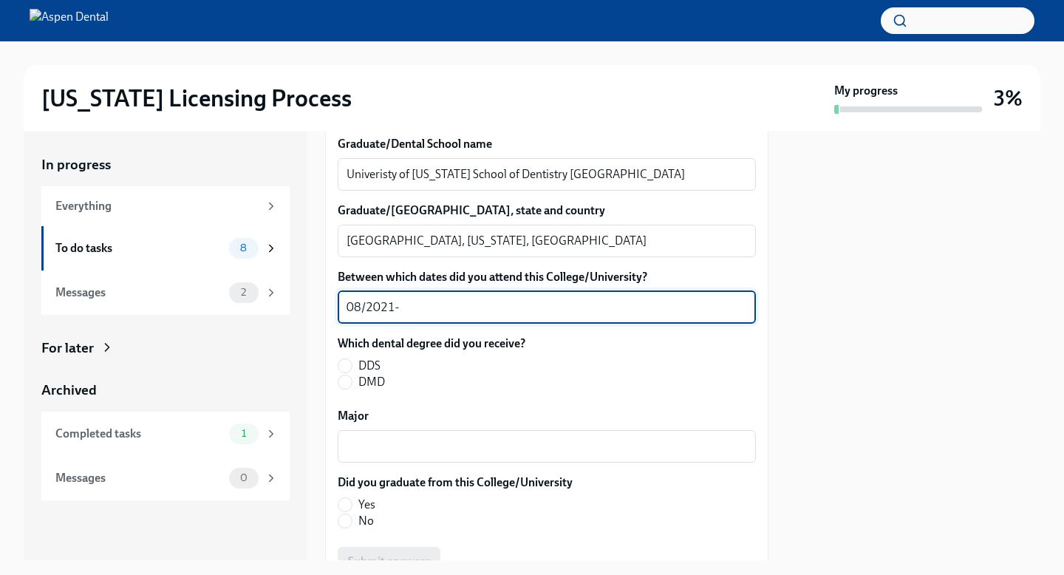
type textarea "08/2021-"
click at [471, 66] on div "[US_STATE] Licensing Process My progress 3%" at bounding box center [532, 98] width 1016 height 66
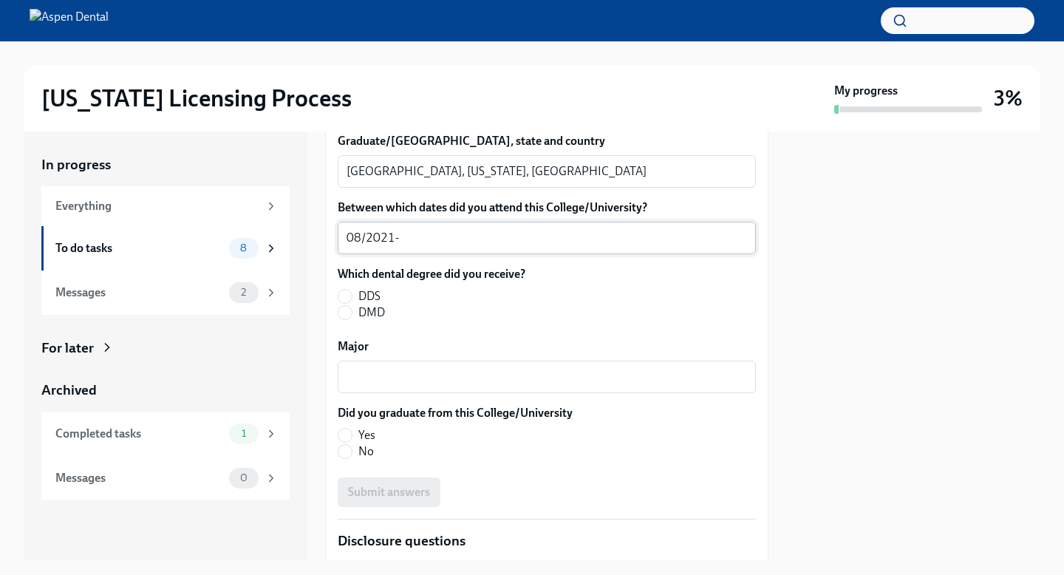
scroll to position [2040, 0]
click at [369, 298] on span "DDS" at bounding box center [369, 297] width 22 height 16
click at [352, 298] on input "DDS" at bounding box center [344, 296] width 13 height 13
radio input "true"
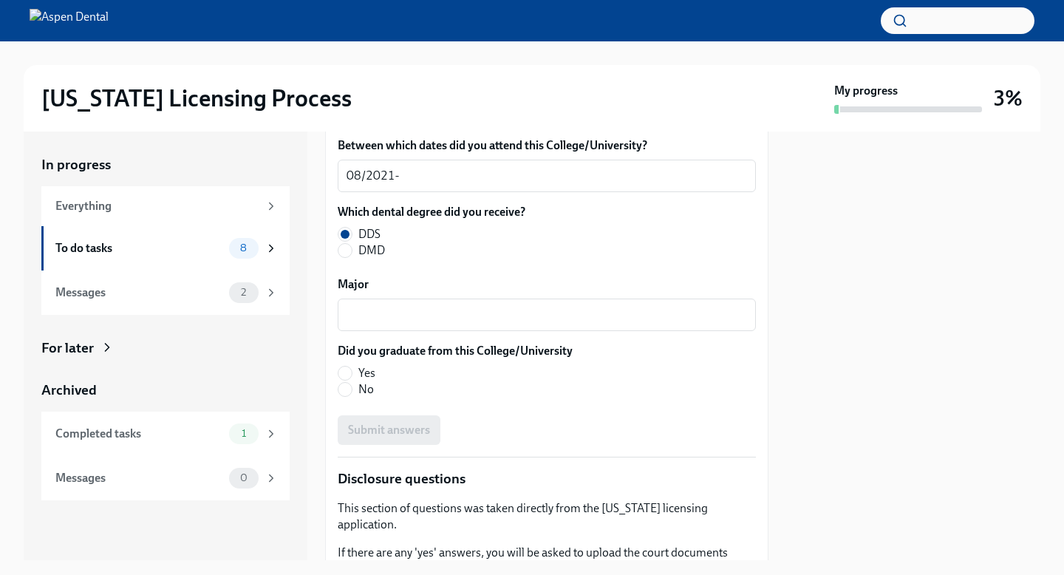
scroll to position [2116, 0]
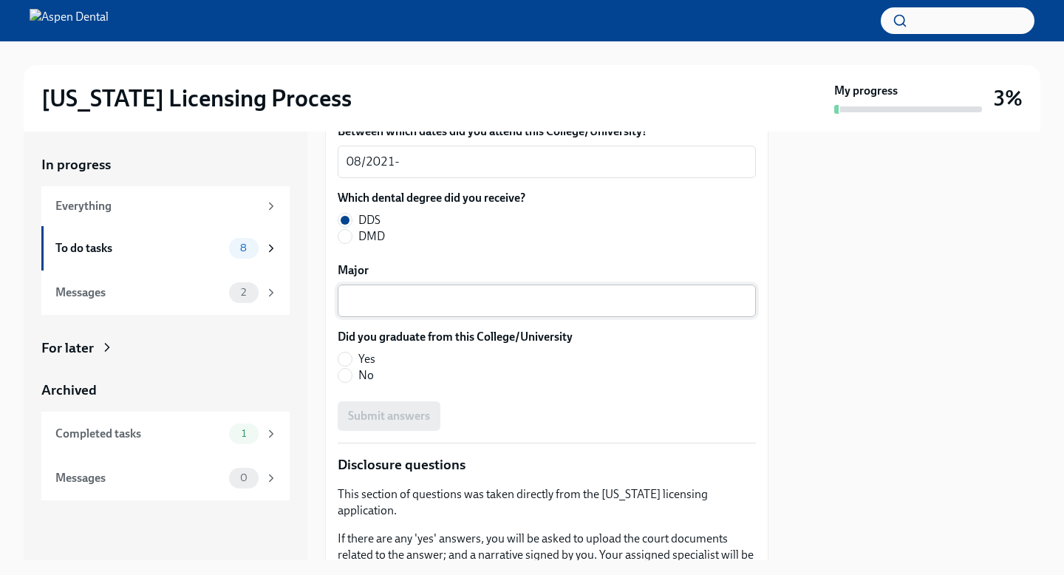
click at [467, 305] on textarea "Major" at bounding box center [546, 301] width 400 height 18
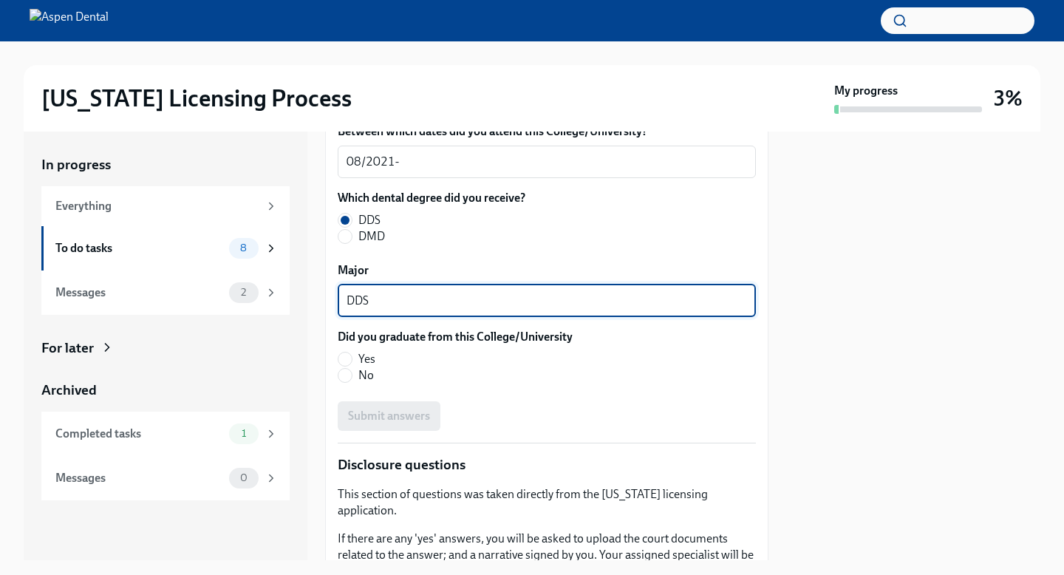
scroll to position [2179, 0]
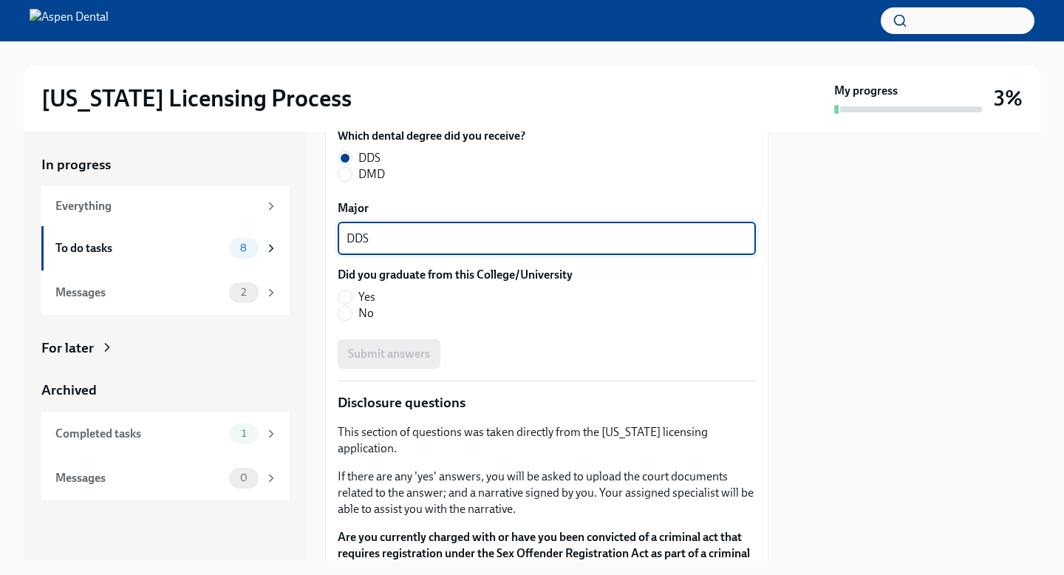
type textarea "DDS"
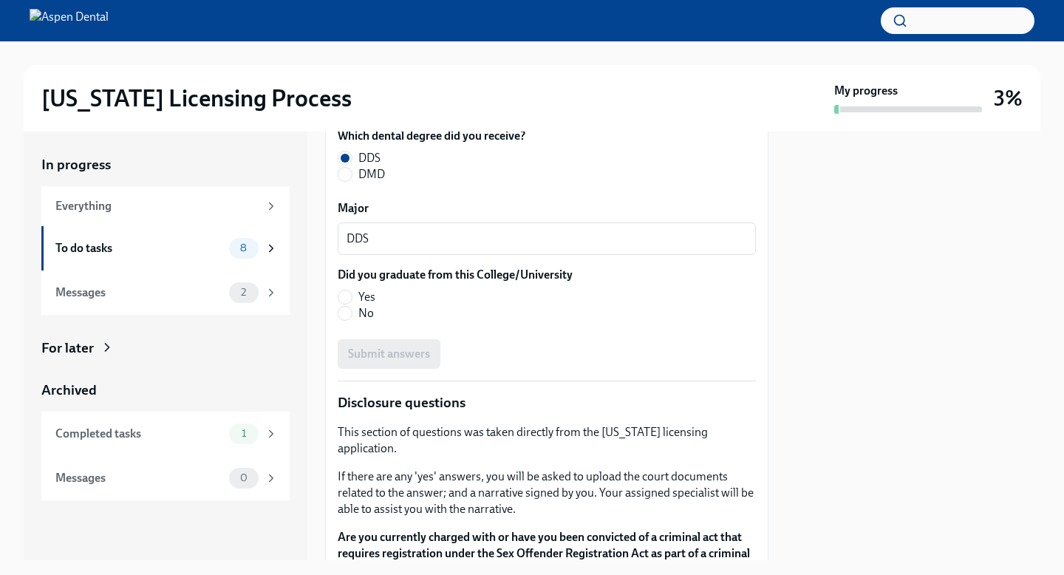
click at [370, 297] on span "Yes" at bounding box center [366, 297] width 17 height 16
click at [352, 297] on input "Yes" at bounding box center [344, 296] width 13 height 13
radio input "true"
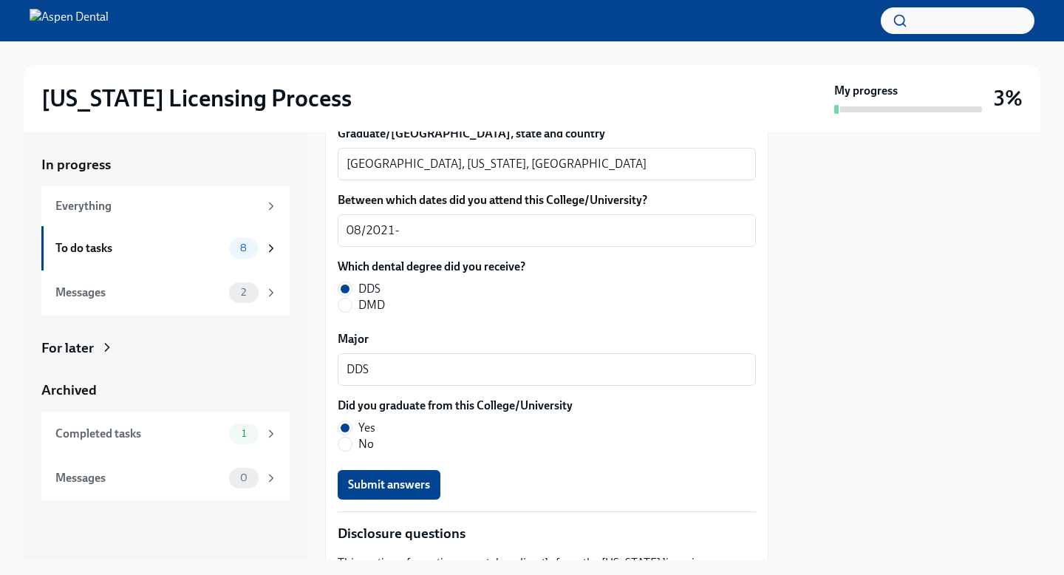
scroll to position [2063, 0]
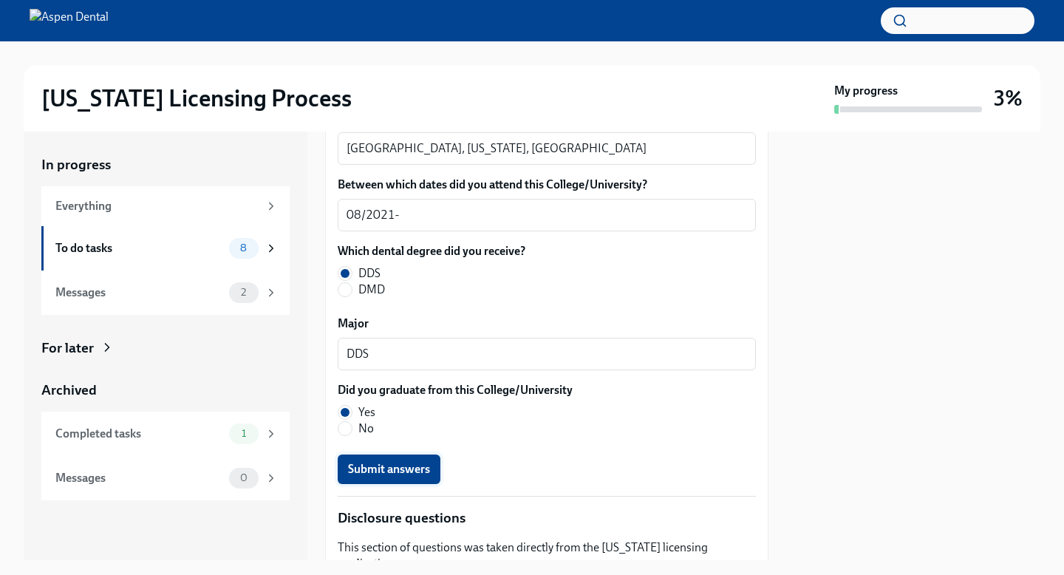
click at [419, 465] on span "Submit answers" at bounding box center [389, 469] width 82 height 15
